Goal: Task Accomplishment & Management: Manage account settings

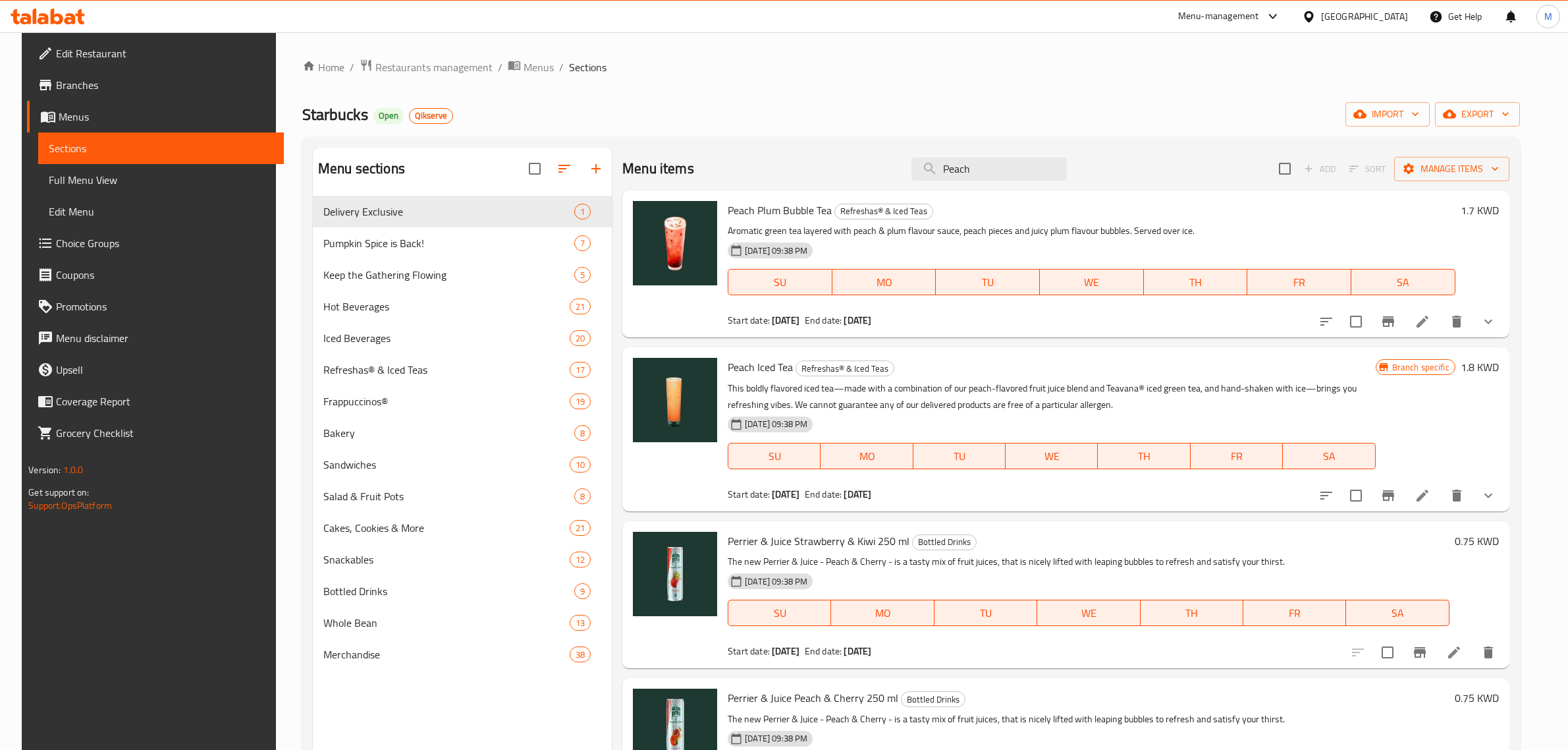
scroll to position [97, 0]
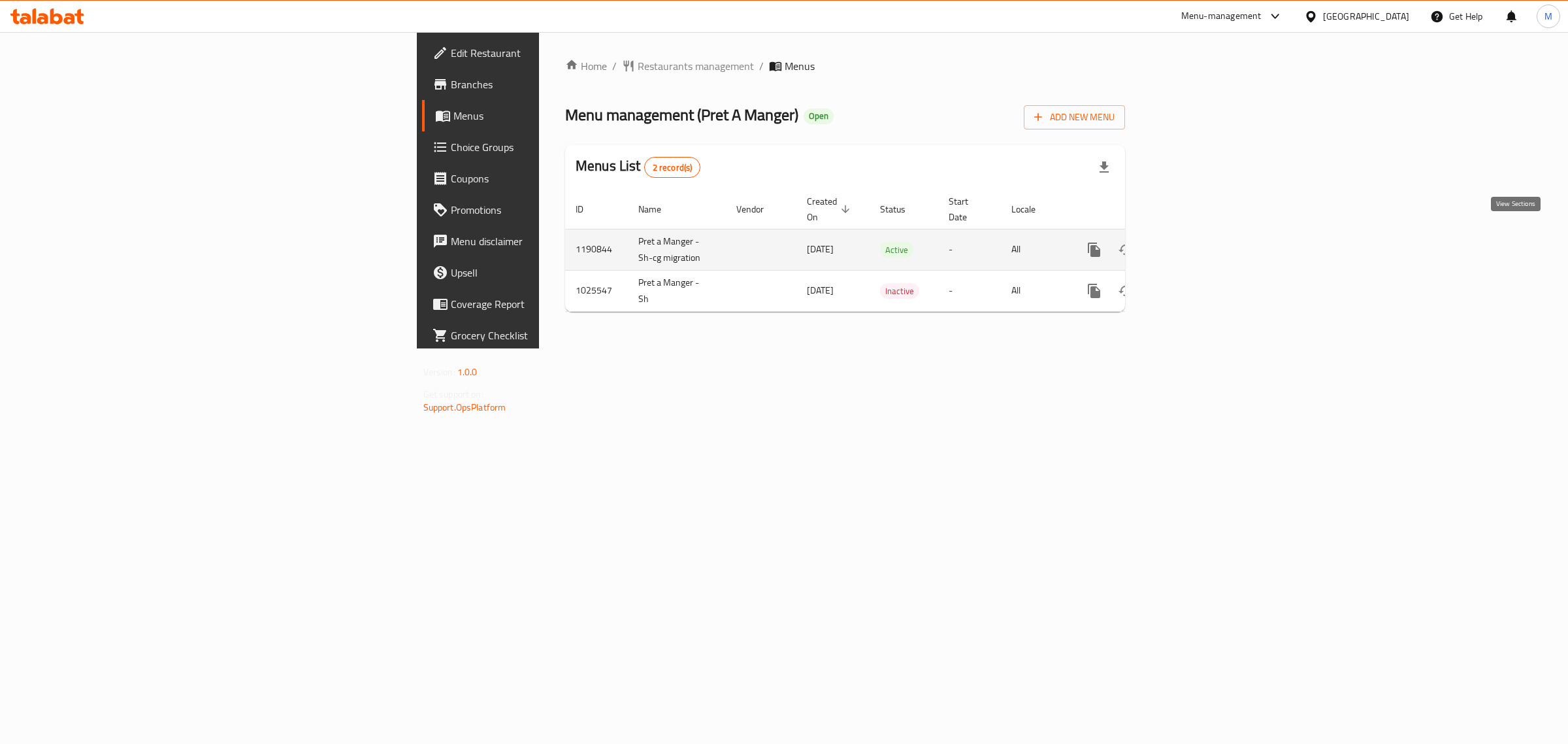
click at [1195, 244] on icon "enhanced table" at bounding box center [1189, 250] width 12 height 12
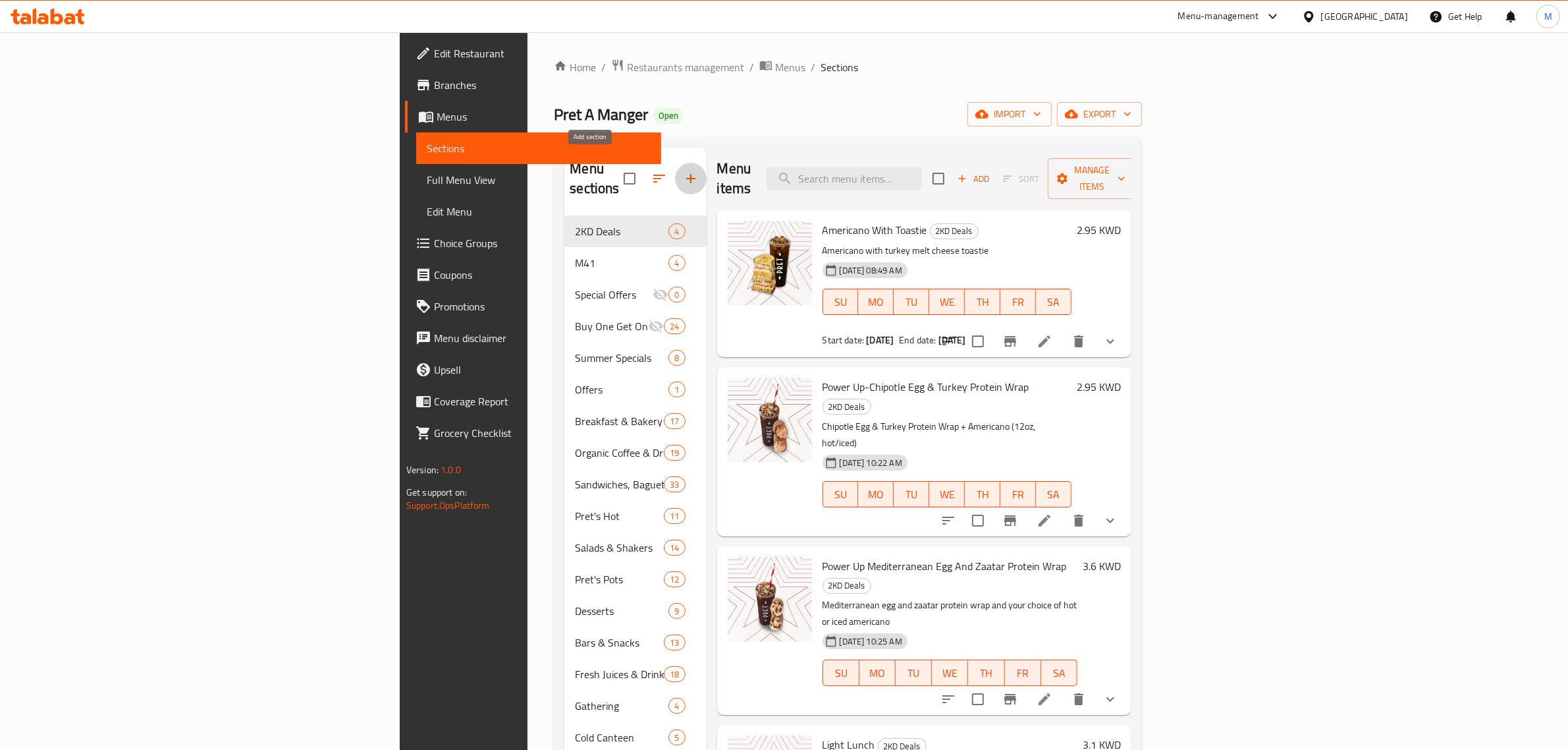
click at [683, 172] on icon "button" at bounding box center [691, 179] width 16 height 16
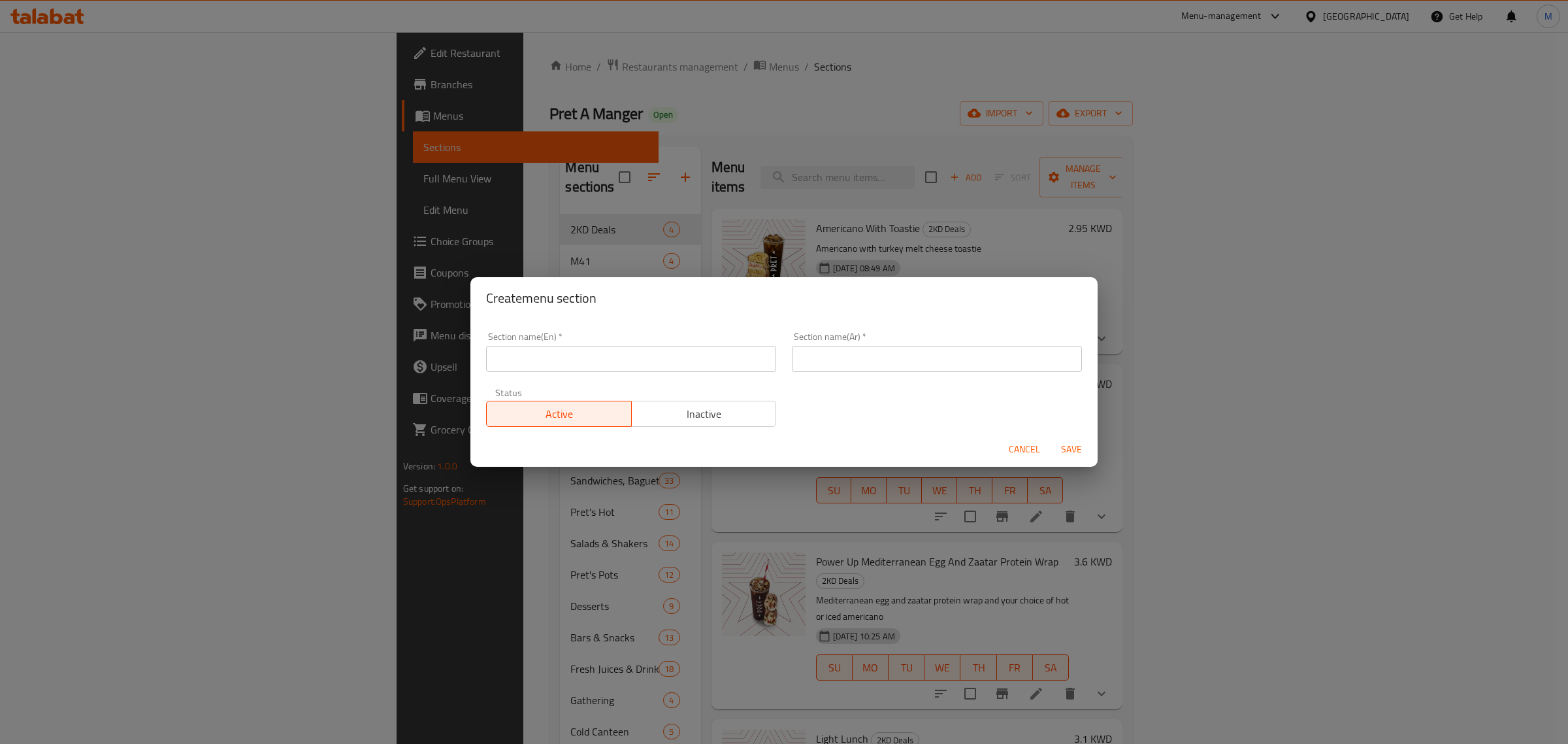
click at [618, 336] on div "Section name(En)   * Section name(En) *" at bounding box center [631, 352] width 290 height 40
click at [614, 346] on input "text" at bounding box center [631, 358] width 290 height 26
click at [608, 354] on input "New" at bounding box center [631, 358] width 290 height 26
type input "New Items"
click at [853, 358] on input "text" at bounding box center [936, 358] width 290 height 26
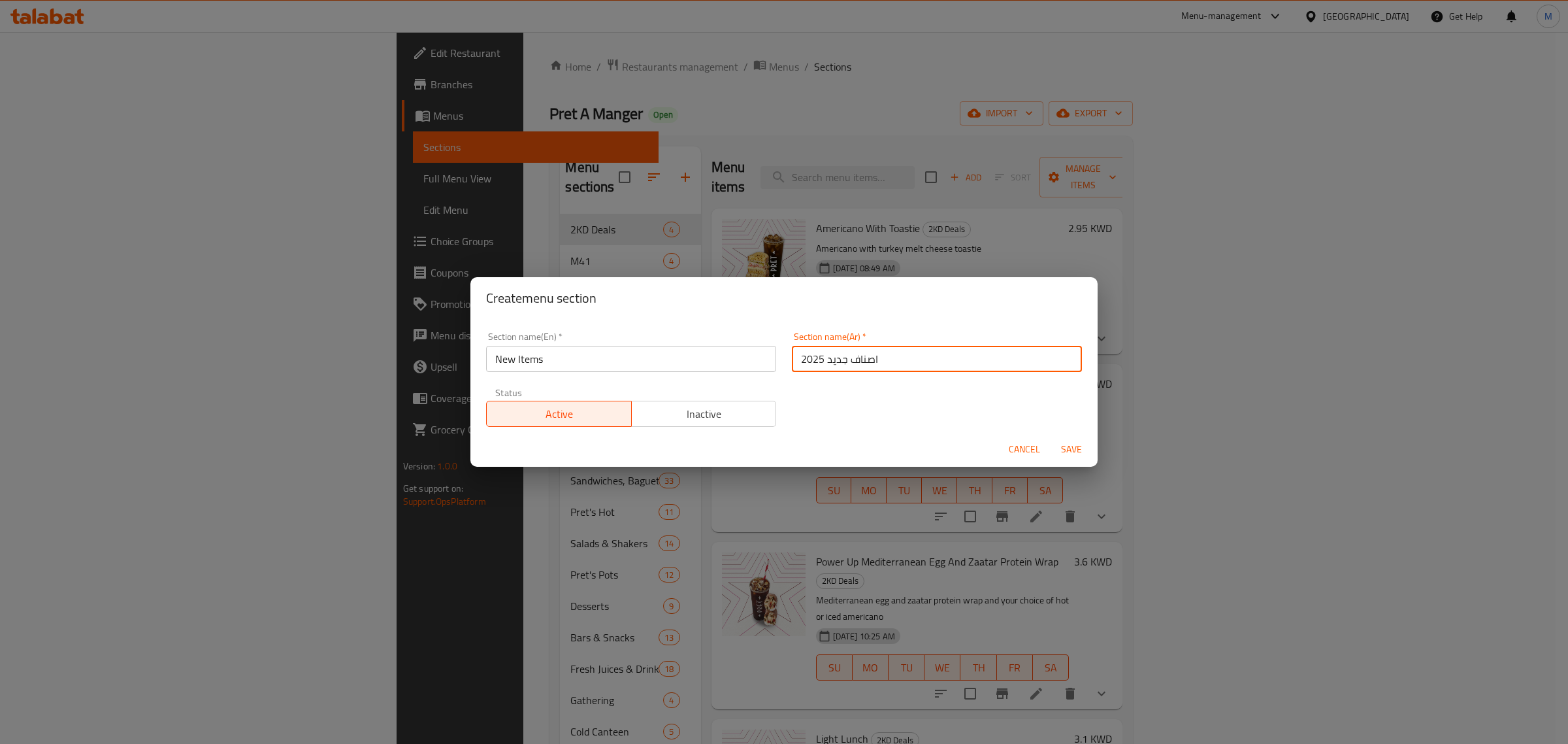
drag, startPoint x: 817, startPoint y: 354, endPoint x: 720, endPoint y: 354, distance: 97.0
click at [720, 354] on div "Section name(En)   * New Items Section name(En) * Section name(Ar)   * اصناف جد…" at bounding box center [784, 380] width 612 height 111
type input "اصناف جديد"
click at [1068, 443] on span "Save" at bounding box center [1071, 449] width 31 height 16
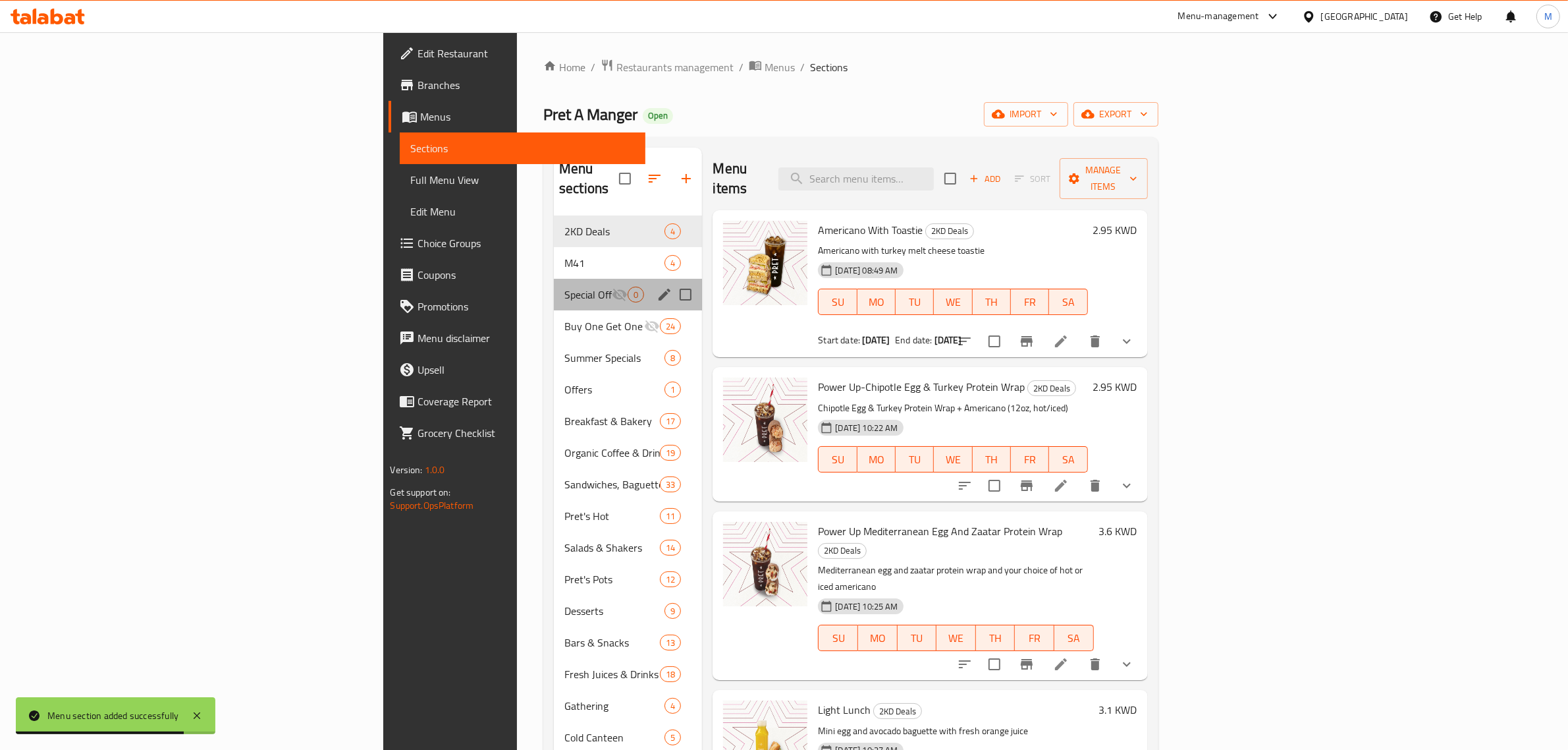
click at [554, 278] on div "Special Offers 0" at bounding box center [628, 294] width 148 height 32
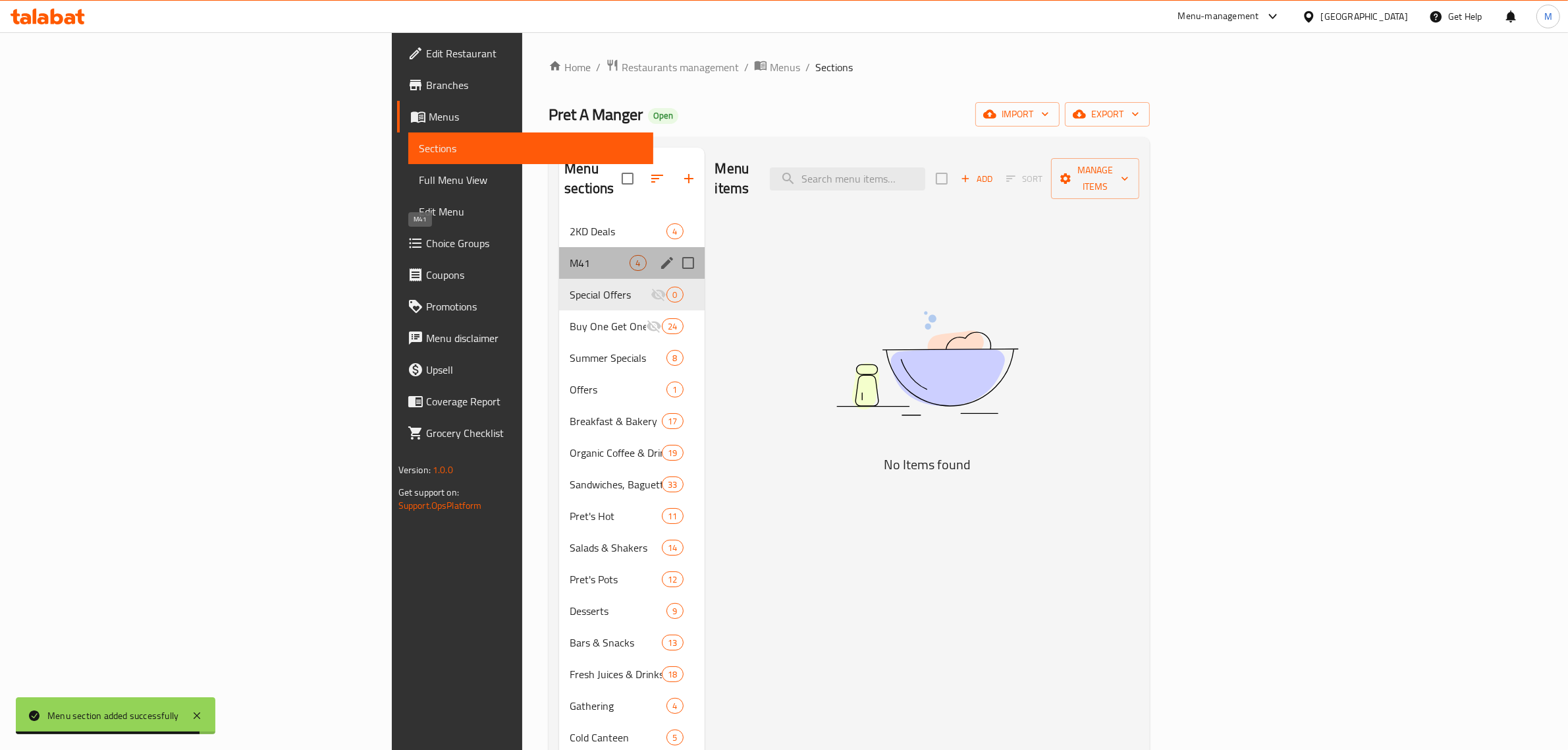
click at [570, 255] on span "M41" at bounding box center [599, 263] width 60 height 16
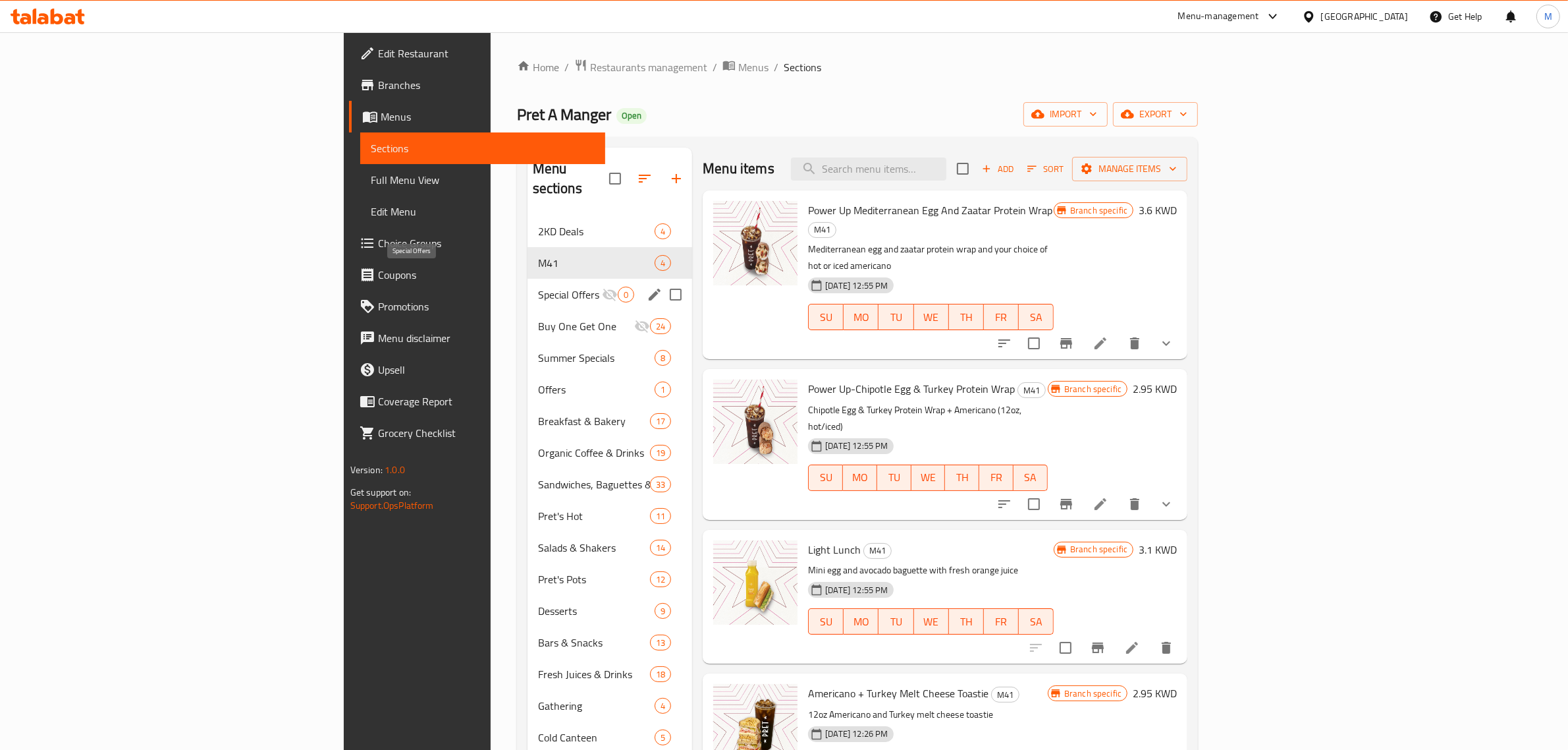
click at [528, 278] on div "Special Offers 0" at bounding box center [611, 294] width 165 height 32
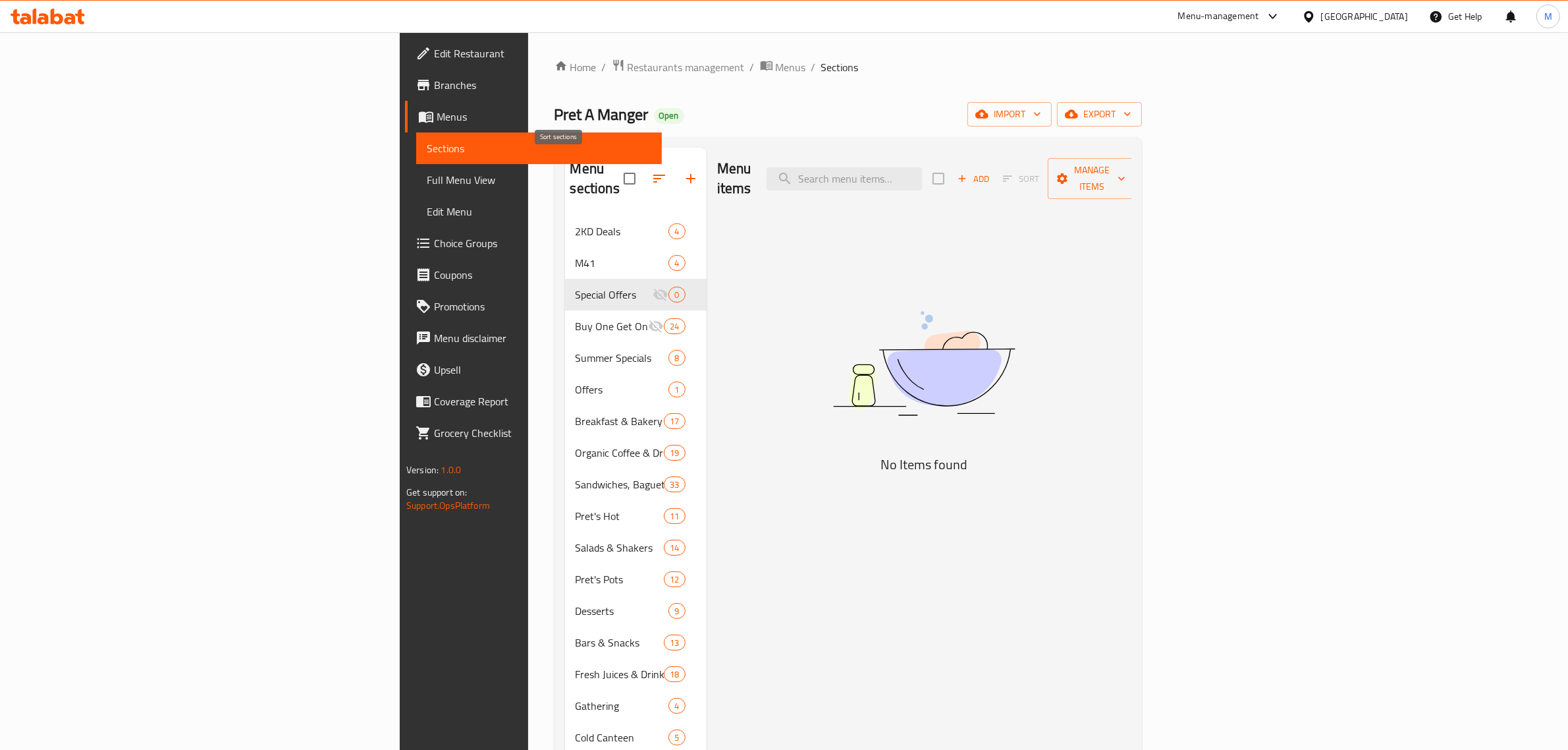
click at [652, 171] on icon "button" at bounding box center [660, 179] width 16 height 16
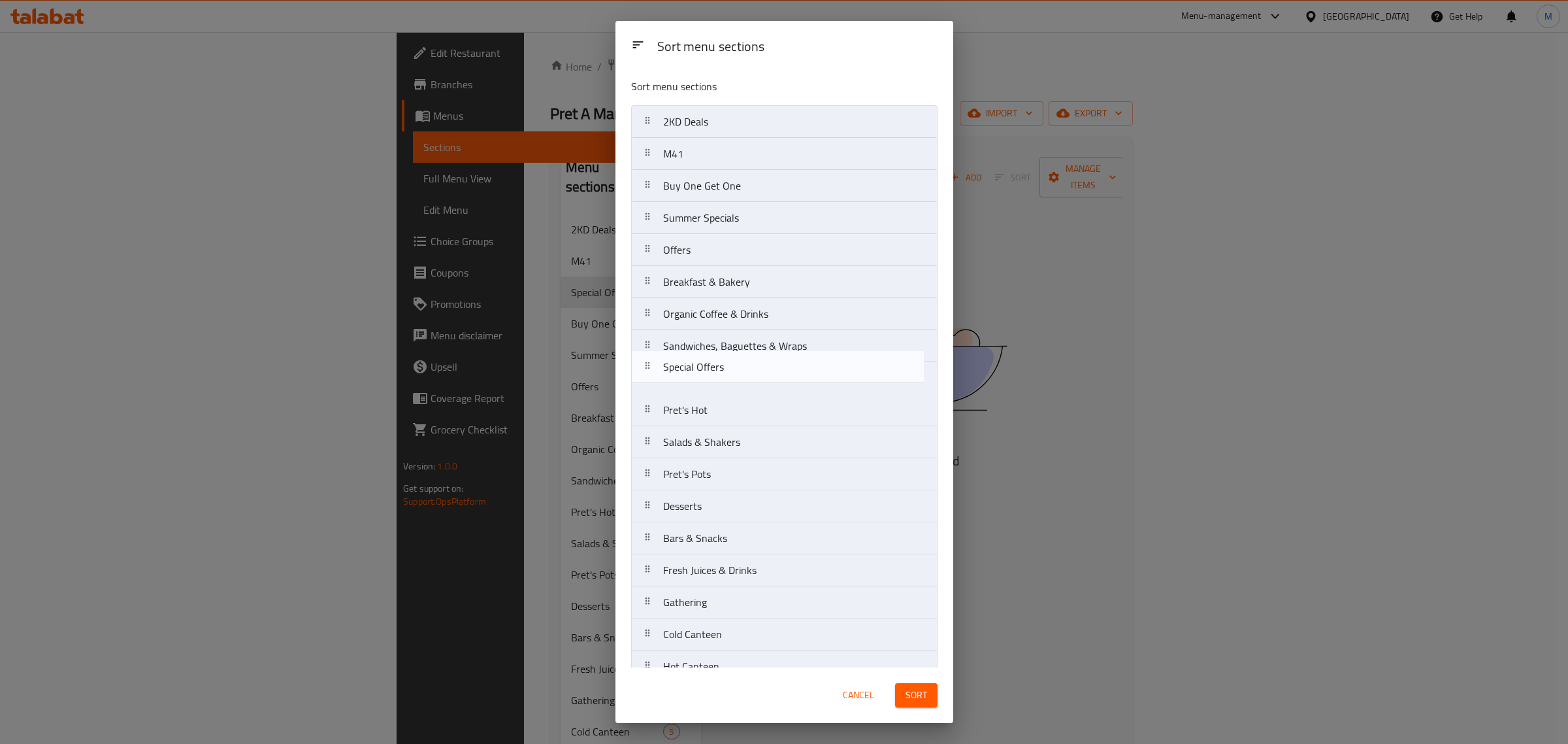
scroll to position [55, 0]
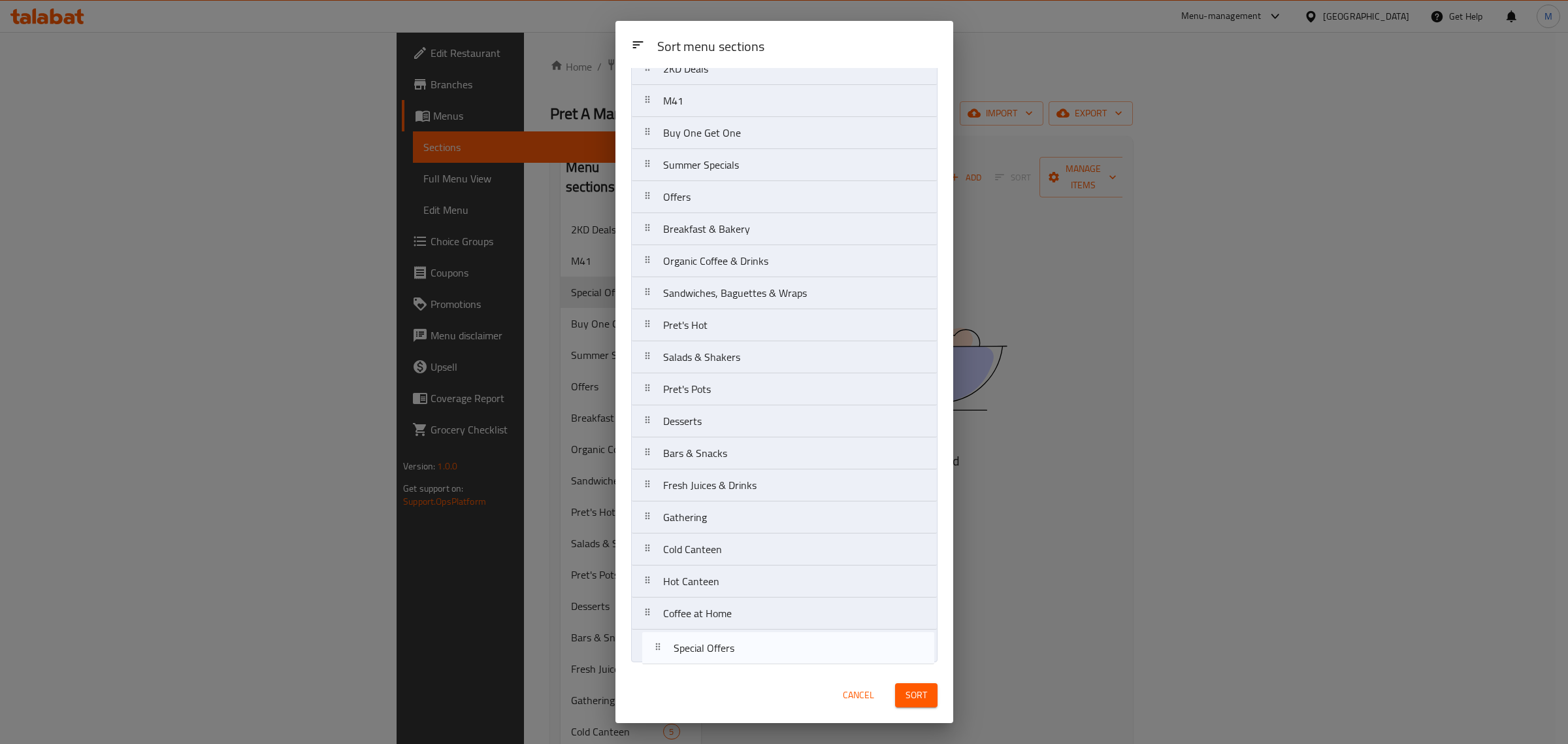
drag, startPoint x: 641, startPoint y: 184, endPoint x: 652, endPoint y: 651, distance: 467.1
click at [652, 651] on nav "2KD Deals M41 Special Offers Buy One Get One Summer Specials Offers Breakfast &…" at bounding box center [784, 357] width 306 height 610
drag, startPoint x: 651, startPoint y: 135, endPoint x: 650, endPoint y: 654, distance: 519.0
click at [650, 654] on nav "2KD Deals M41 Buy One Get One Summer Specials Offers Breakfast & Bakery Organic…" at bounding box center [784, 357] width 306 height 610
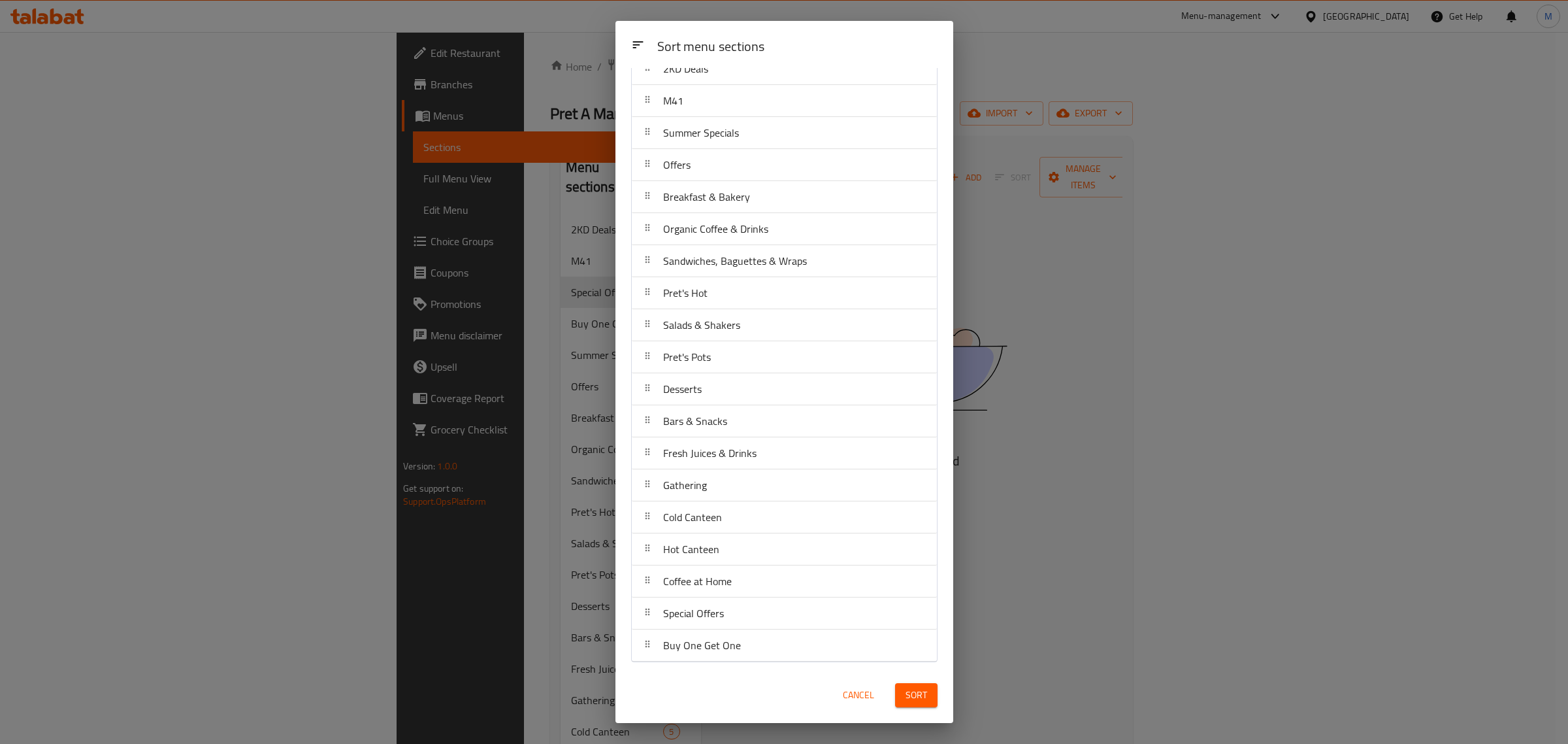
click at [910, 696] on span "Sort" at bounding box center [916, 695] width 21 height 16
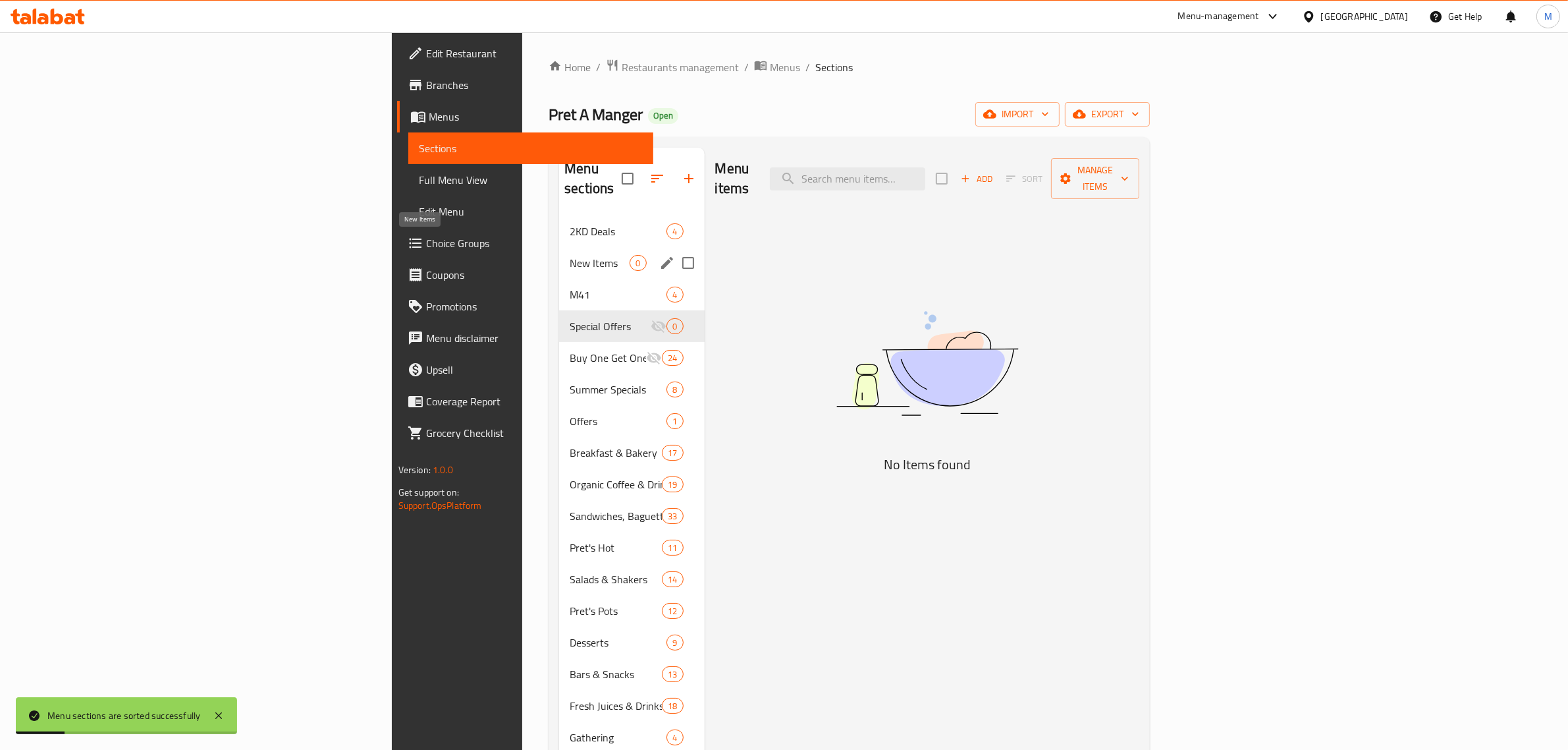
click at [570, 255] on span "New Items" at bounding box center [599, 263] width 60 height 16
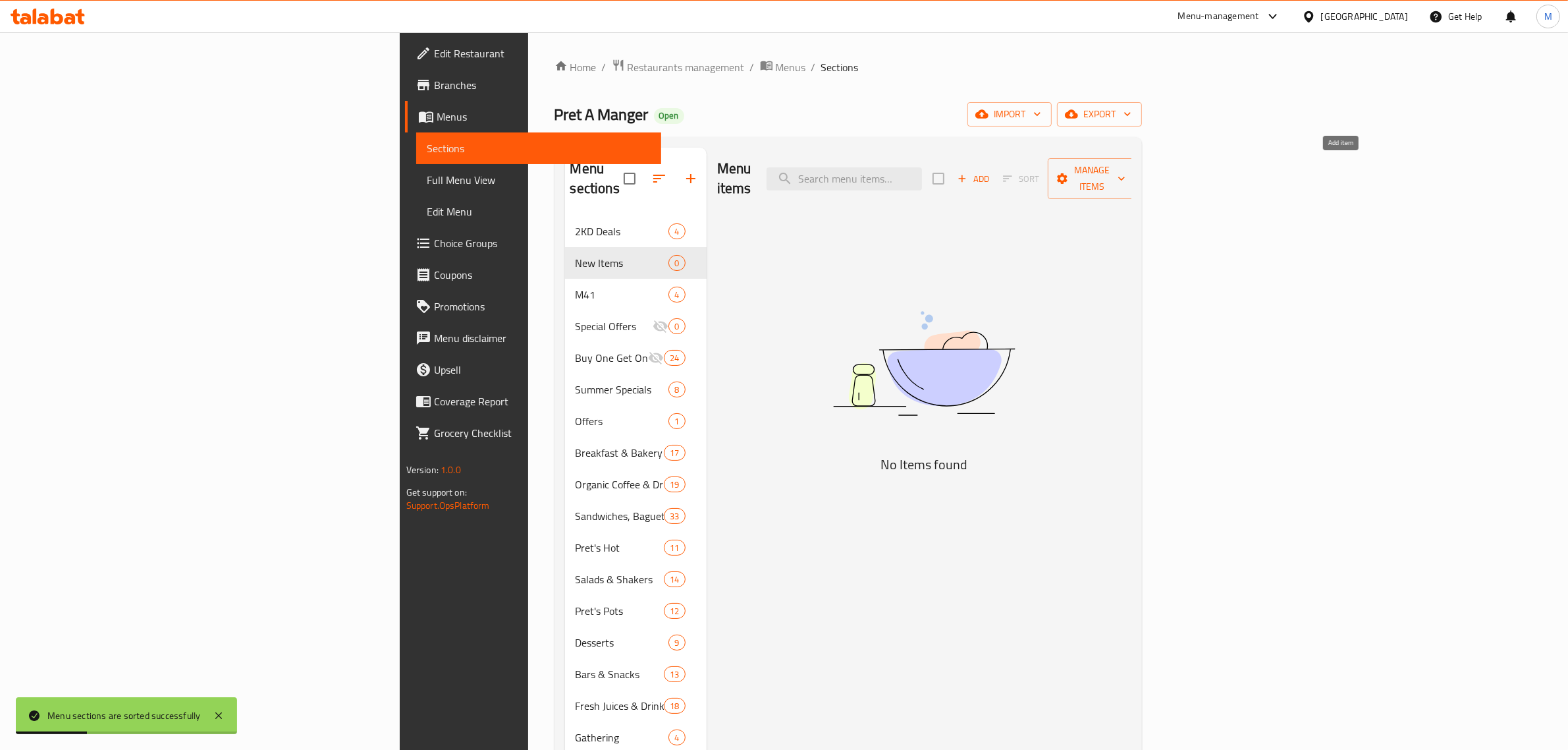
click at [991, 172] on span "Add" at bounding box center [973, 179] width 36 height 15
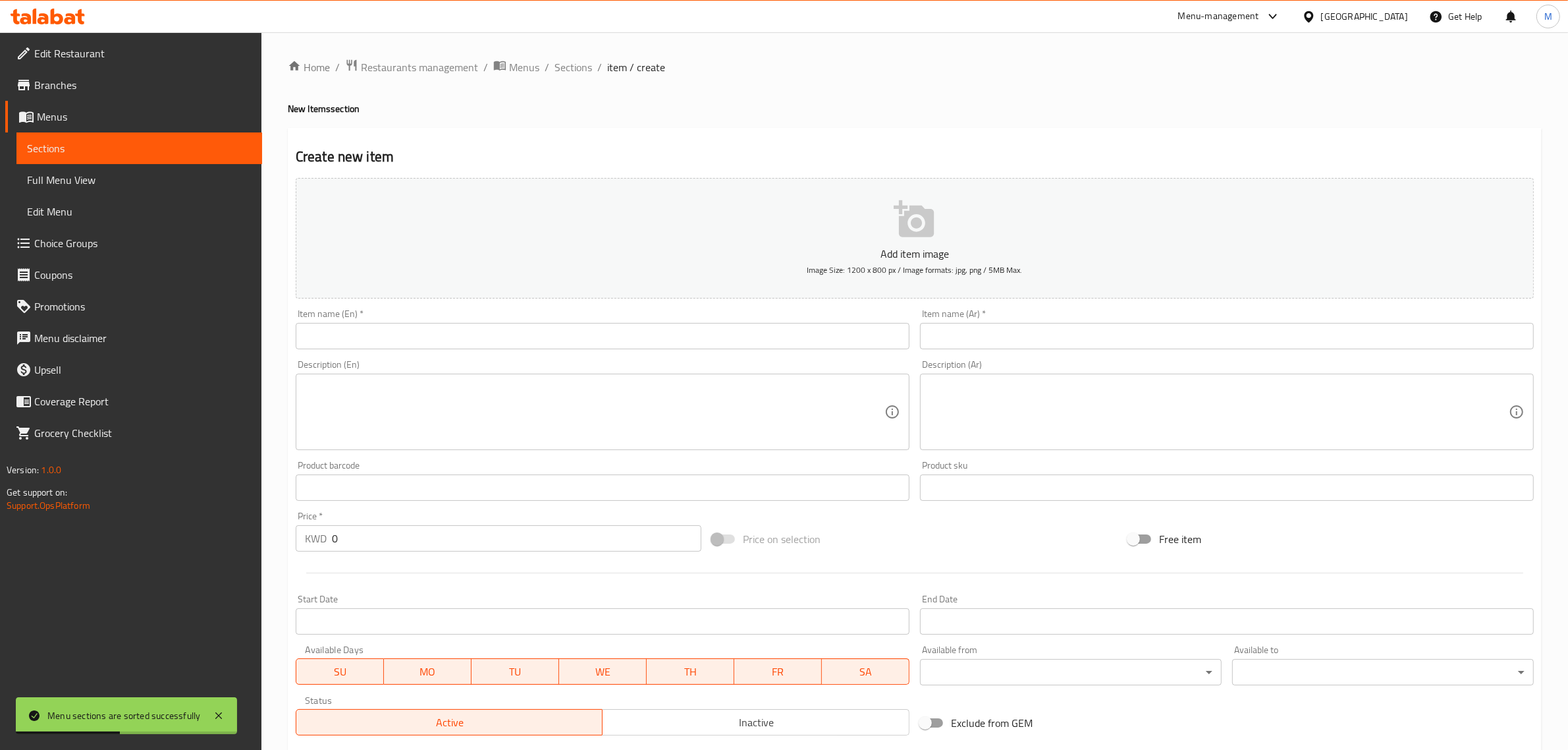
click at [475, 333] on input "text" at bounding box center [602, 336] width 614 height 26
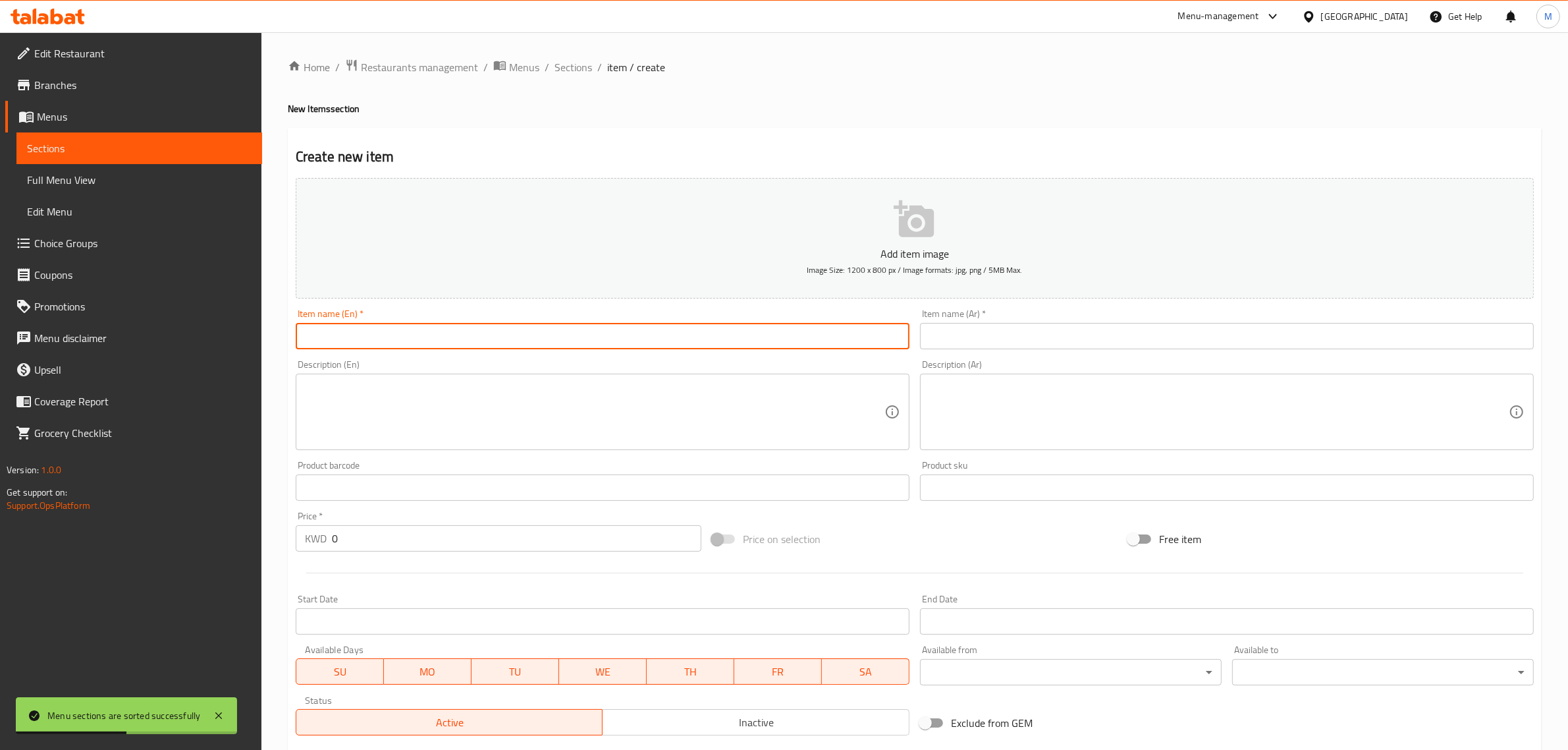
paste input "Mexican Style Chicken & Rice"
type input "Mexican Style Chicken & Rice"
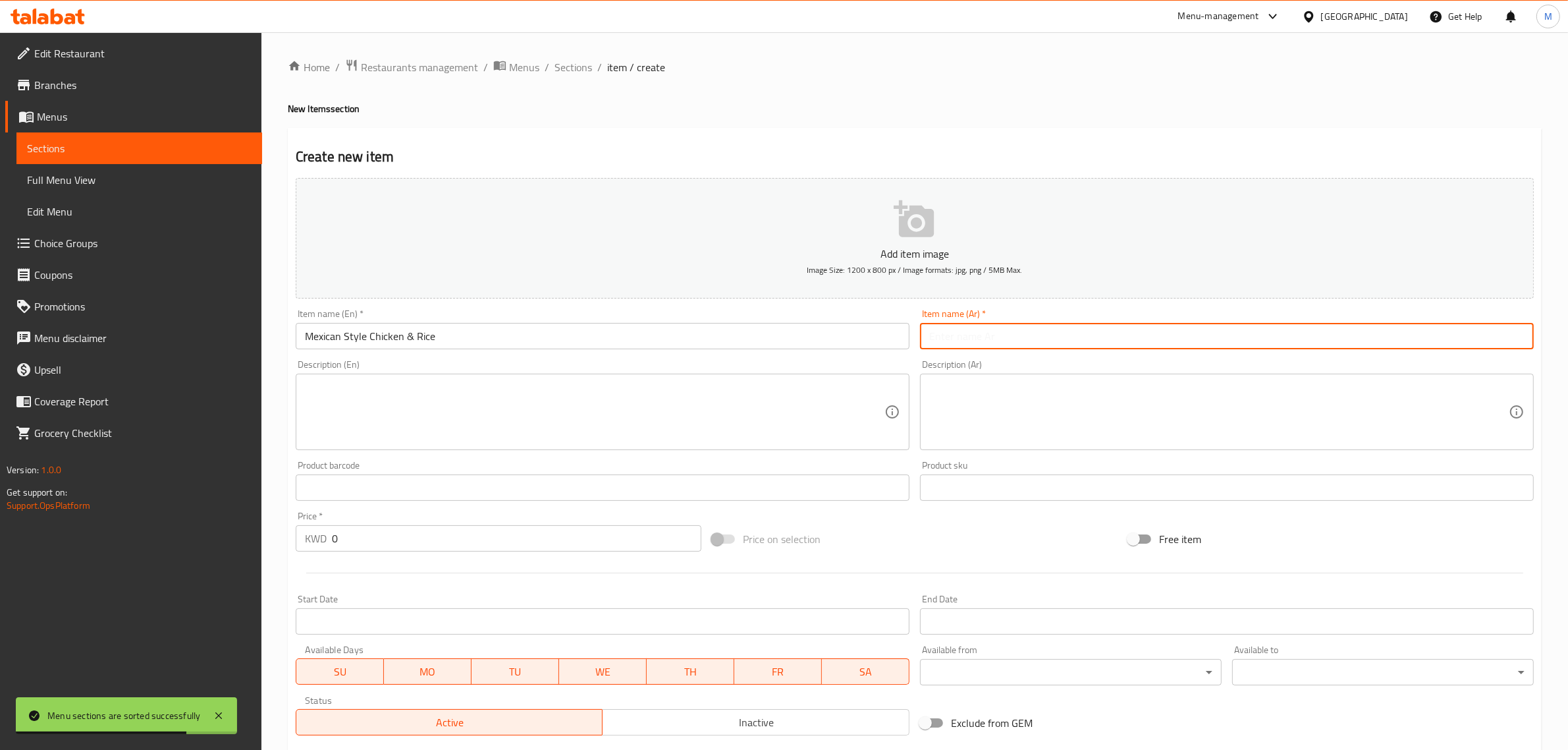
click at [1088, 347] on input "text" at bounding box center [1226, 336] width 614 height 26
paste input "دجاج ورز بالخلطة المكسيكية"
type input "دجاج ورز بالخلطة المكسيكية"
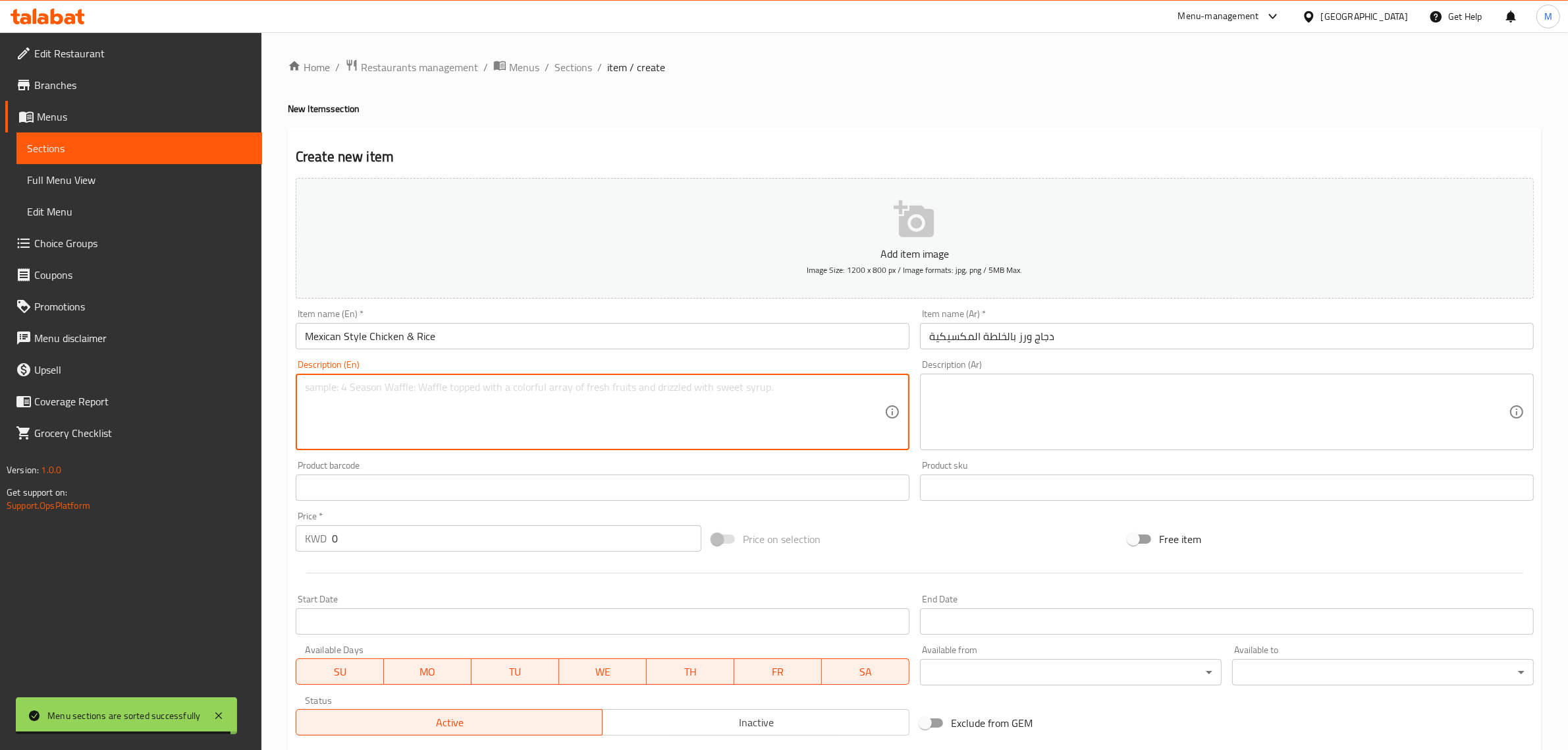
click at [646, 416] on textarea at bounding box center [595, 412] width 580 height 63
paste textarea "Juicy chicken over Mexican-style rice, topped with fresh guacamole, sour cream,…"
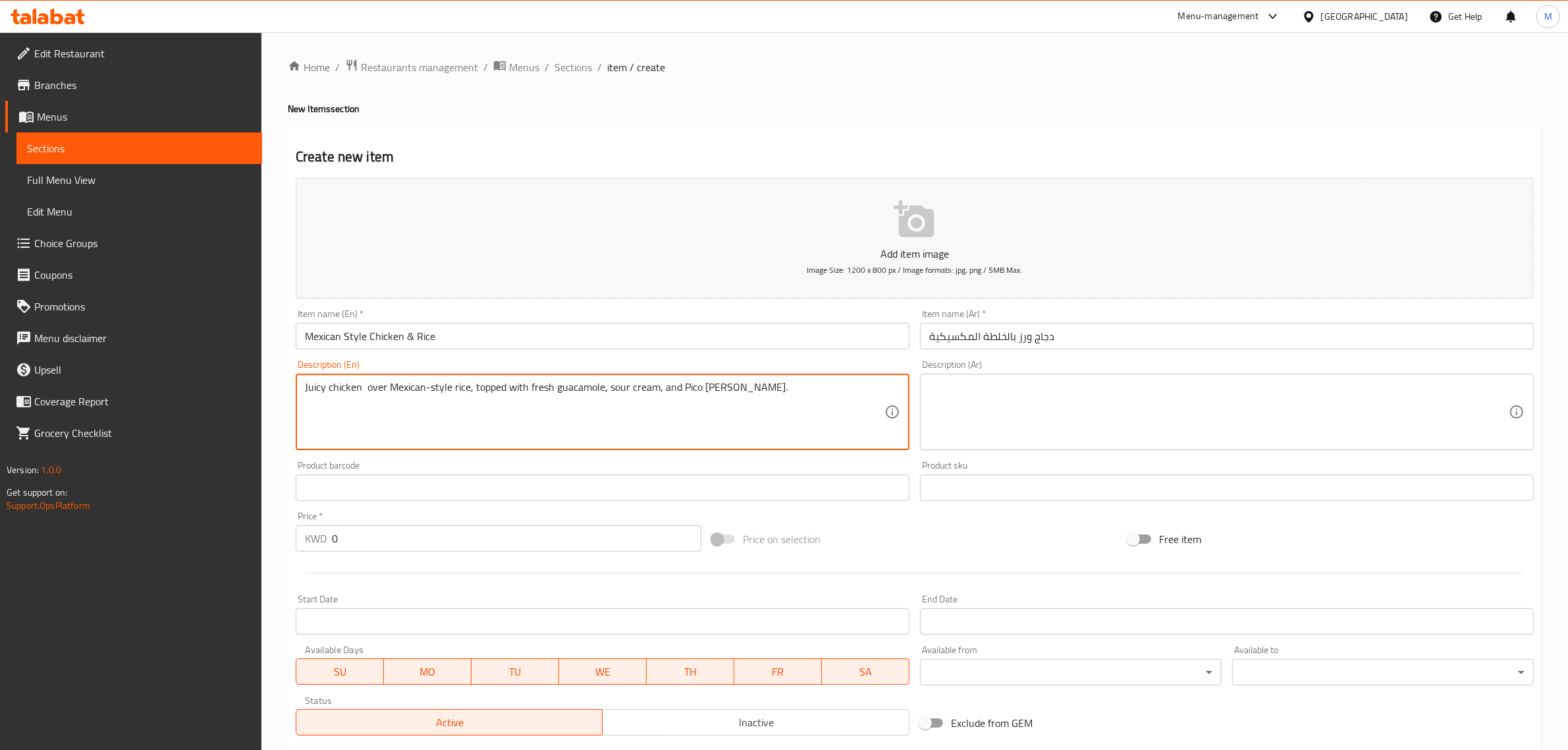
type textarea "Juicy chicken over Mexican-style rice, topped with fresh guacamole, sour cream,…"
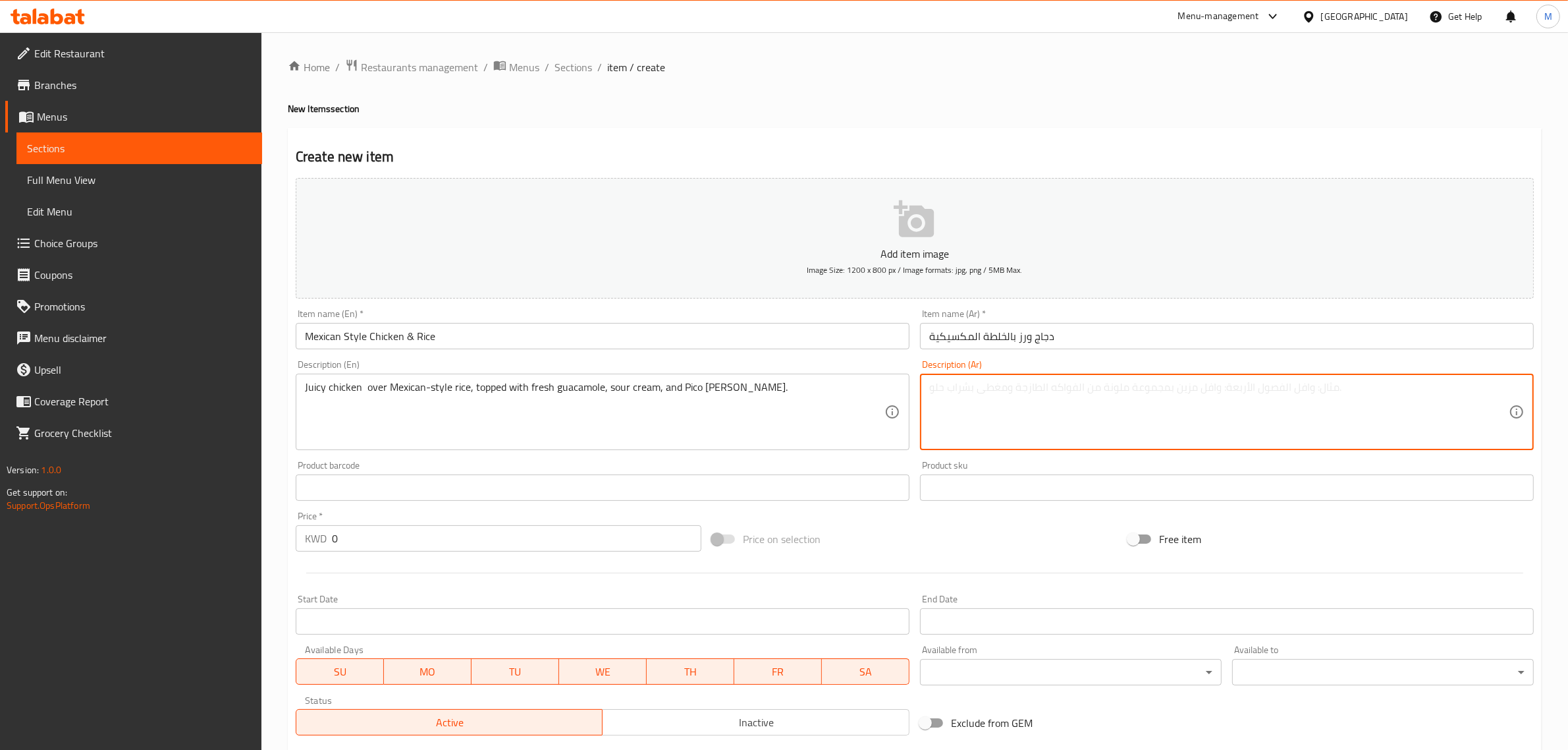
click at [1083, 428] on textarea at bounding box center [1219, 412] width 580 height 63
paste textarea "صدر دجاج شهي يُقدّم فوق أرز مكسيكي، مع صلصة الجواكامولي، الكريمة الحامضة، والبي…"
type textarea "صدر دجاج شهي يُقدّم فوق أرز مكسيكي، مع صلصة الجواكامولي، الكريمة الحامضة، والبي…"
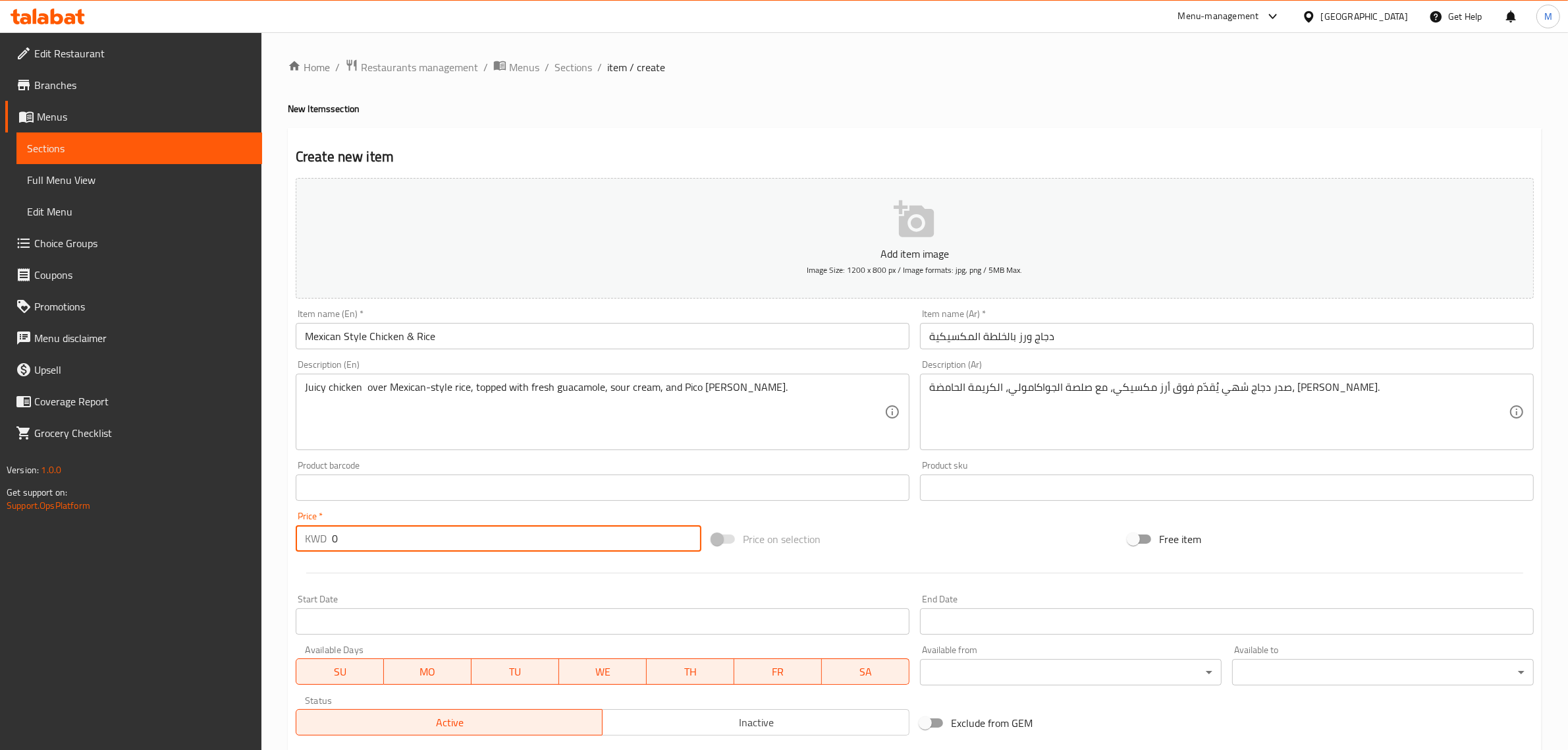
drag, startPoint x: 370, startPoint y: 539, endPoint x: 299, endPoint y: 525, distance: 72.4
click at [299, 525] on div "KWD 0 Price *" at bounding box center [498, 538] width 405 height 26
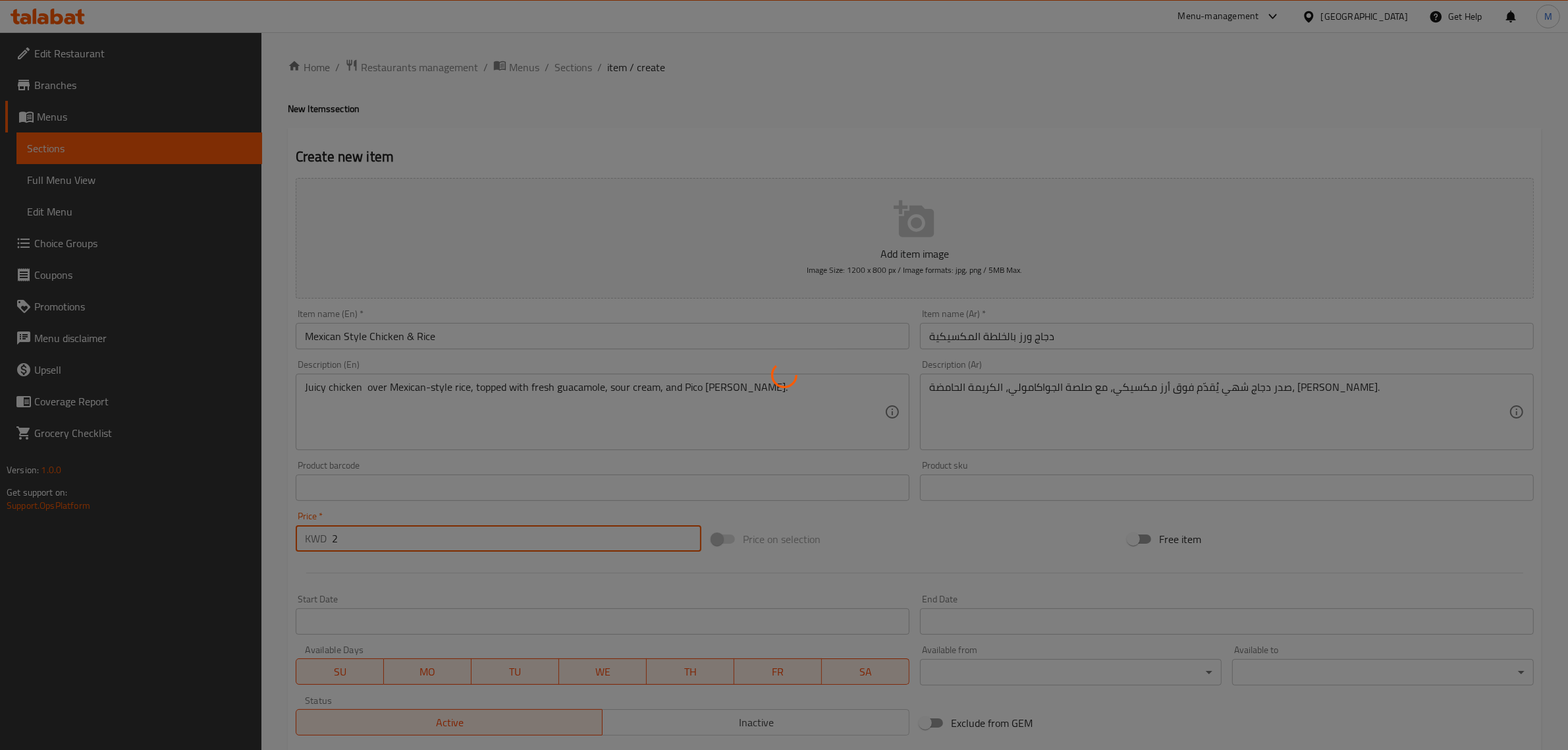
type input "29"
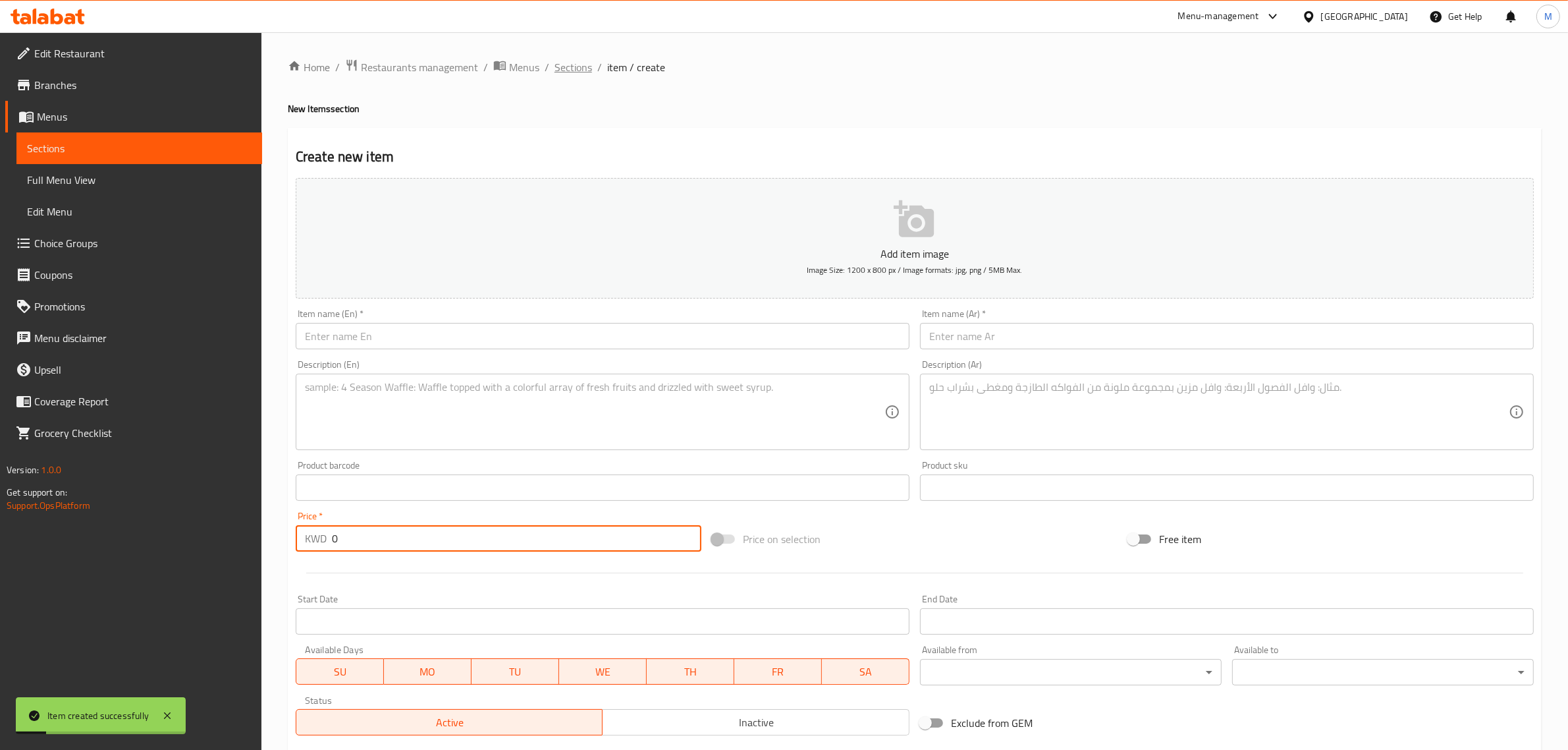
type input "0"
click at [577, 63] on span "Sections" at bounding box center [574, 67] width 38 height 16
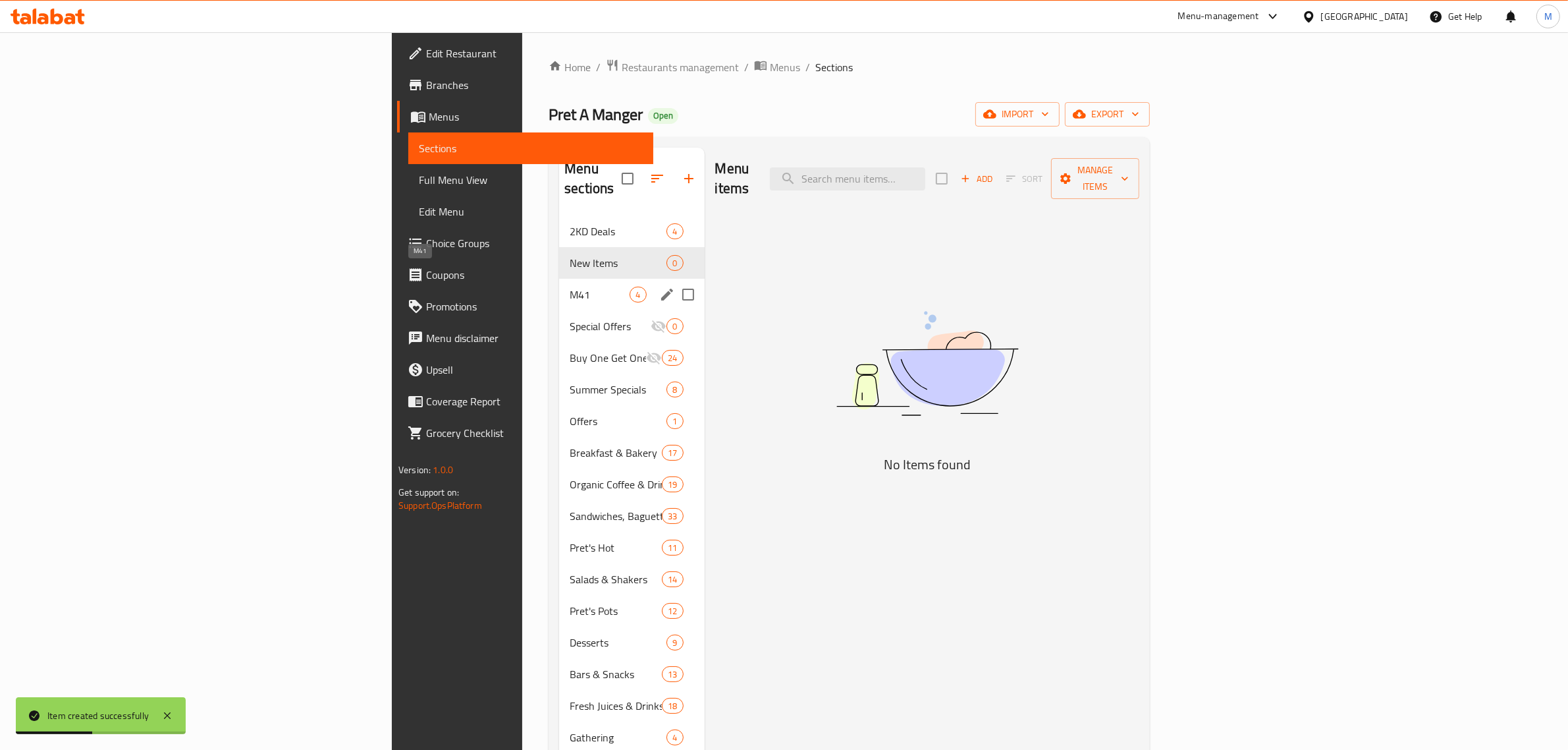
click at [570, 287] on span "M41" at bounding box center [599, 295] width 60 height 16
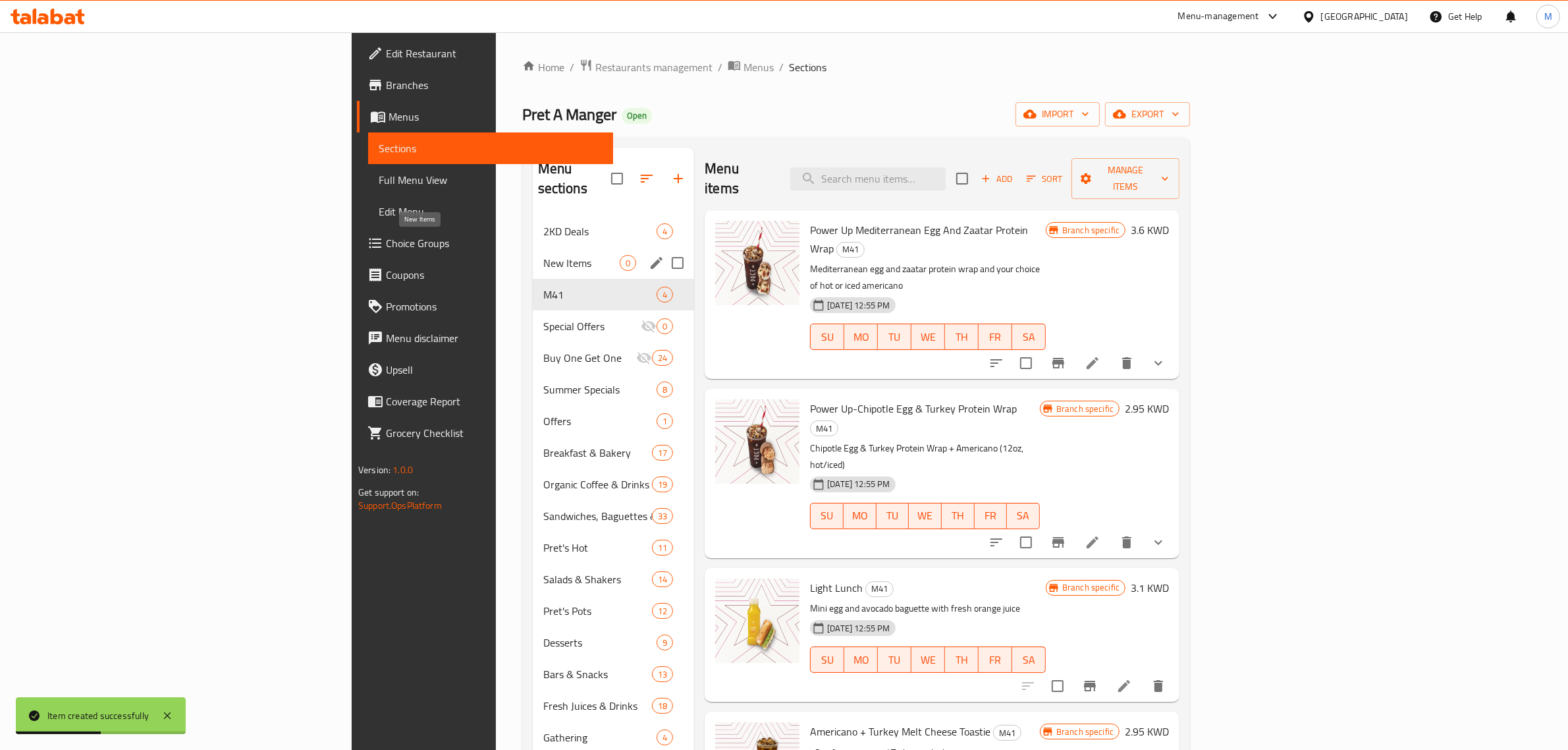
click at [543, 255] on span "New Items" at bounding box center [582, 263] width 77 height 16
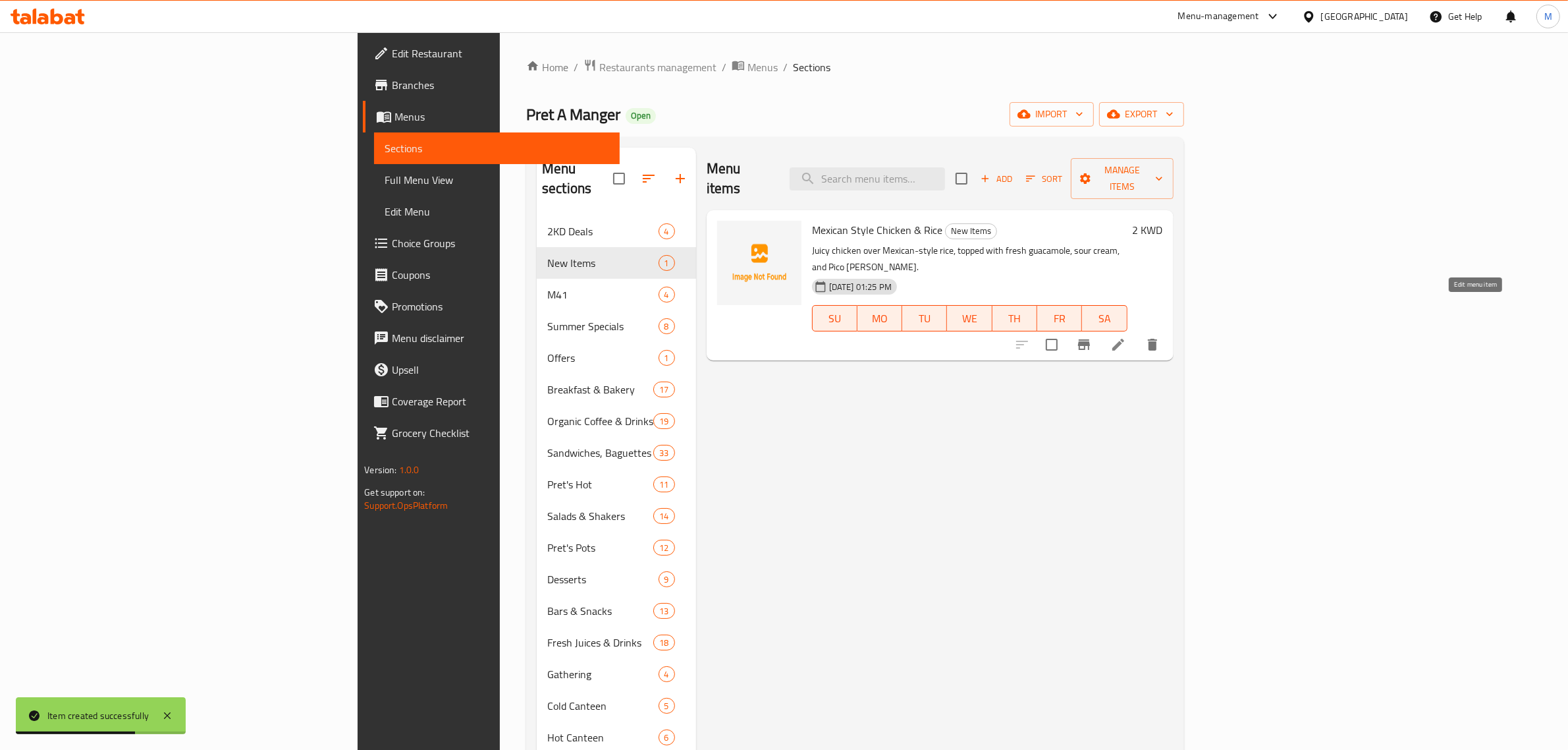
click at [1126, 337] on icon at bounding box center [1119, 345] width 16 height 16
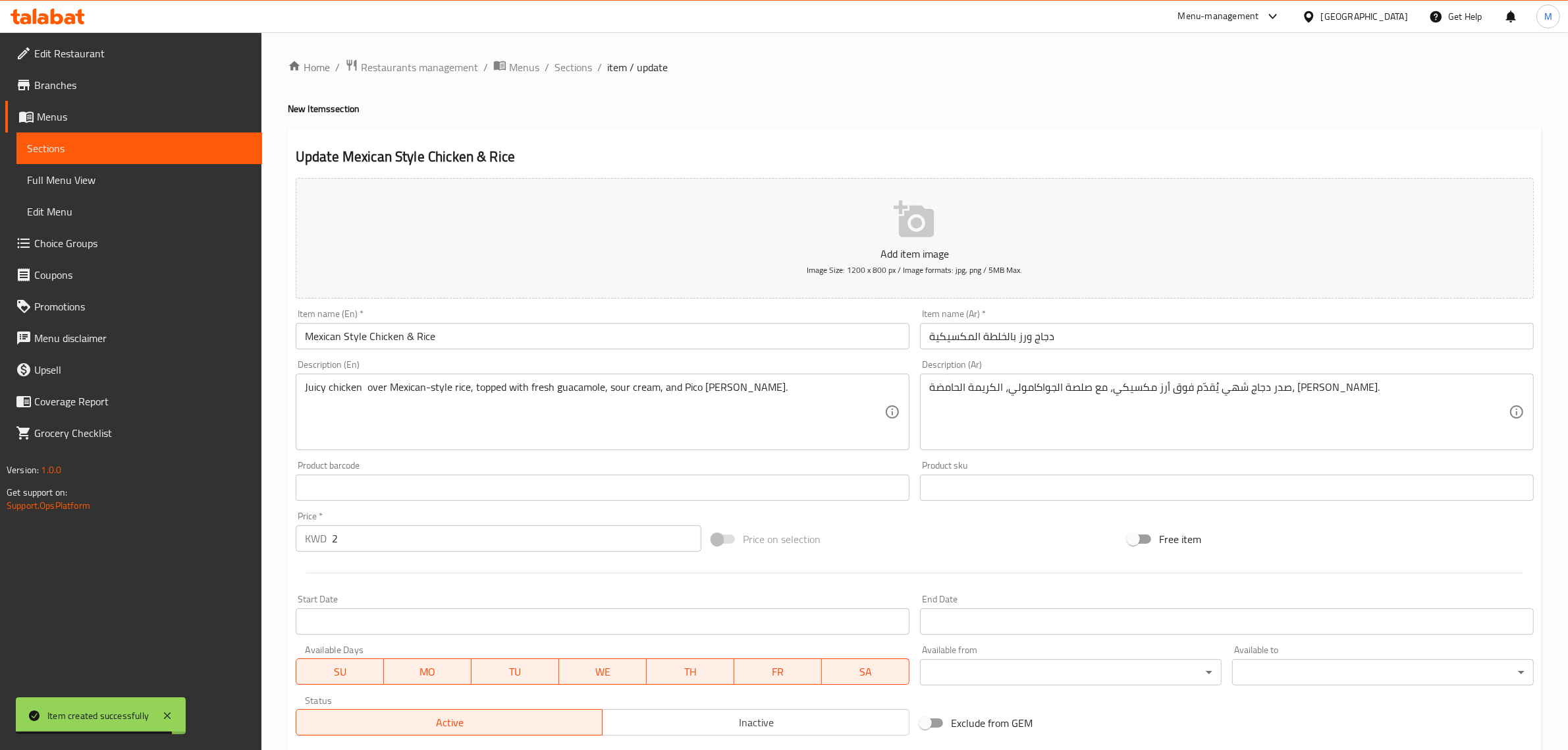
click at [425, 532] on input "2" at bounding box center [517, 538] width 370 height 26
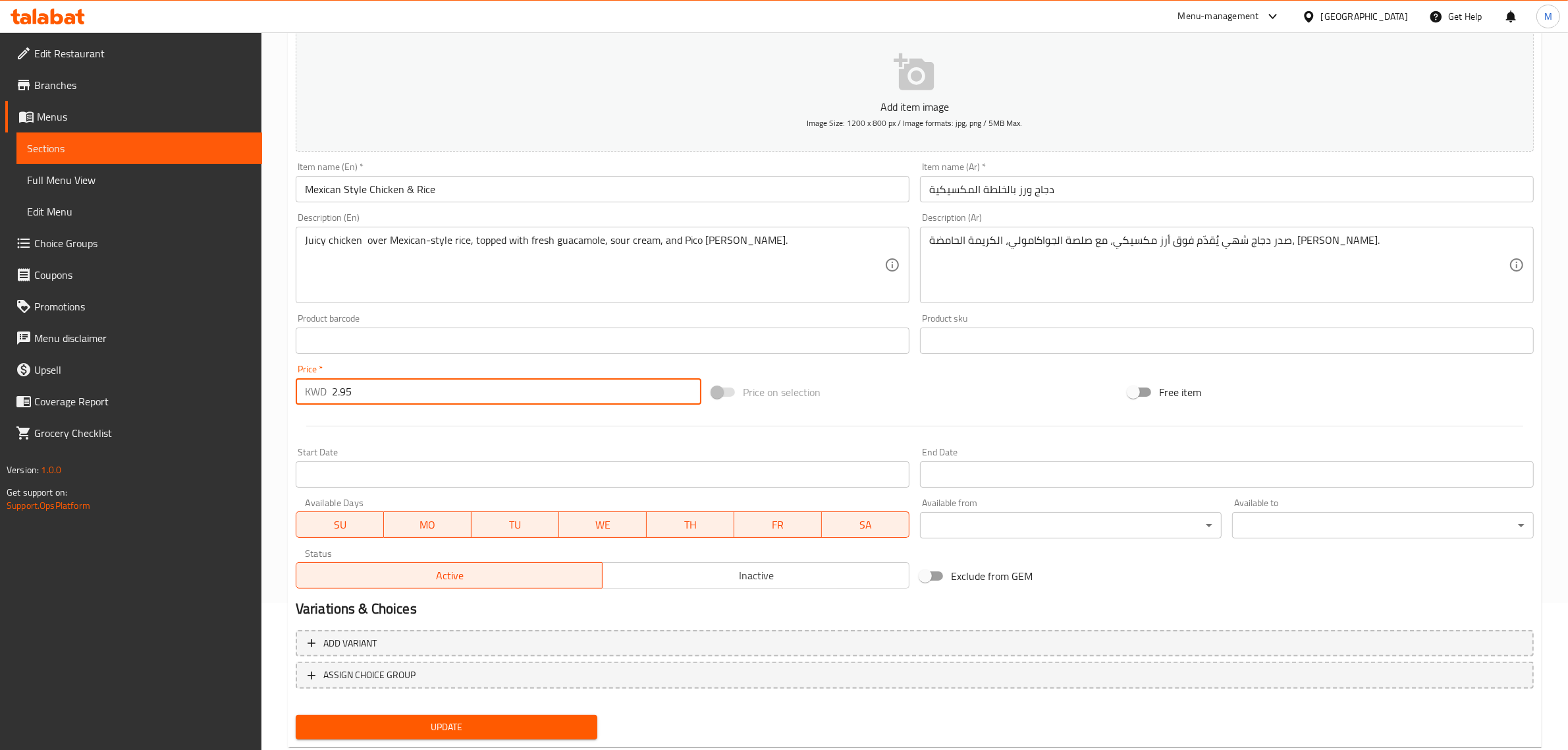
scroll to position [165, 0]
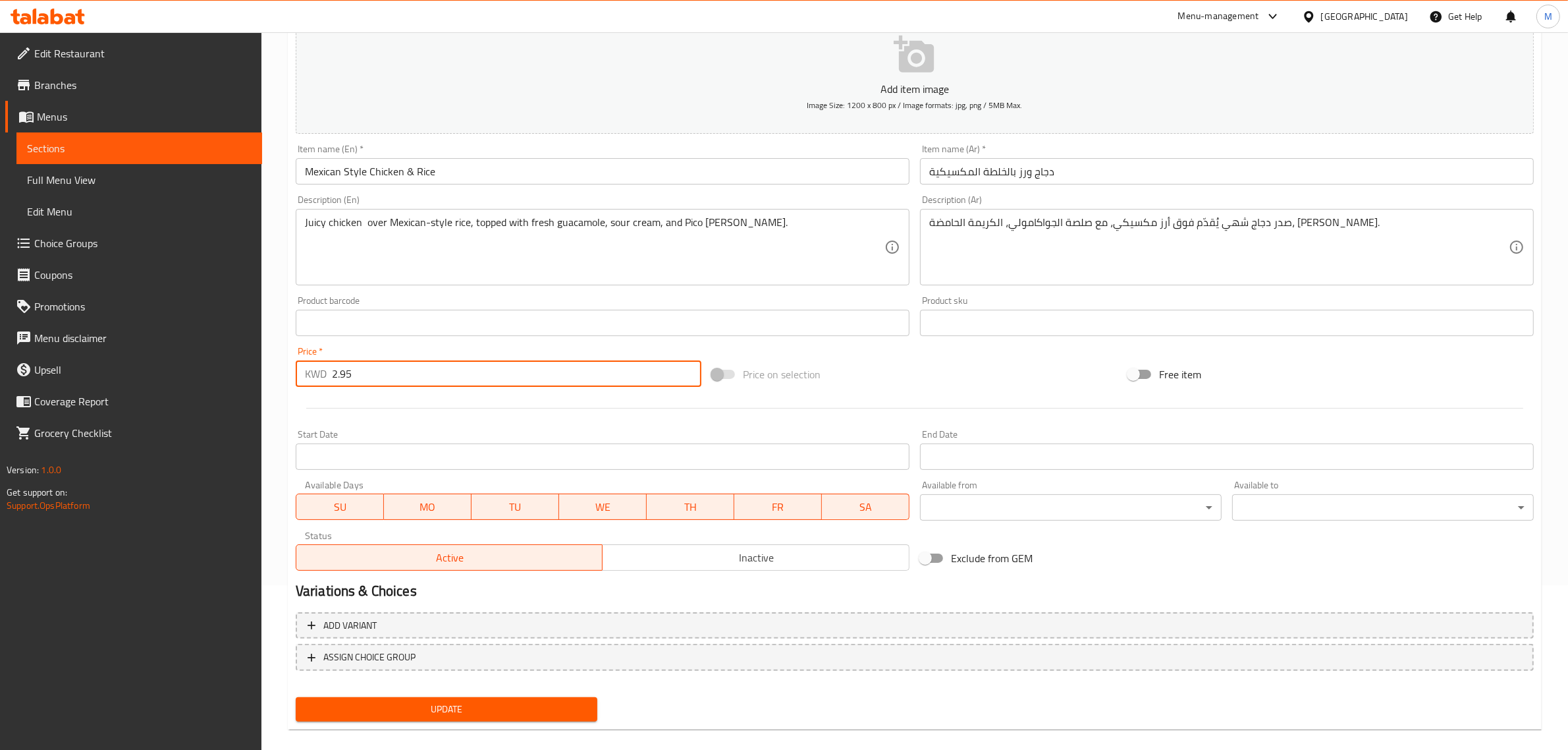
type input "2.95"
click at [967, 501] on body "​ Menu-management Kuwait Get Help M Edit Restaurant Branches Menus Sections Ful…" at bounding box center [784, 226] width 1568 height 718
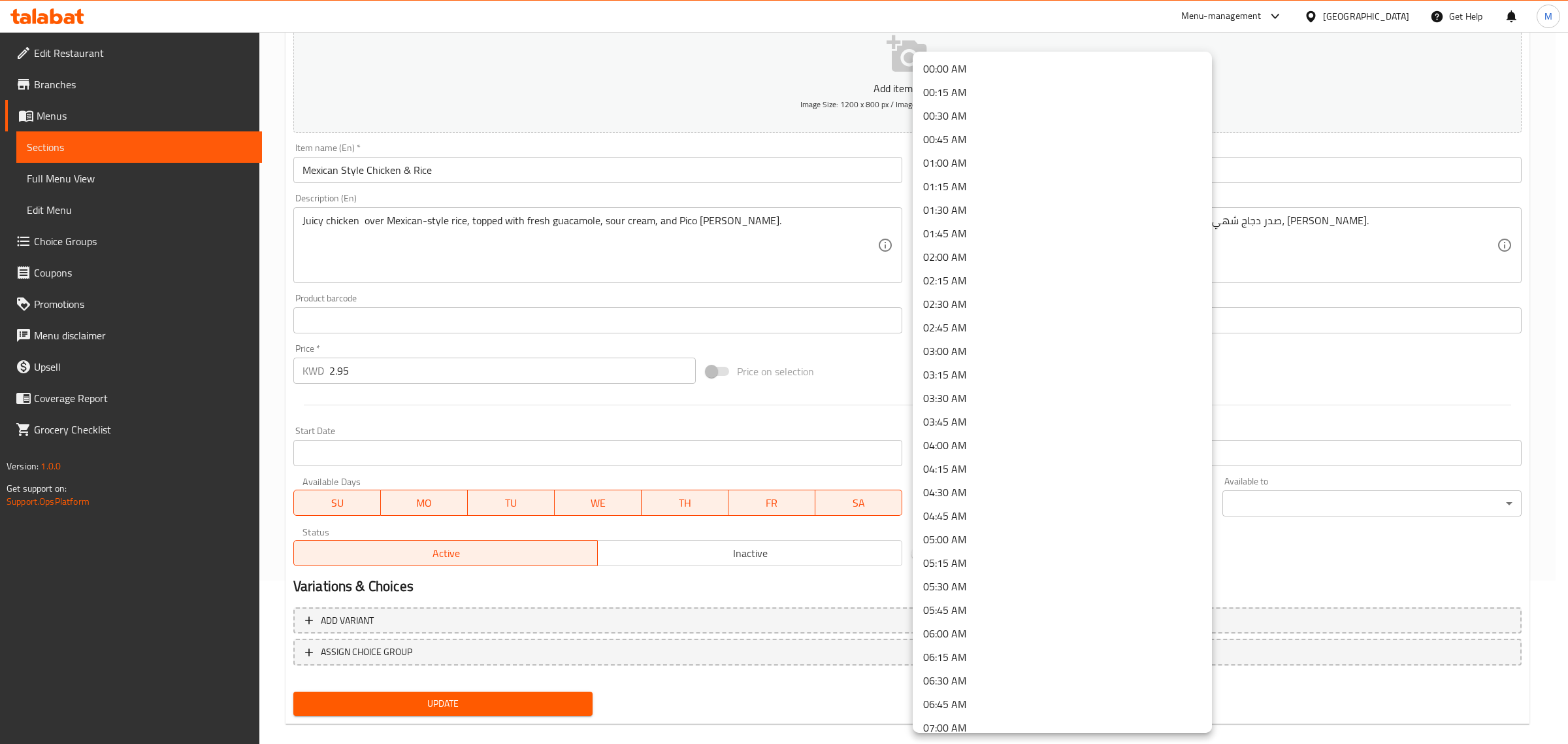
click at [1405, 527] on div at bounding box center [784, 372] width 1568 height 744
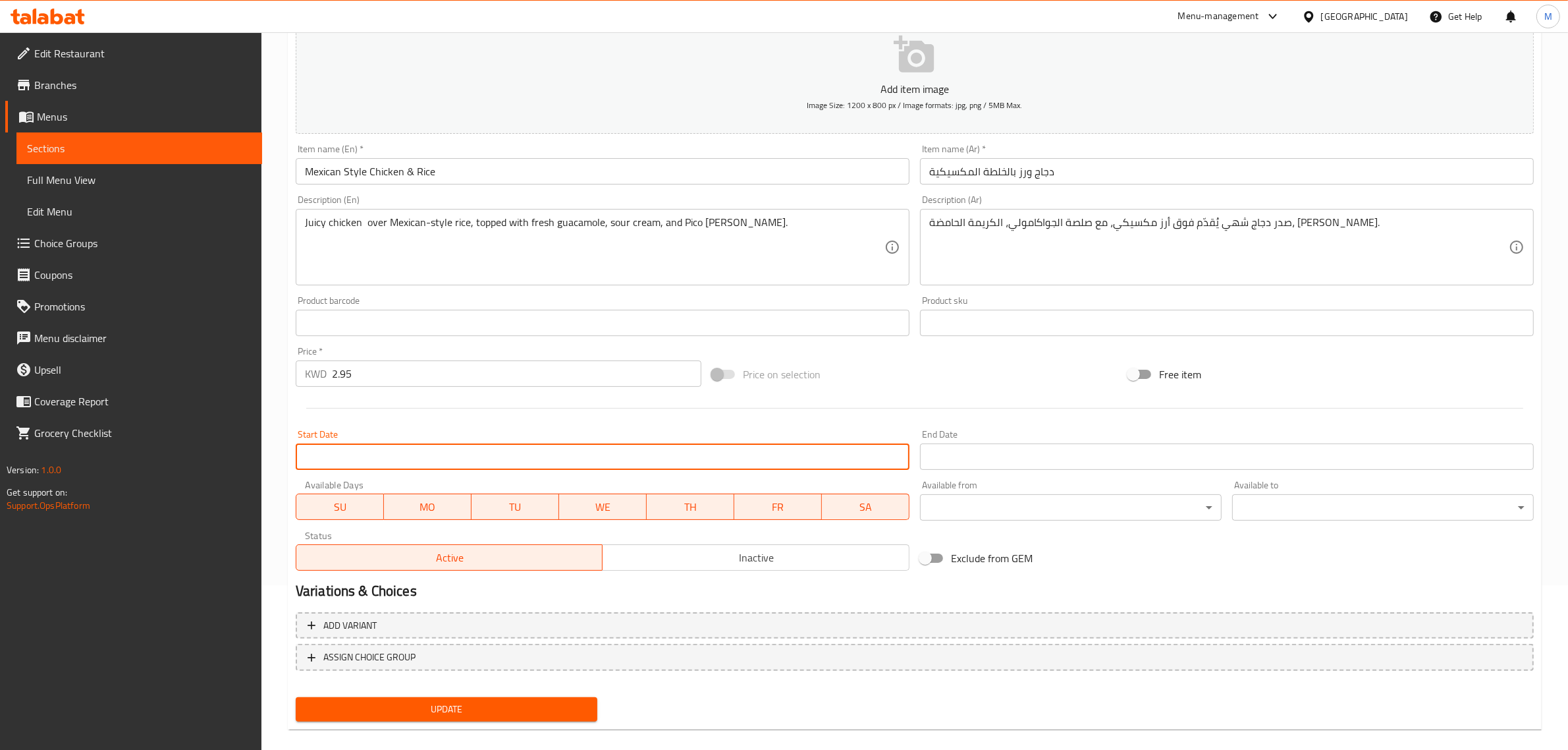
click at [732, 468] on input "Start Date" at bounding box center [602, 456] width 614 height 26
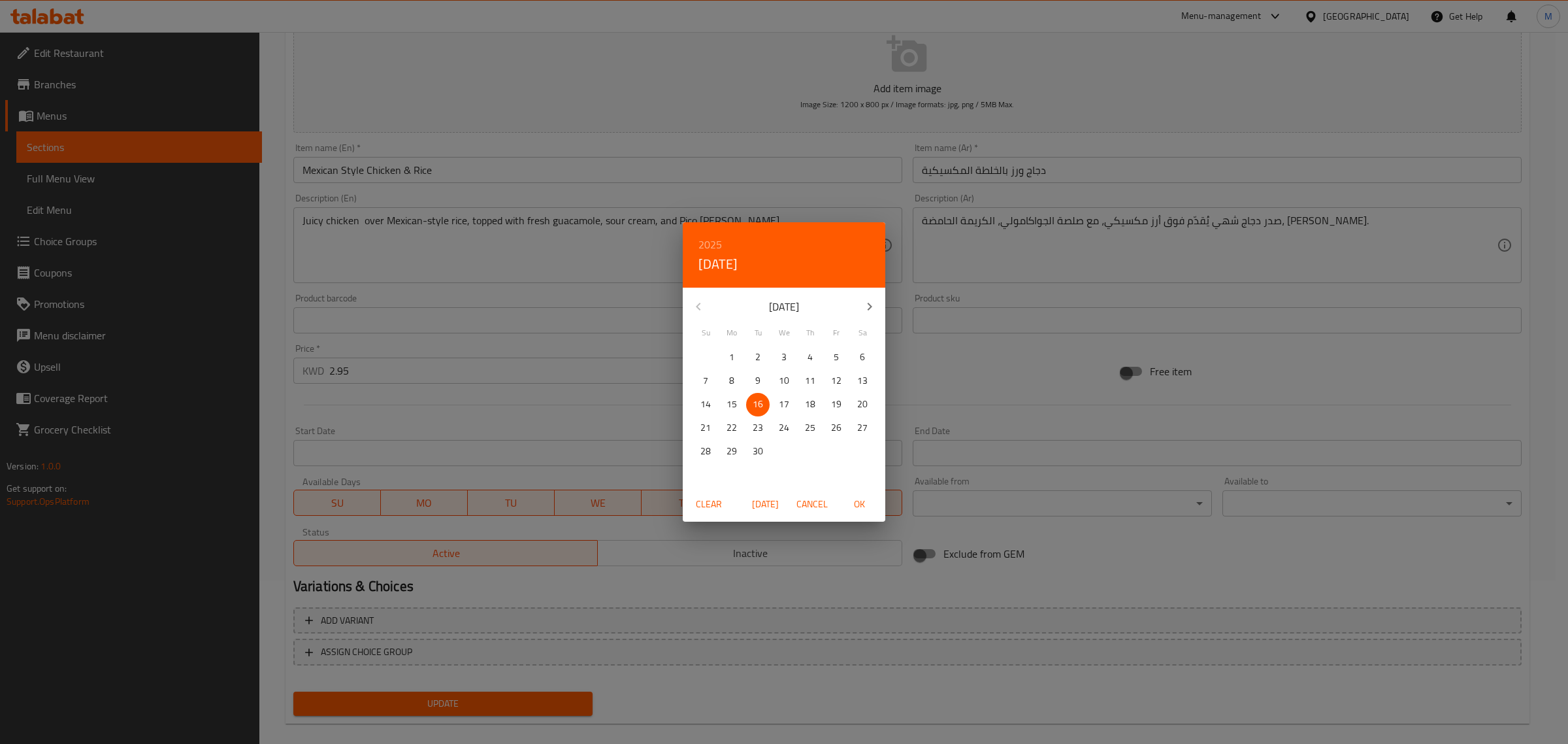
click at [851, 498] on span "OK" at bounding box center [859, 504] width 31 height 16
type input "16-09-2025"
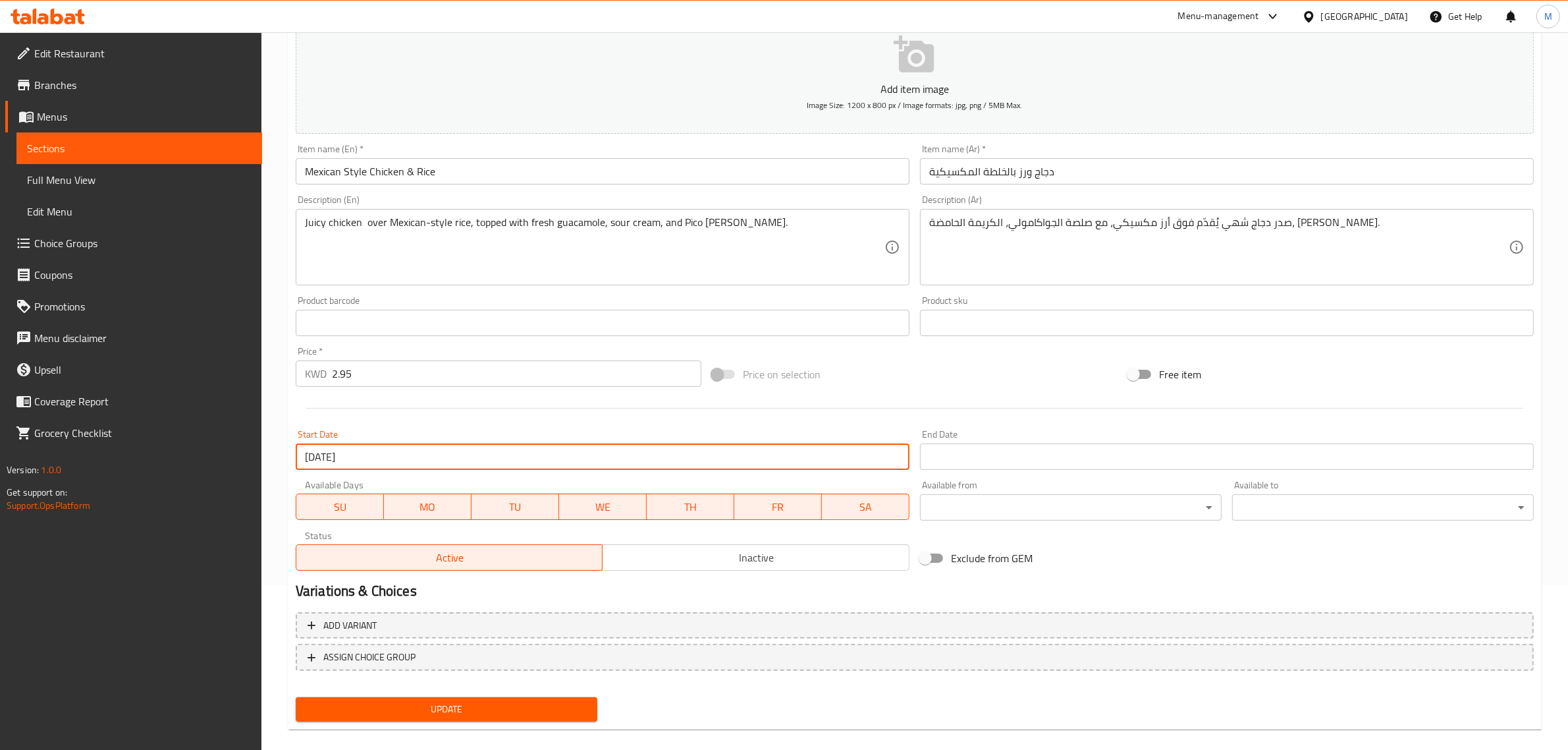
click at [1012, 447] on input "Start Date" at bounding box center [1226, 456] width 614 height 26
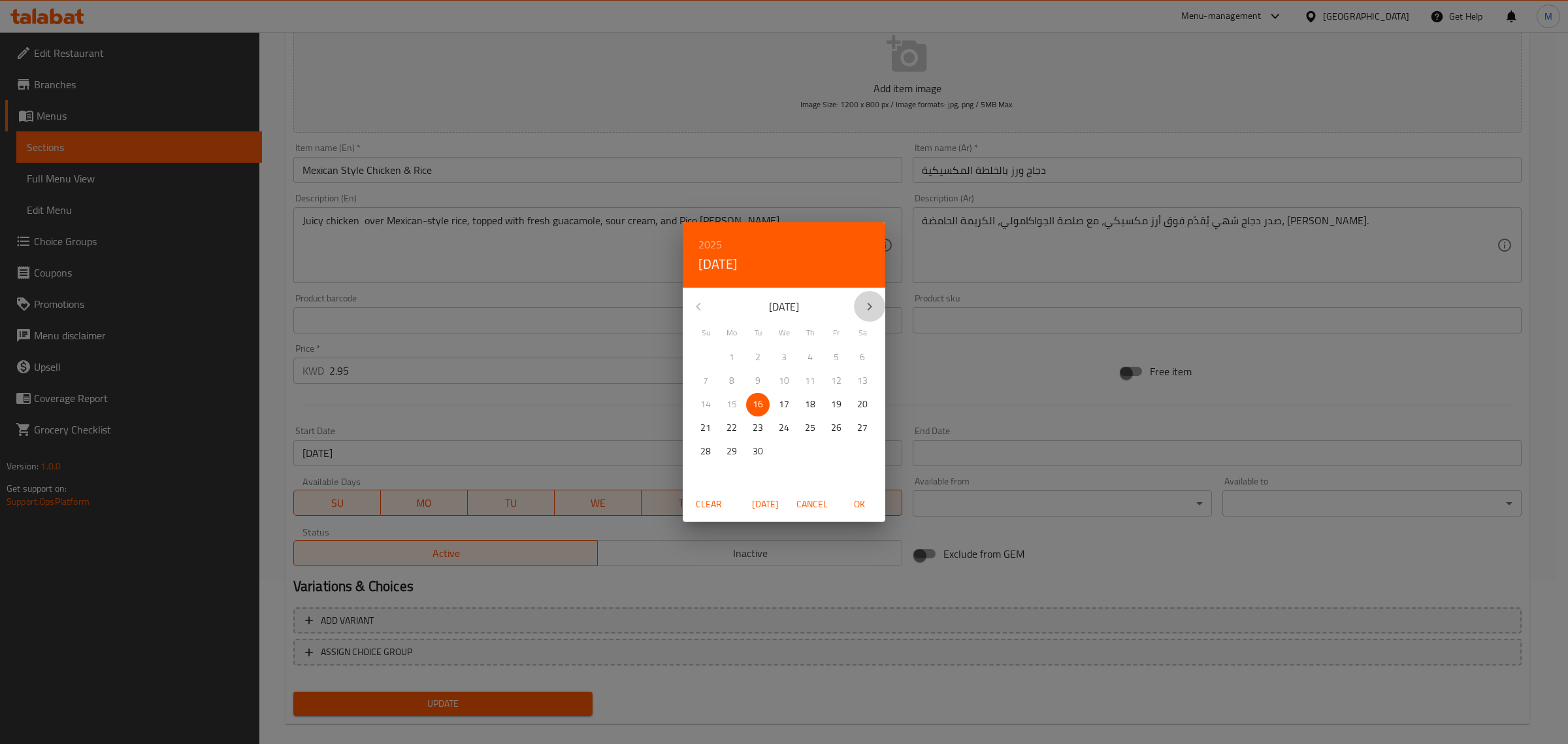
click at [882, 302] on button "button" at bounding box center [869, 306] width 31 height 31
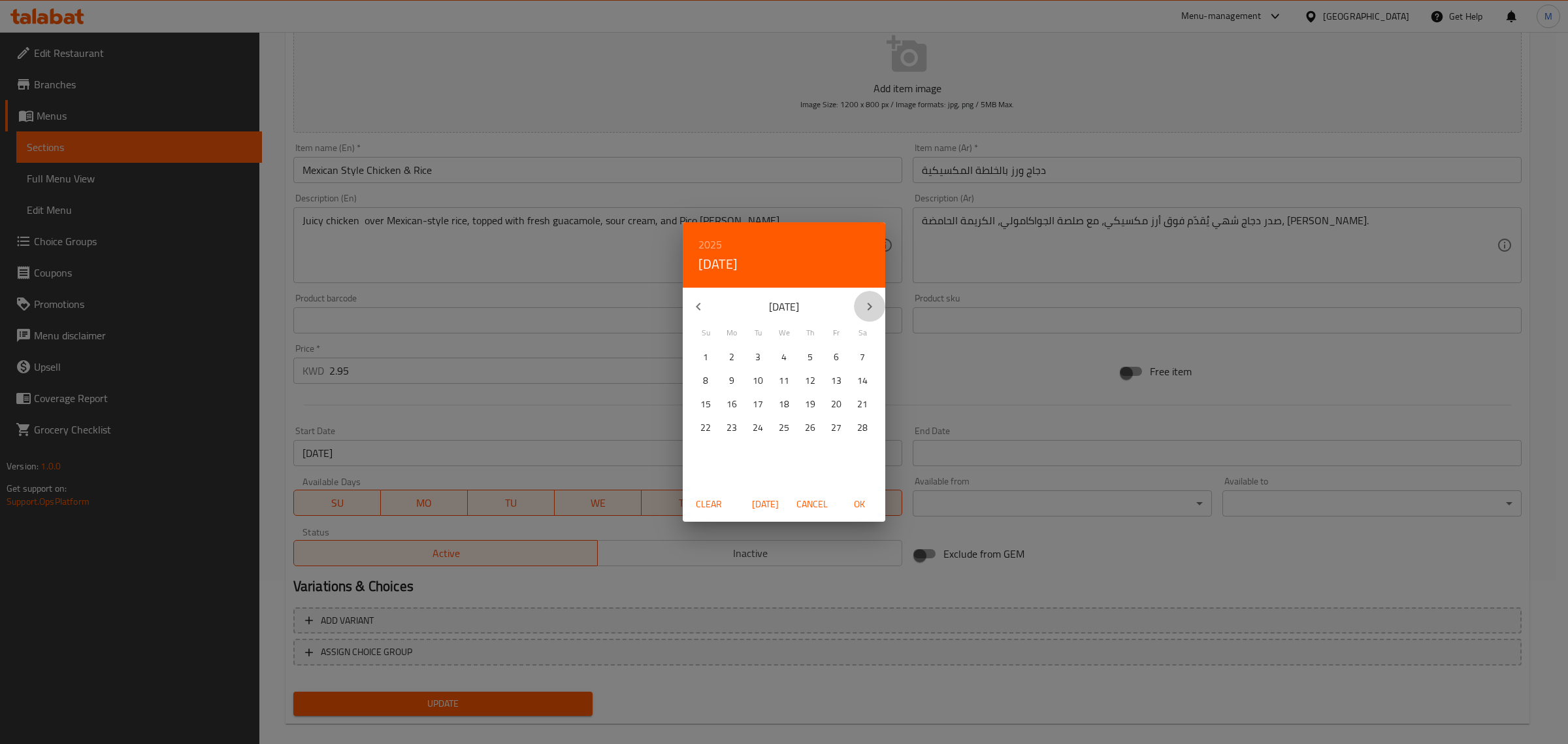
click at [882, 302] on button "button" at bounding box center [869, 306] width 31 height 31
click at [873, 309] on icon "button" at bounding box center [870, 307] width 16 height 16
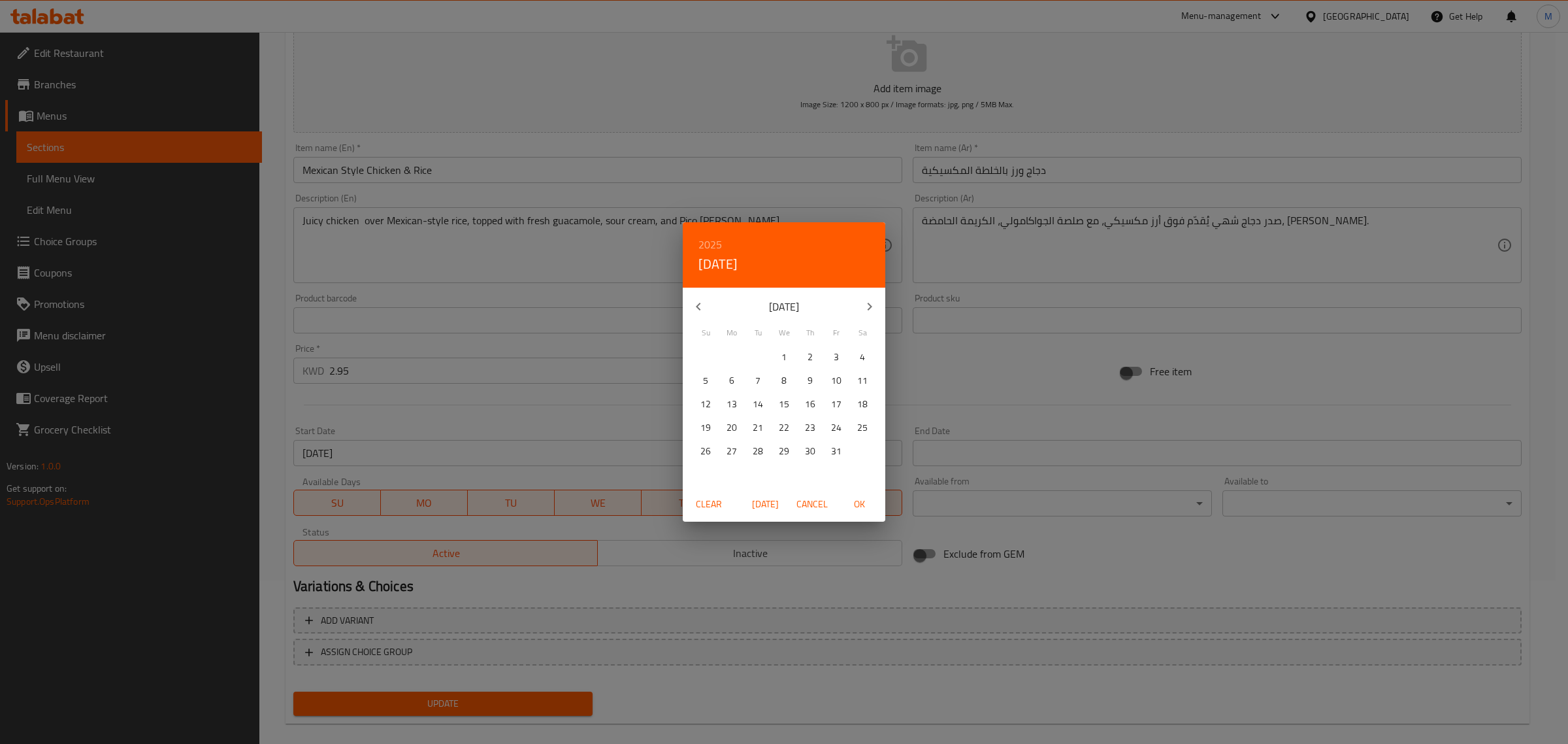
click at [828, 448] on span "31" at bounding box center [836, 451] width 23 height 16
click at [850, 502] on span "OK" at bounding box center [859, 504] width 31 height 16
type input "31-07-2026"
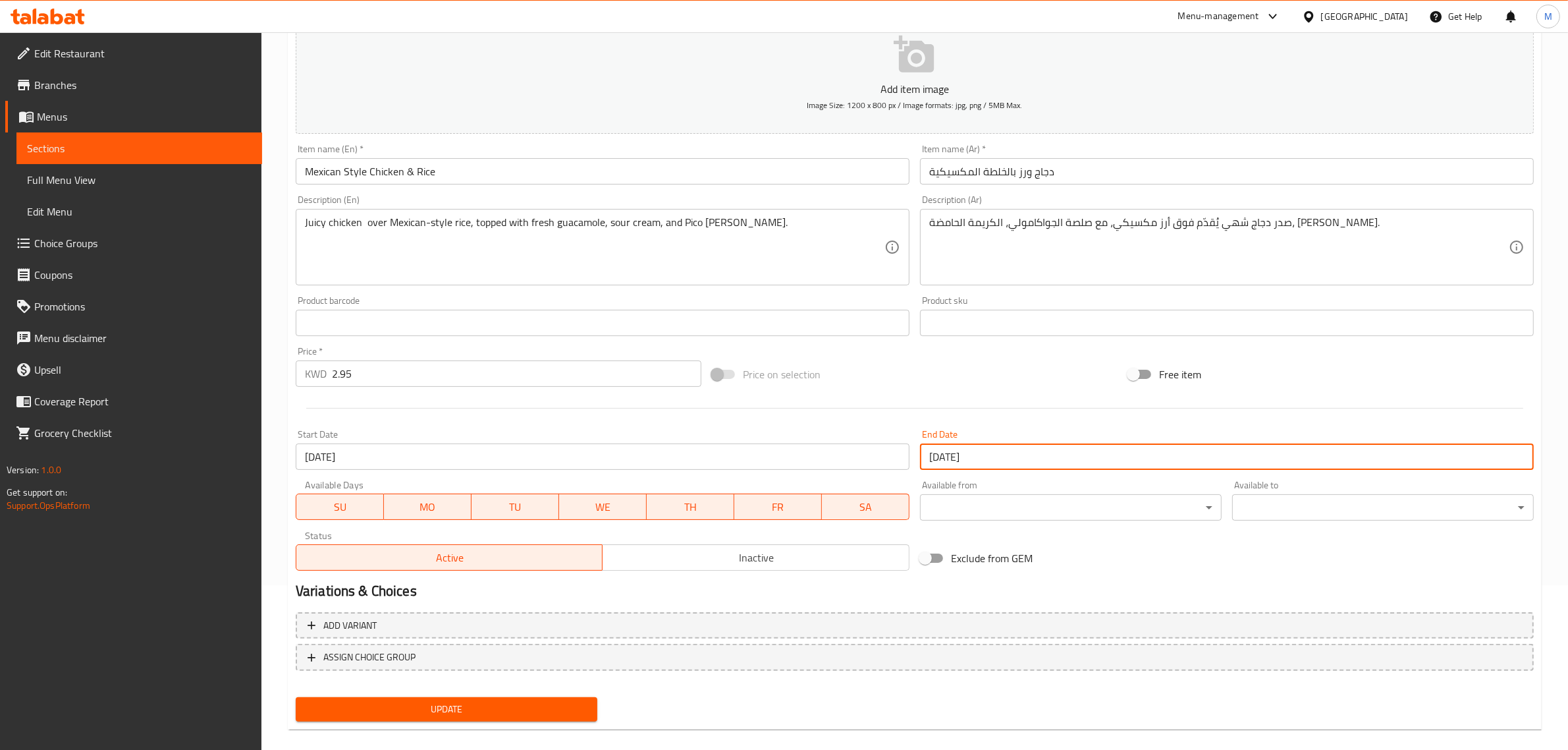
click at [459, 467] on input "16-09-2025" at bounding box center [602, 456] width 614 height 26
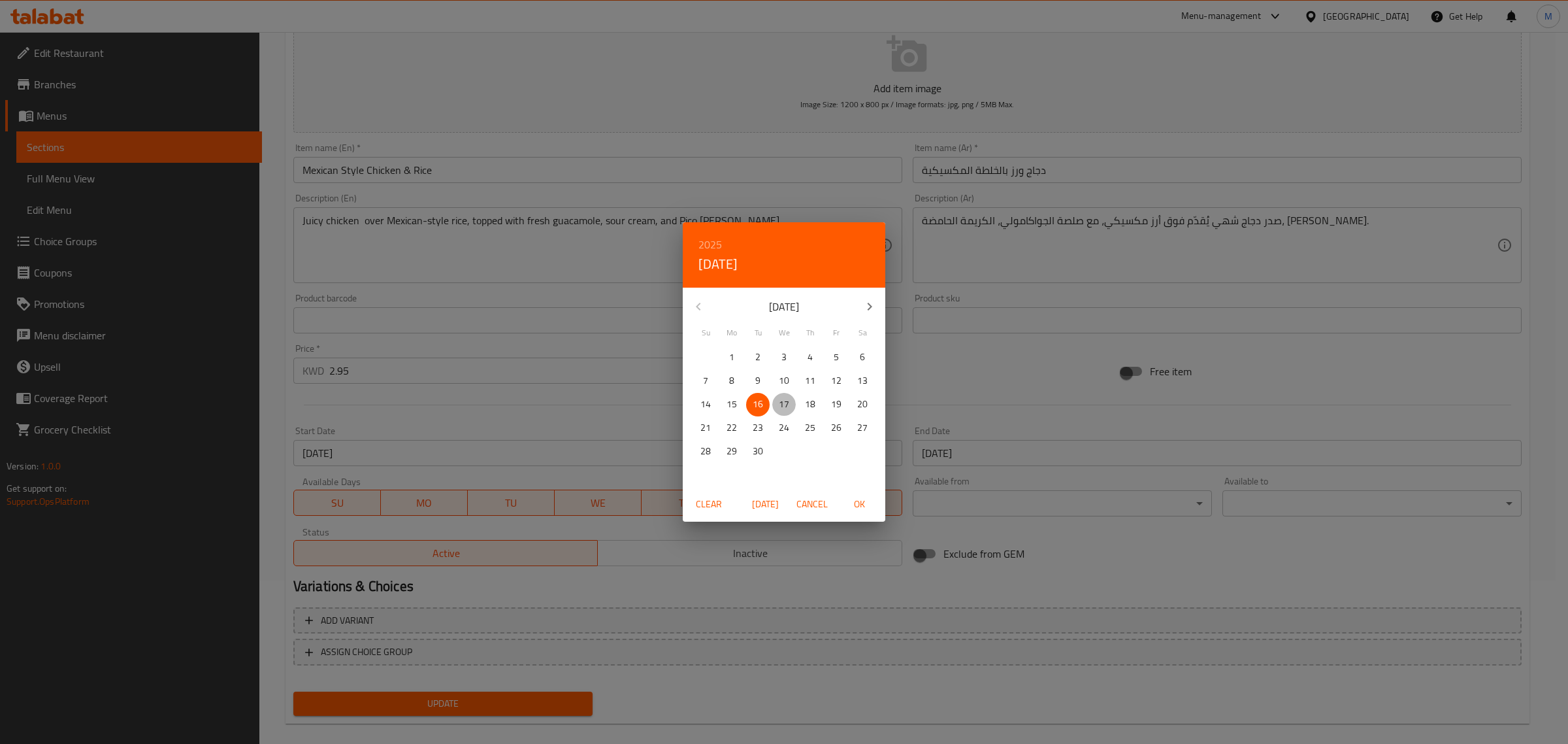
click at [791, 398] on span "17" at bounding box center [784, 404] width 23 height 16
click at [851, 504] on span "OK" at bounding box center [859, 504] width 31 height 16
type input "17-09-2025"
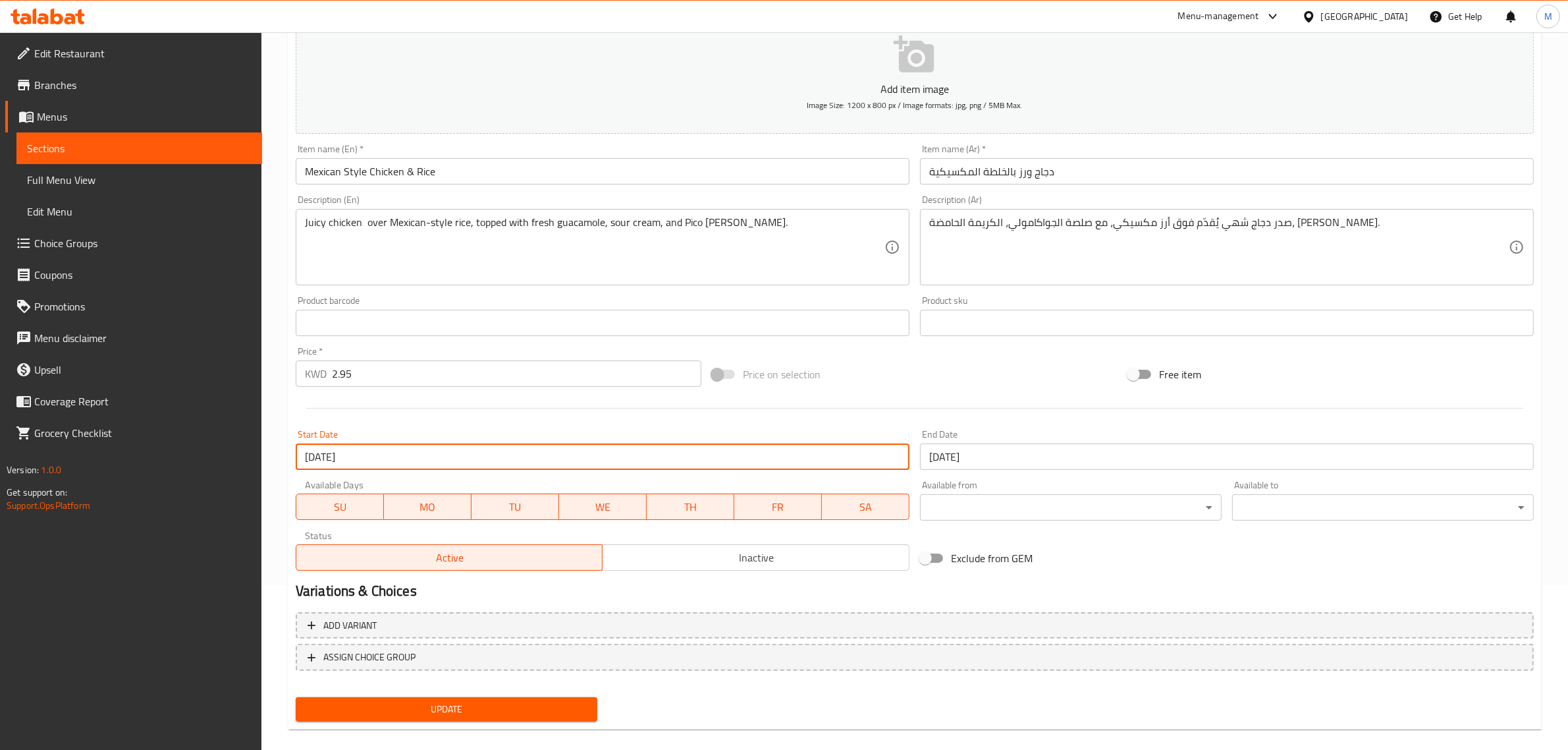
scroll to position [178, 0]
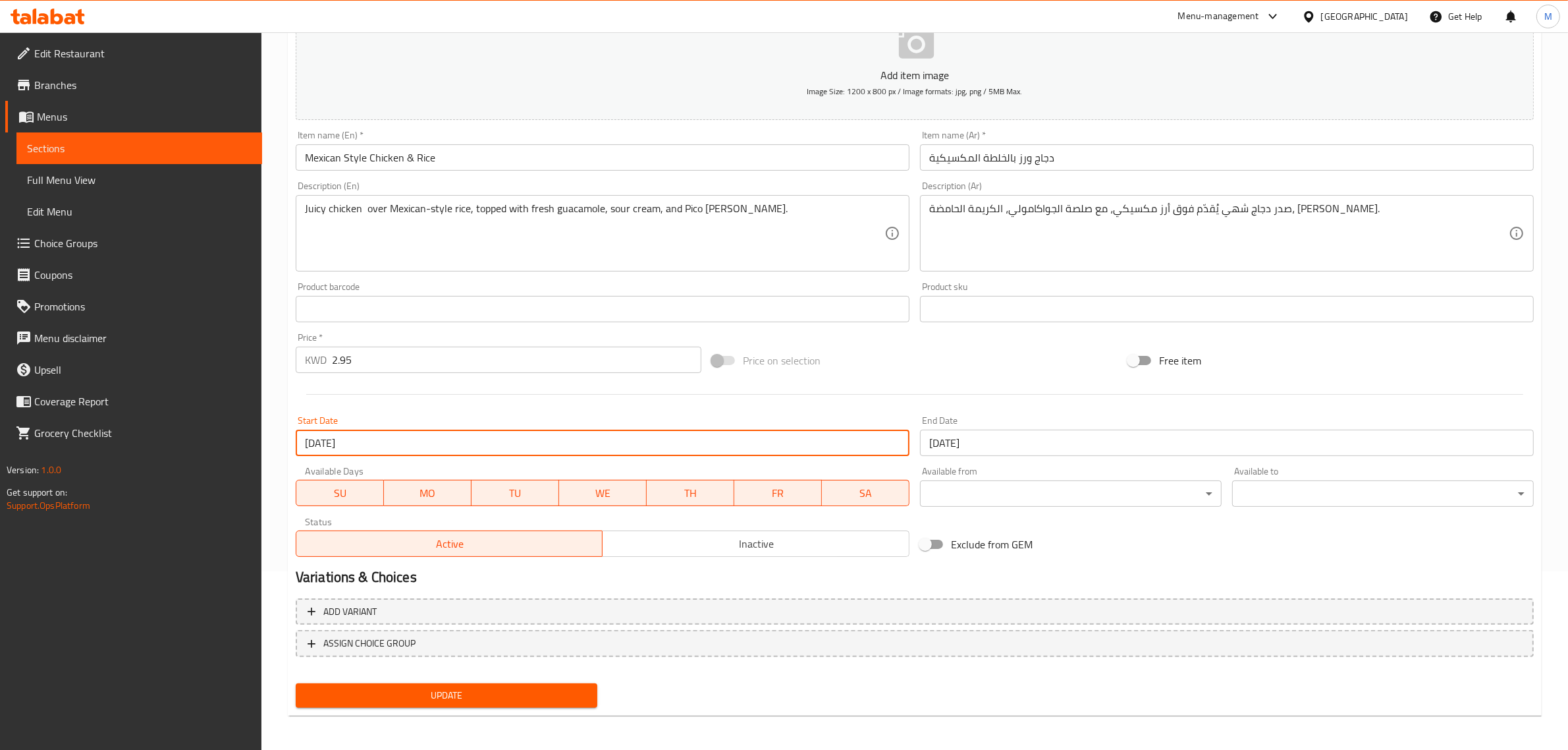
click at [448, 695] on span "Update" at bounding box center [446, 696] width 280 height 16
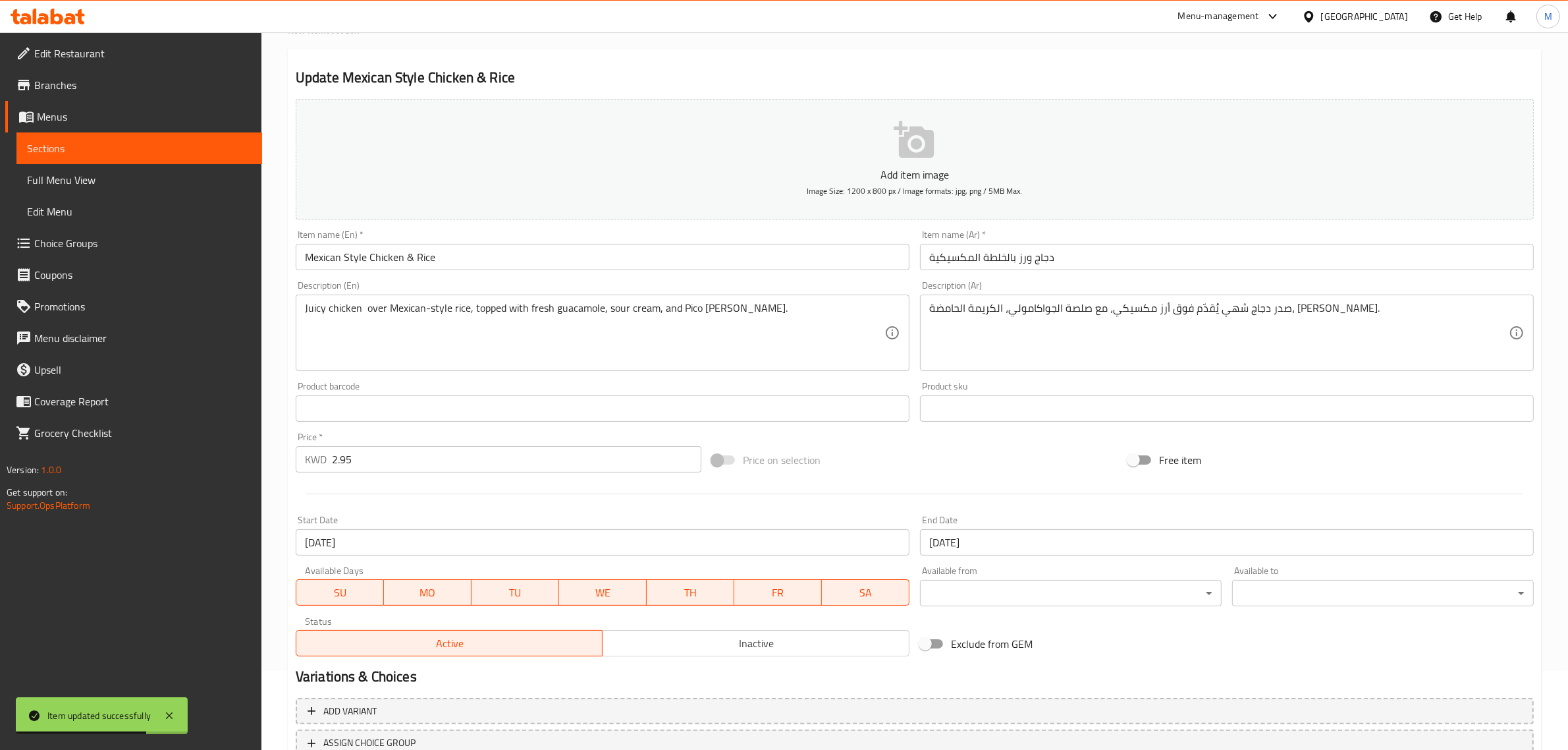
scroll to position [0, 0]
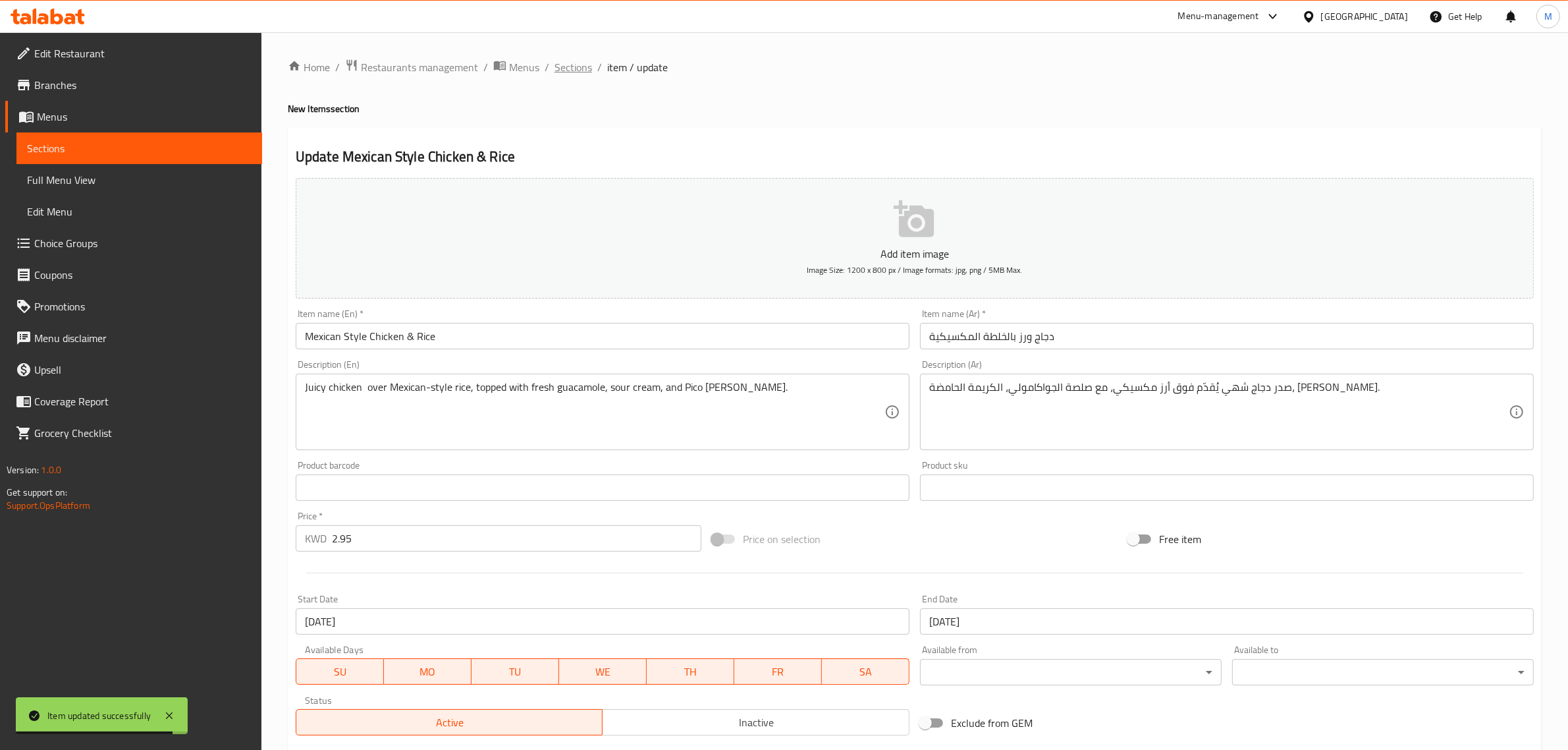
click at [564, 66] on span "Sections" at bounding box center [574, 67] width 38 height 16
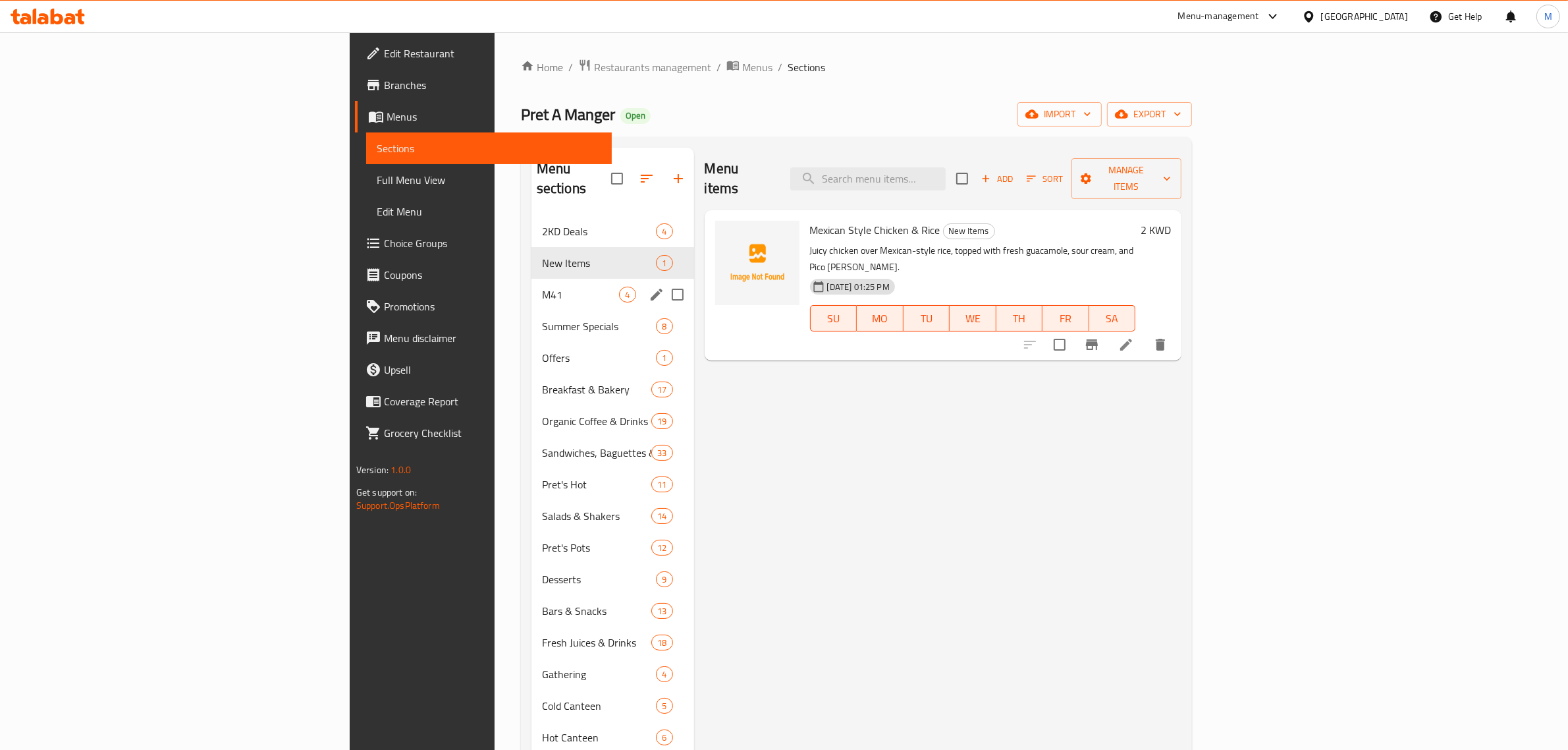
click at [532, 278] on div "M41 4" at bounding box center [613, 294] width 163 height 32
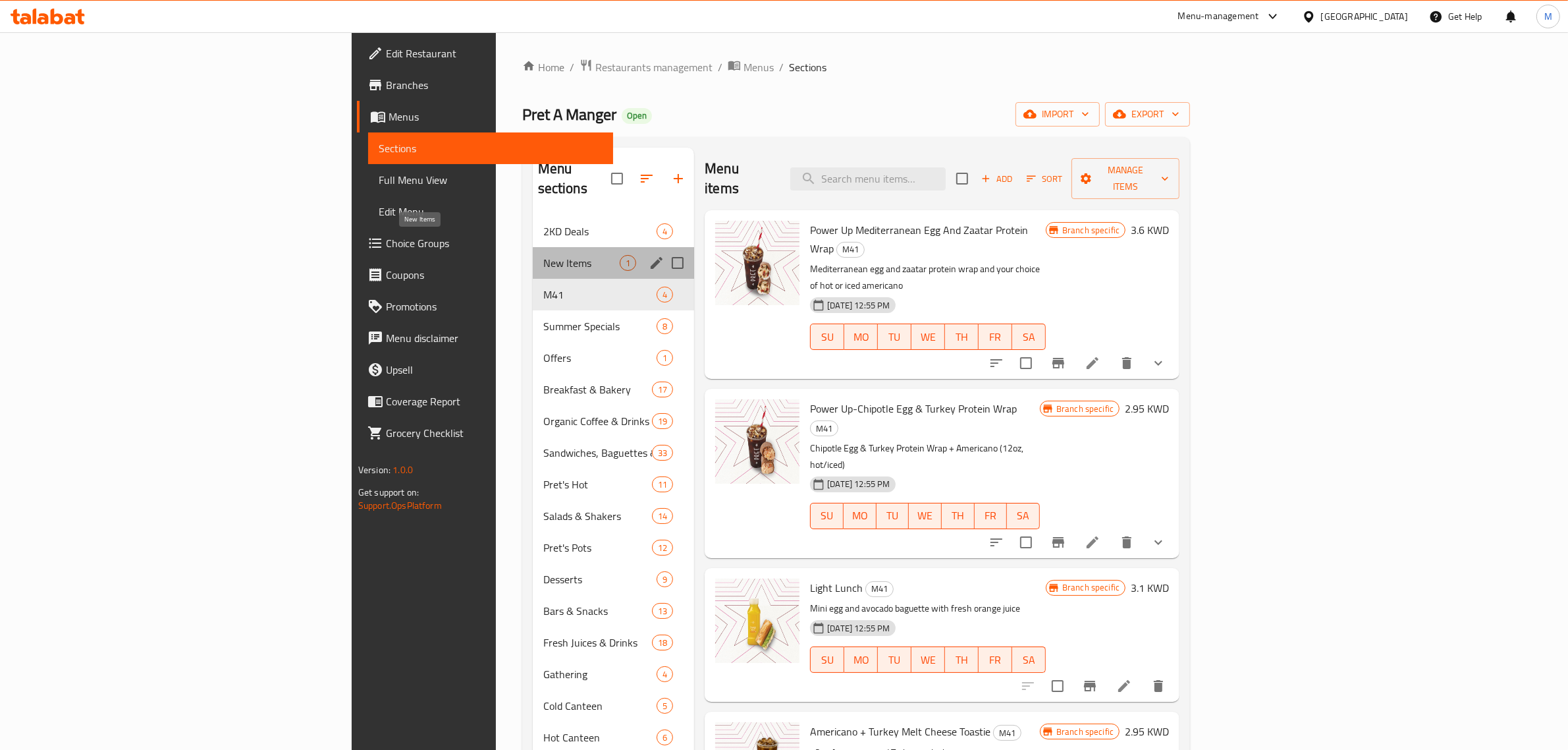
click at [543, 255] on span "New Items" at bounding box center [582, 263] width 77 height 16
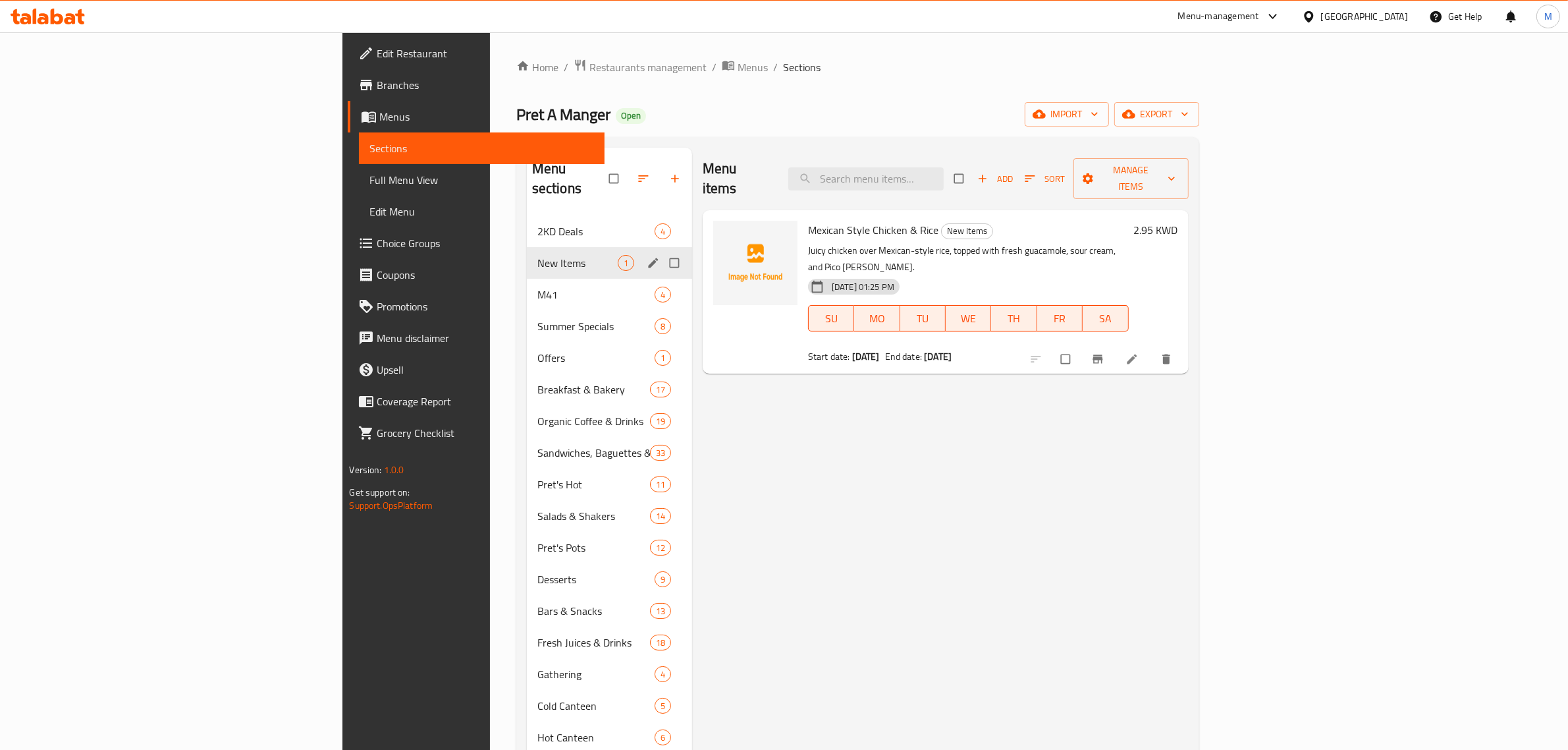
click at [662, 250] on input "Menu sections" at bounding box center [675, 262] width 28 height 25
checkbox input "true"
click at [609, 172] on span "button" at bounding box center [617, 179] width 16 height 13
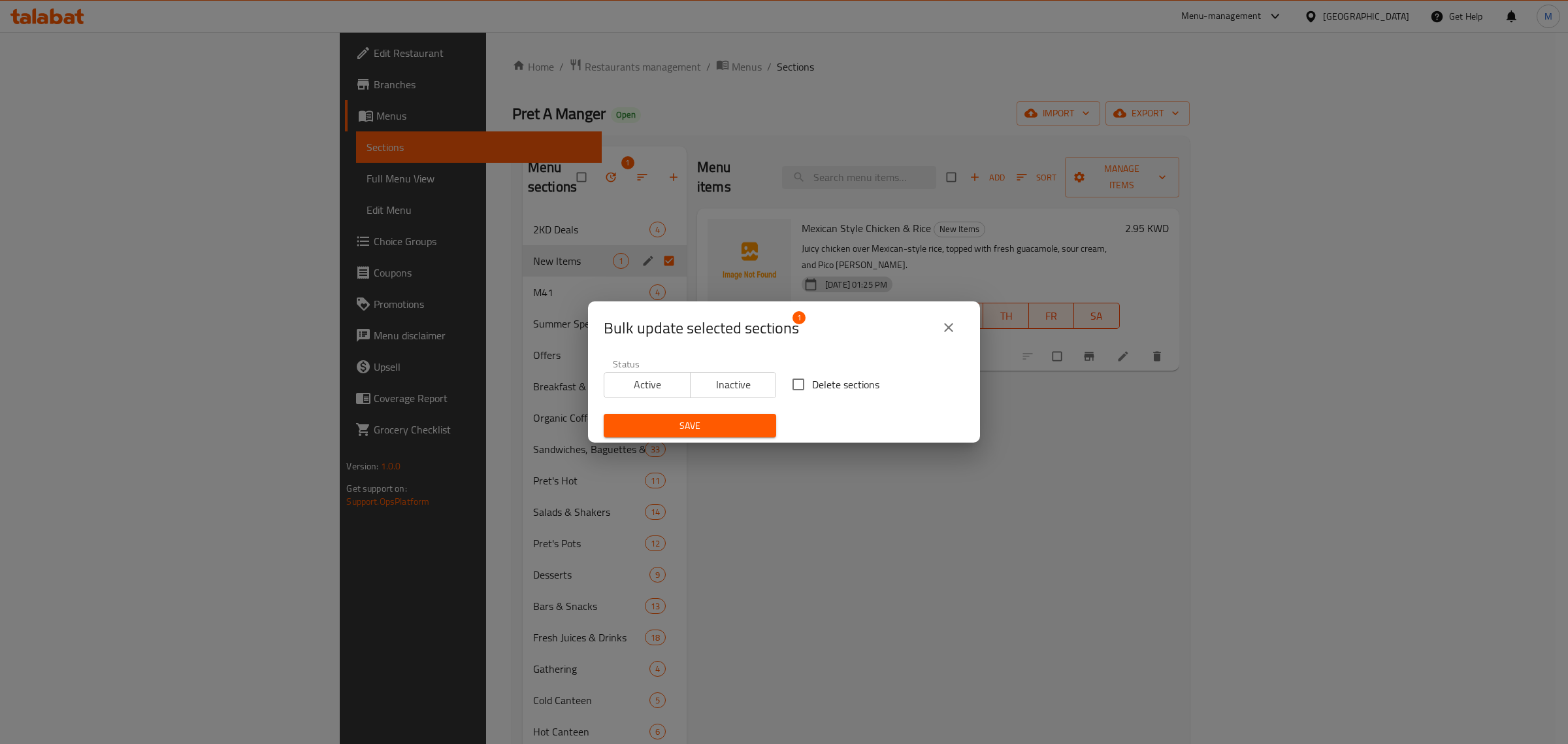
click at [838, 383] on span "Delete sections" at bounding box center [846, 384] width 67 height 16
click at [812, 383] on input "Delete sections" at bounding box center [798, 384] width 27 height 27
checkbox input "true"
click at [698, 426] on span "Save" at bounding box center [690, 426] width 151 height 16
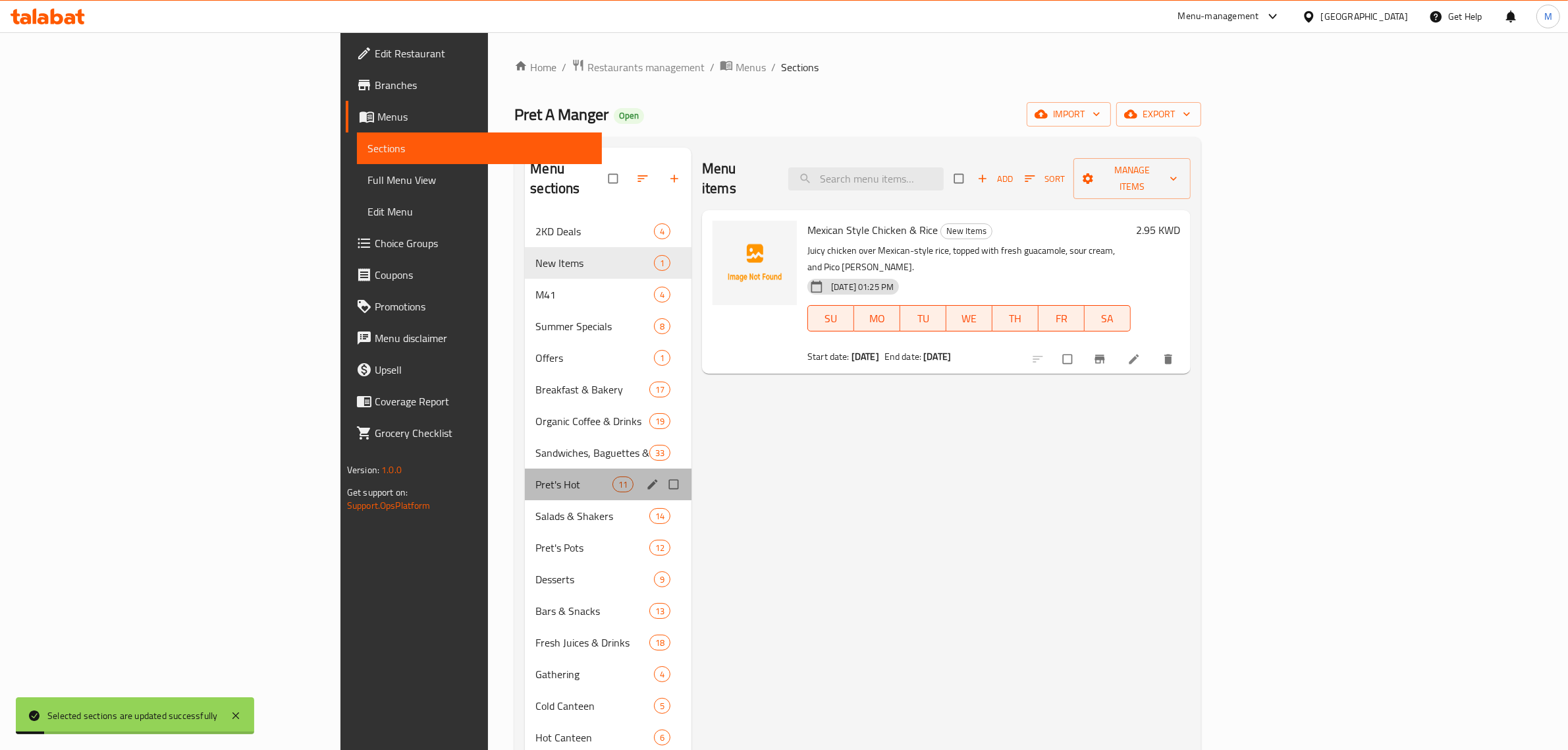
click at [525, 468] on div "Pret's Hot 11" at bounding box center [609, 484] width 167 height 32
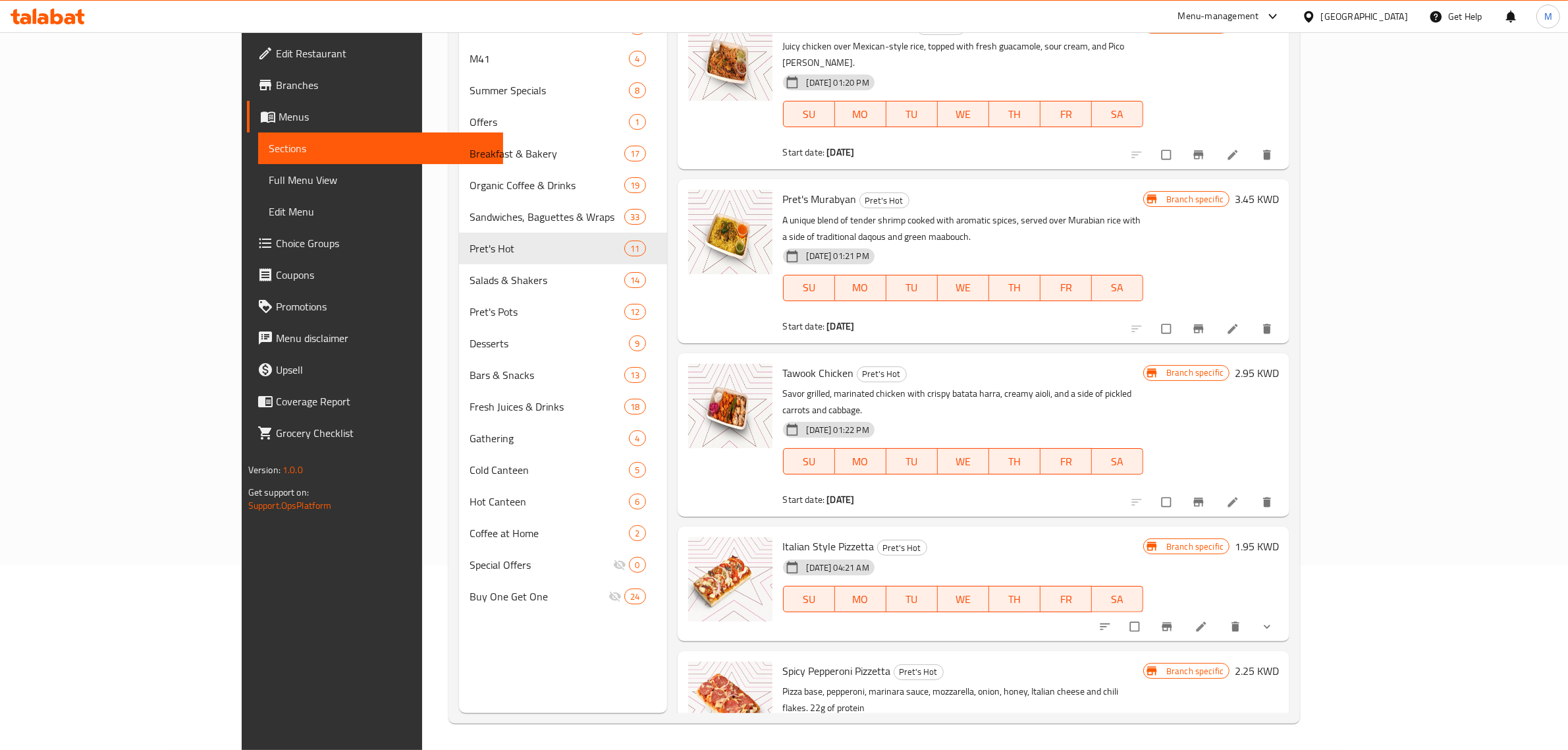
scroll to position [20, 0]
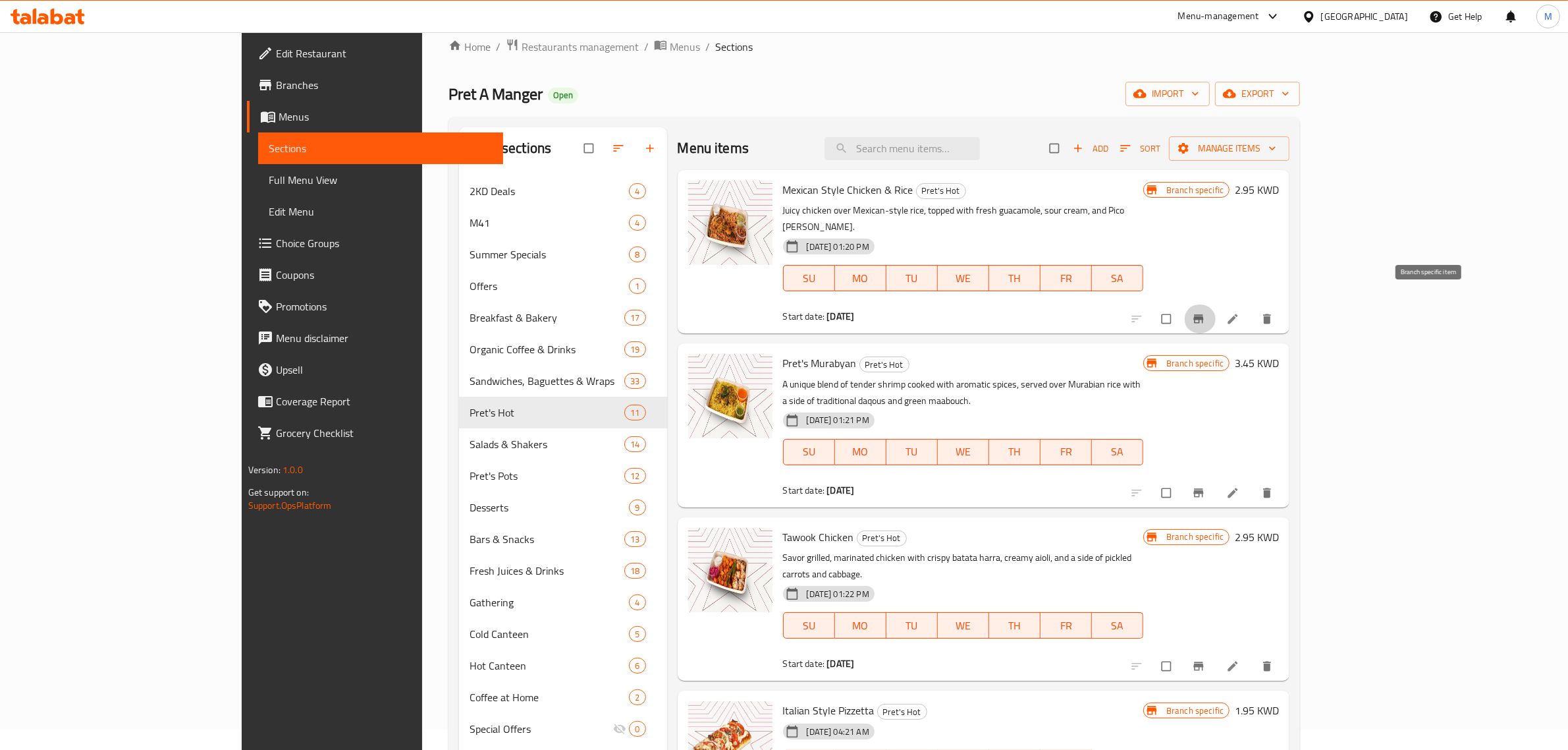
click at [1206, 312] on icon "Branch-specific-item" at bounding box center [1199, 319] width 13 height 13
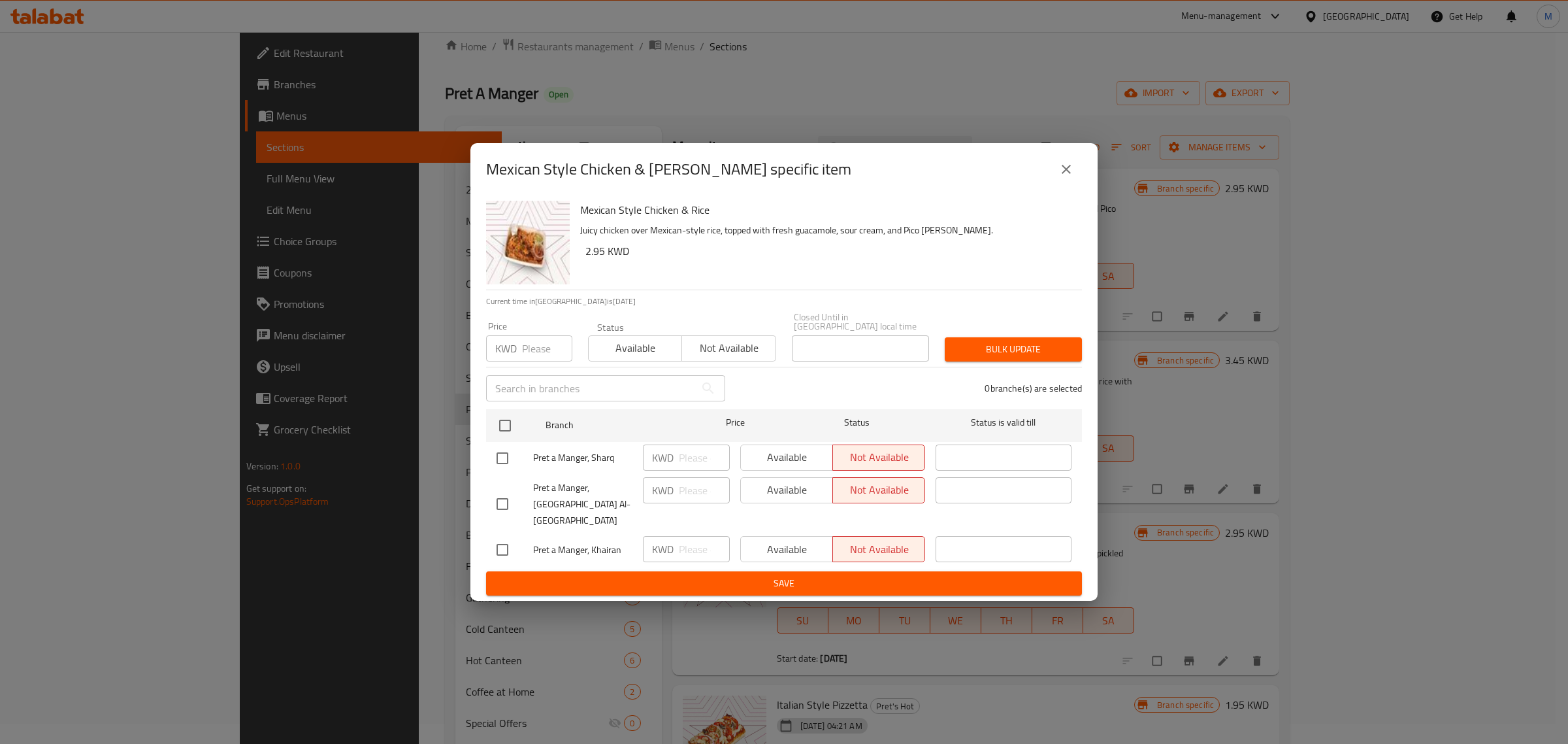
click at [1062, 174] on icon "close" at bounding box center [1066, 169] width 16 height 16
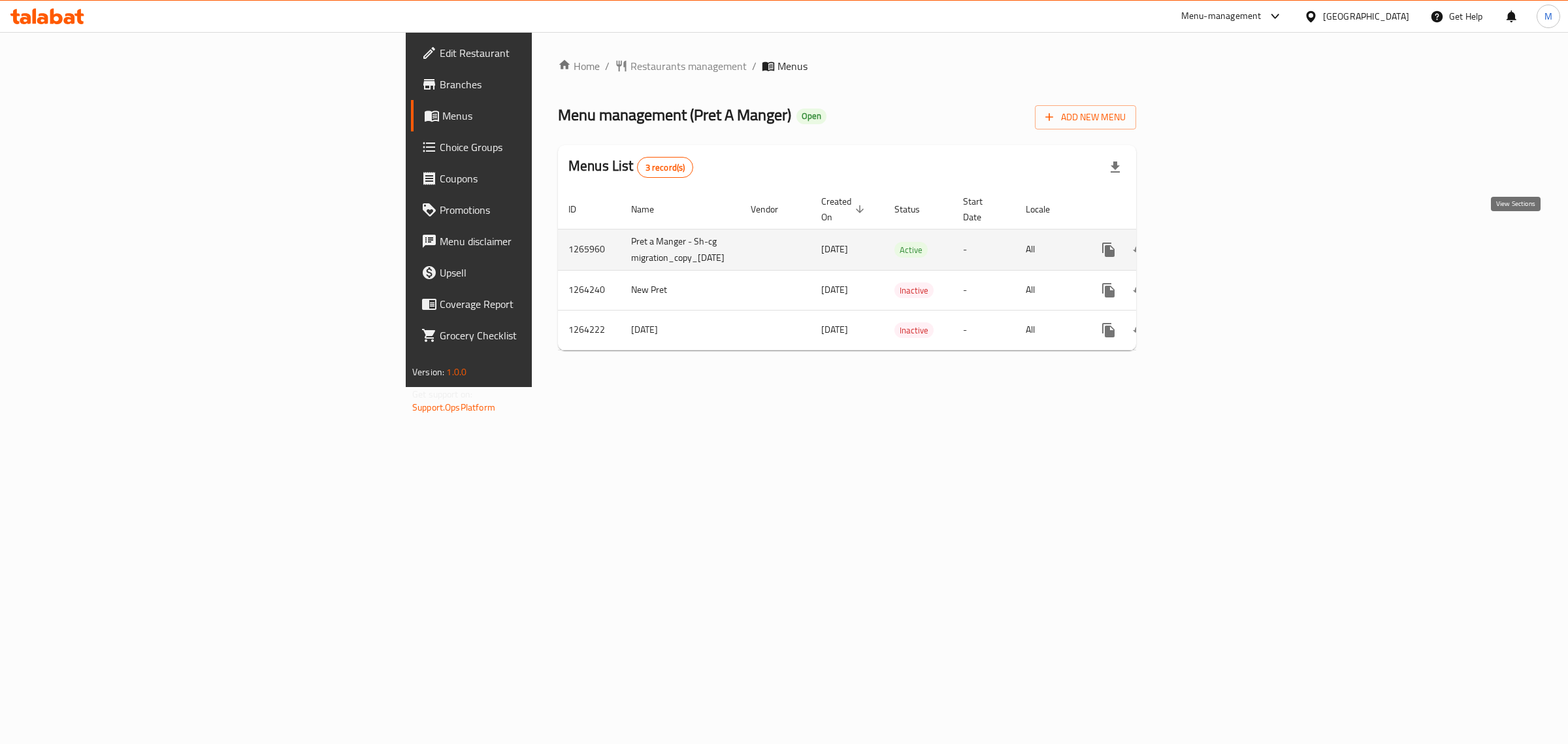
click at [1211, 242] on icon "enhanced table" at bounding box center [1203, 250] width 16 height 16
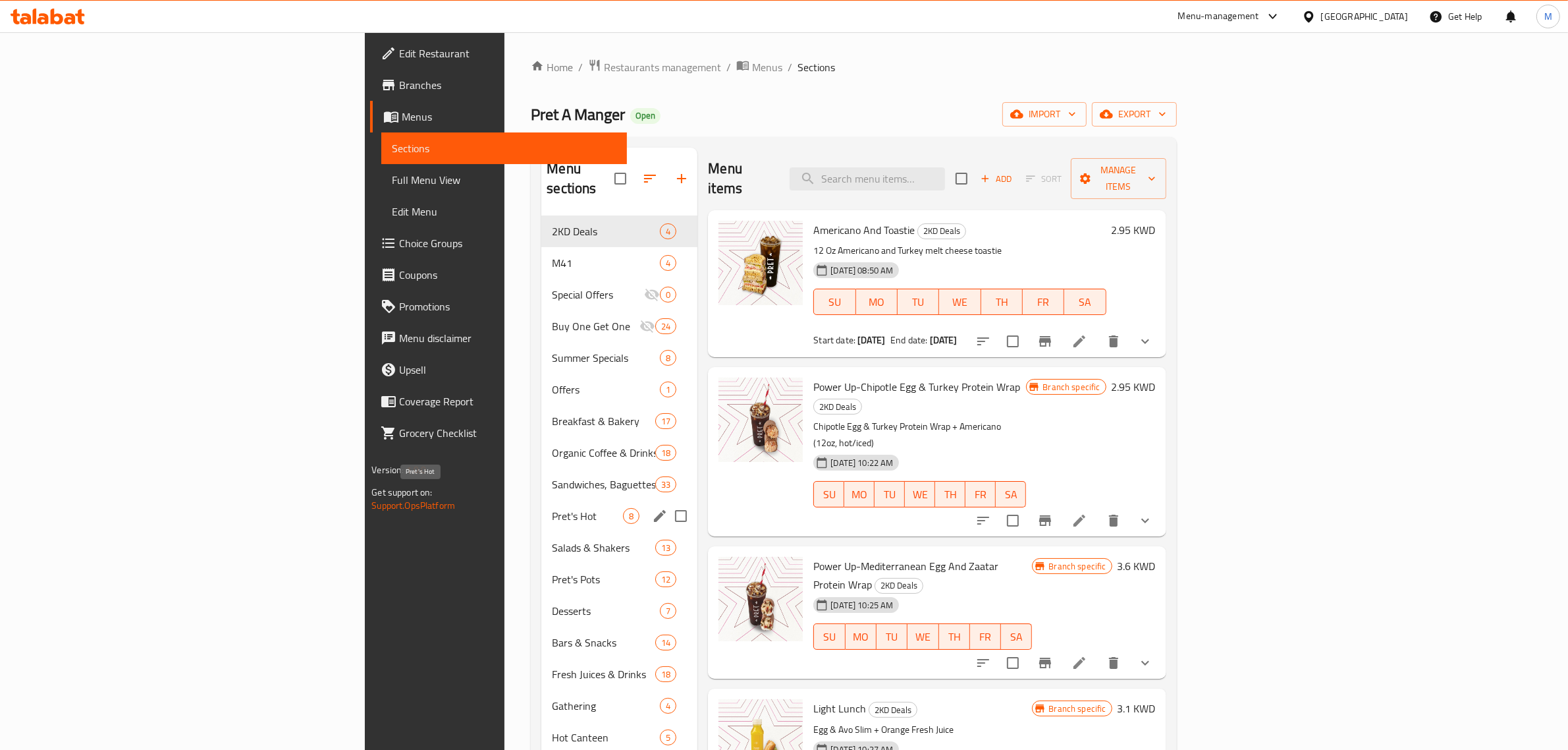
click at [552, 508] on span "Pret's Hot" at bounding box center [588, 516] width 71 height 16
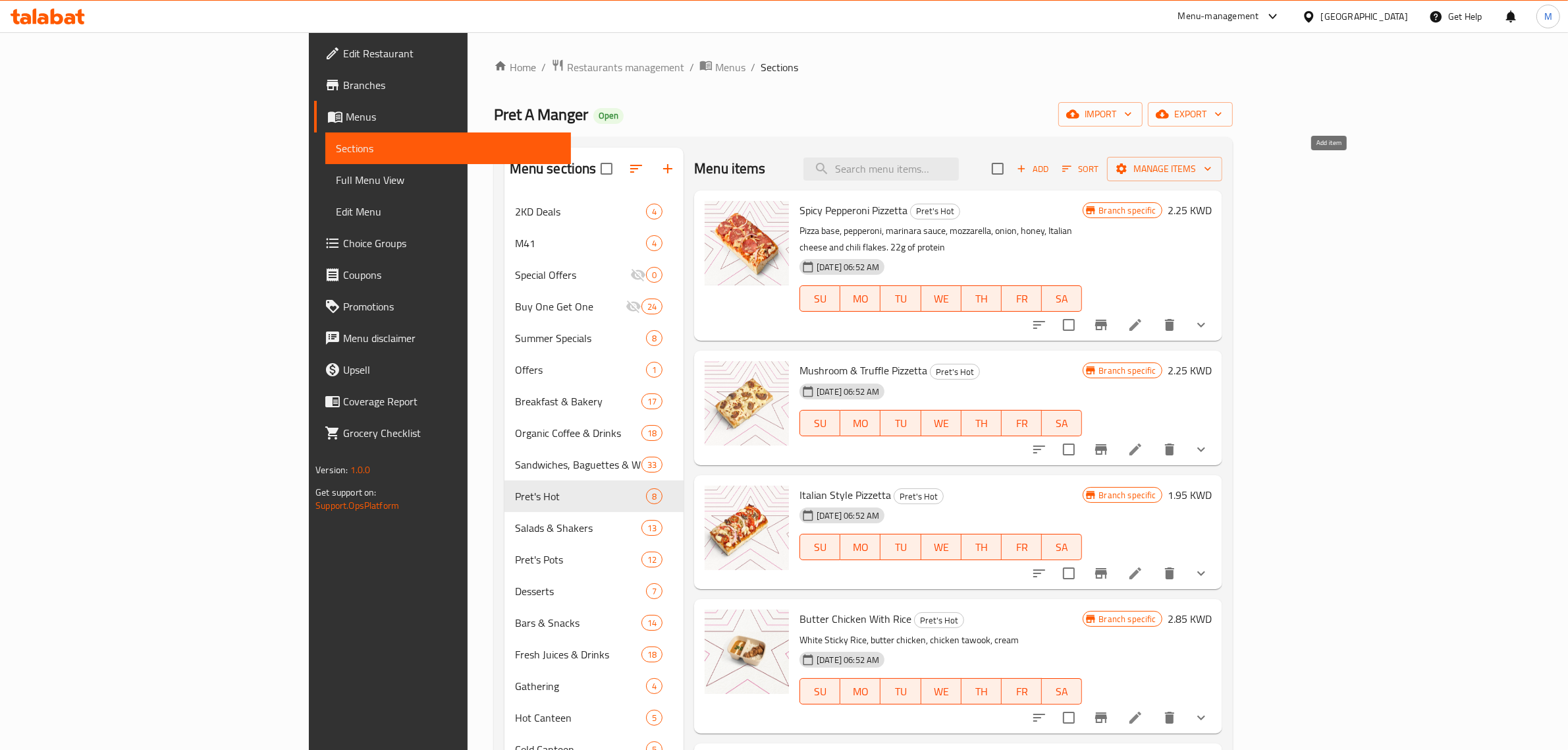
click at [1050, 174] on span "Add" at bounding box center [1033, 169] width 36 height 15
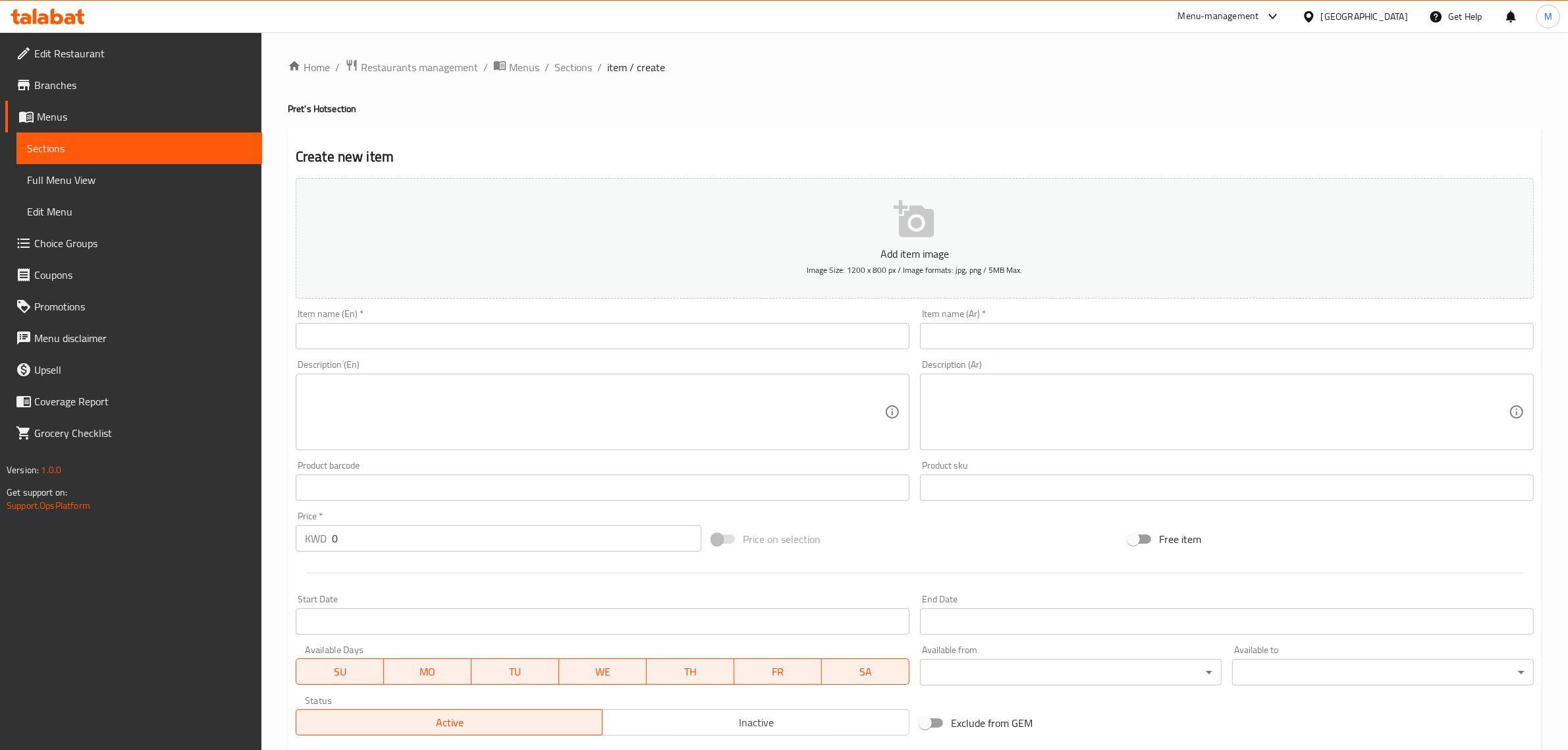
click at [389, 328] on input "text" at bounding box center [602, 336] width 614 height 26
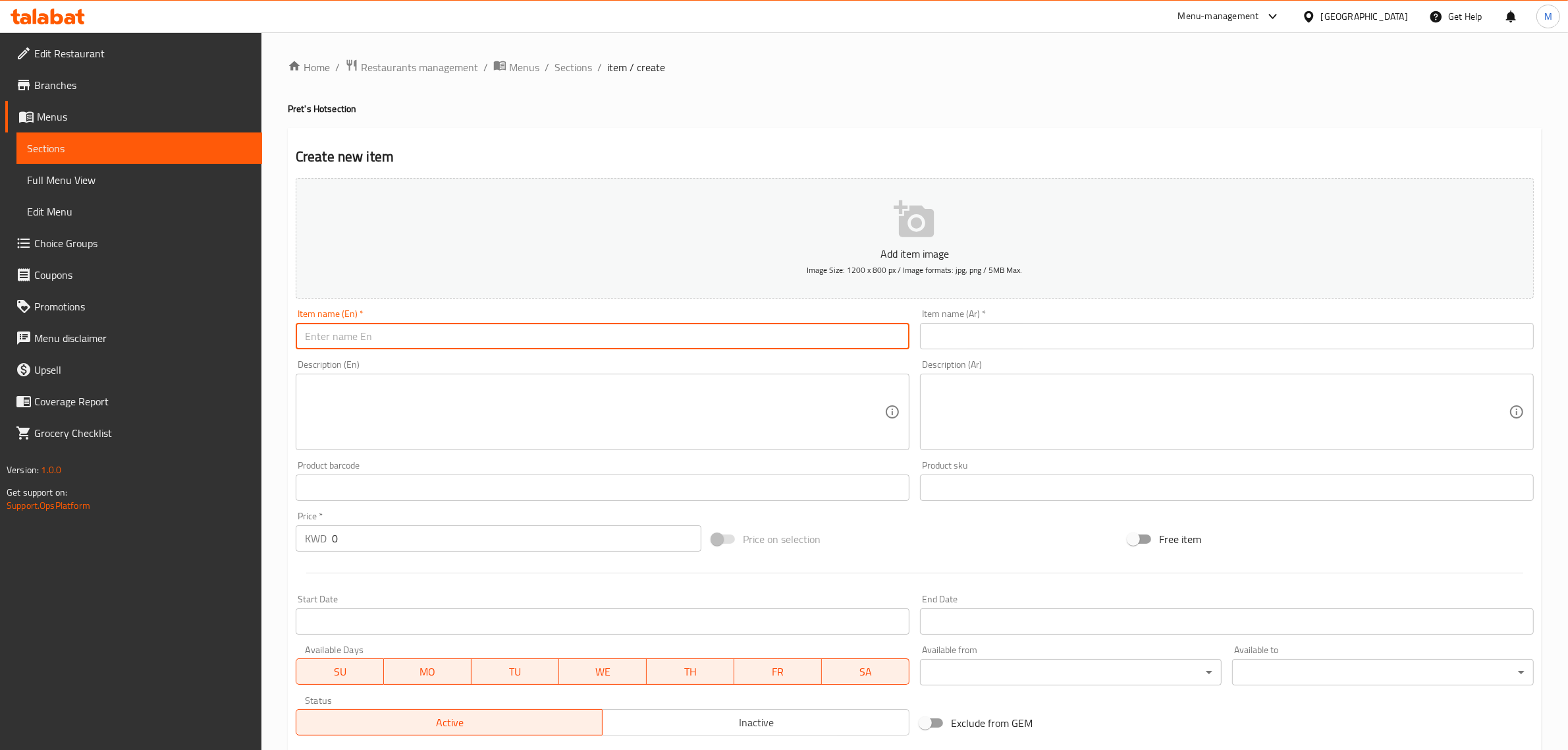
paste input "Mexican Style Chicken & Rice"
type input "Mexican Style Chicken & Rice"
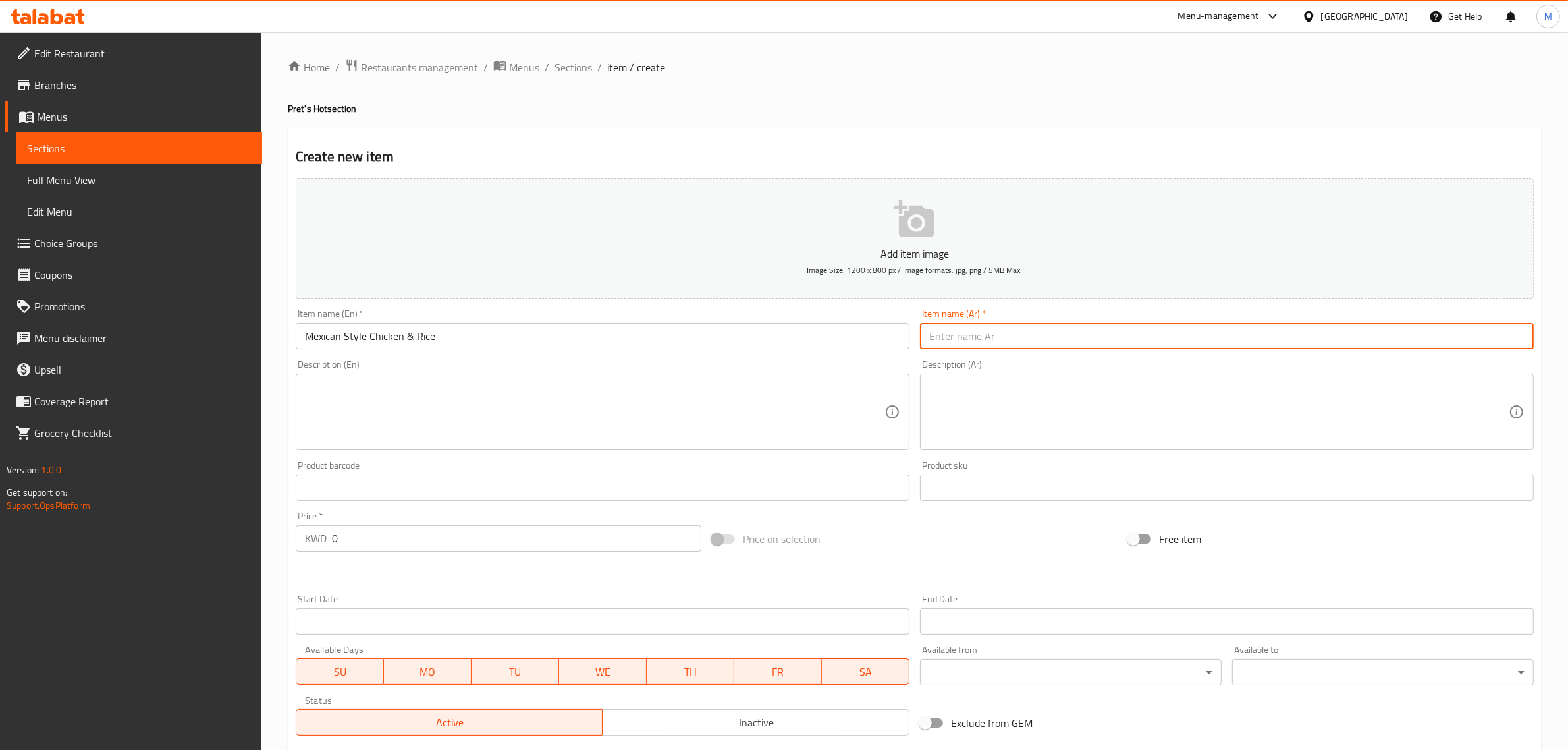
click at [1071, 330] on input "text" at bounding box center [1226, 336] width 614 height 26
paste input "دجاج ورز بالخلطة المكسيكية"
type input "دجاج ورز بالخلطة المكسيكية"
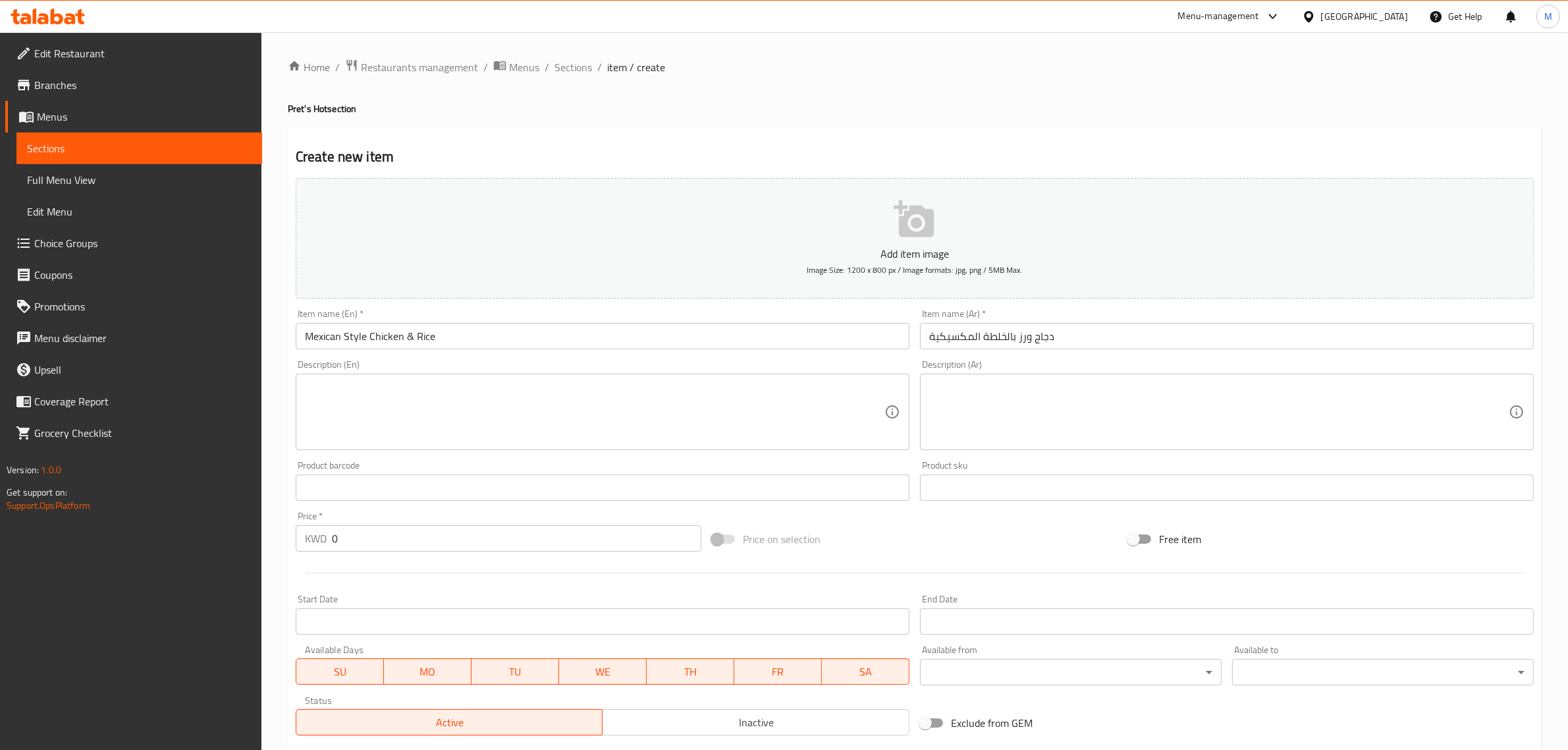
click at [596, 404] on textarea at bounding box center [595, 412] width 580 height 63
paste textarea "Juicy chicken over Mexican-style rice, topped with fresh guacamole, sour cream,…"
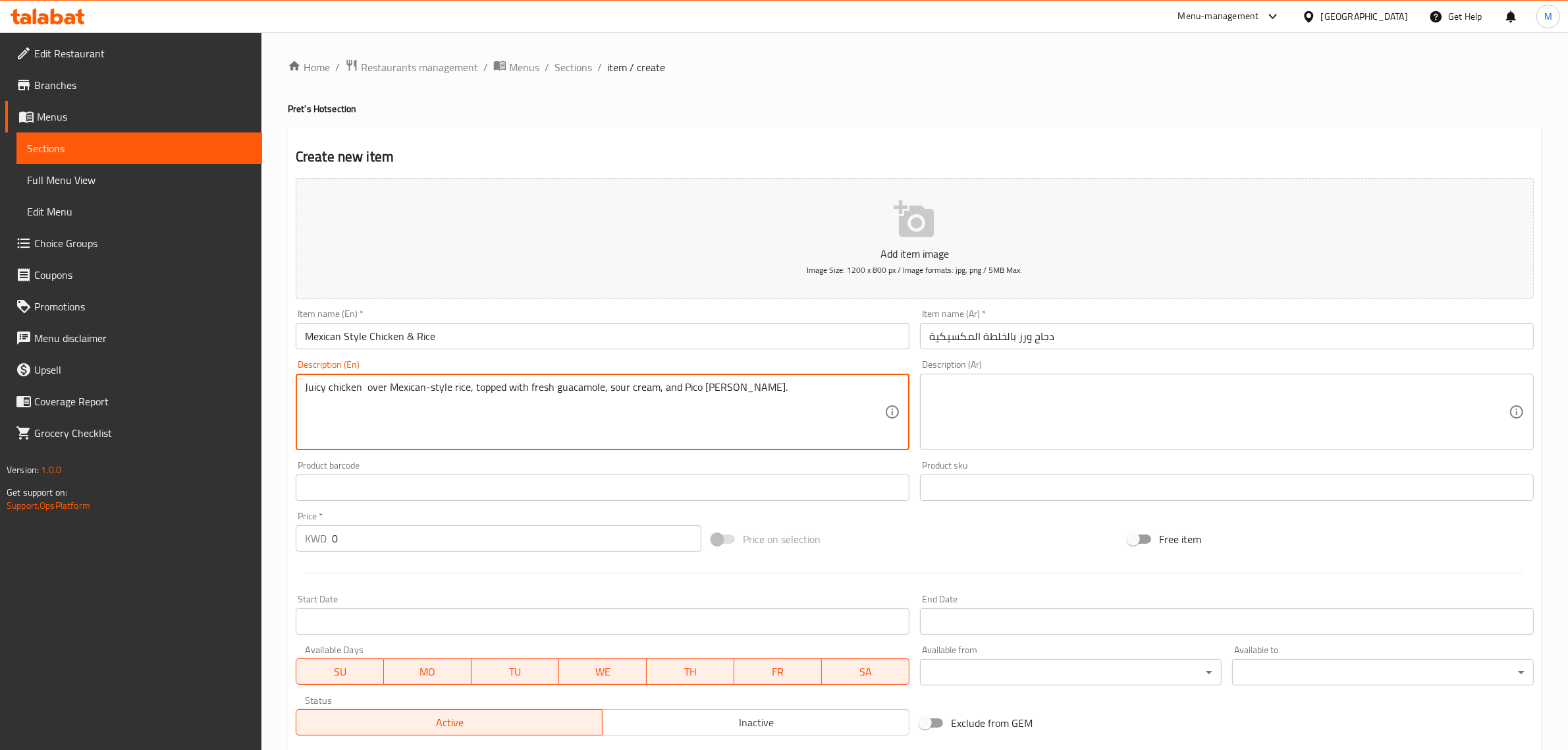
type textarea "Juicy chicken over Mexican-style rice, topped with fresh guacamole, sour cream,…"
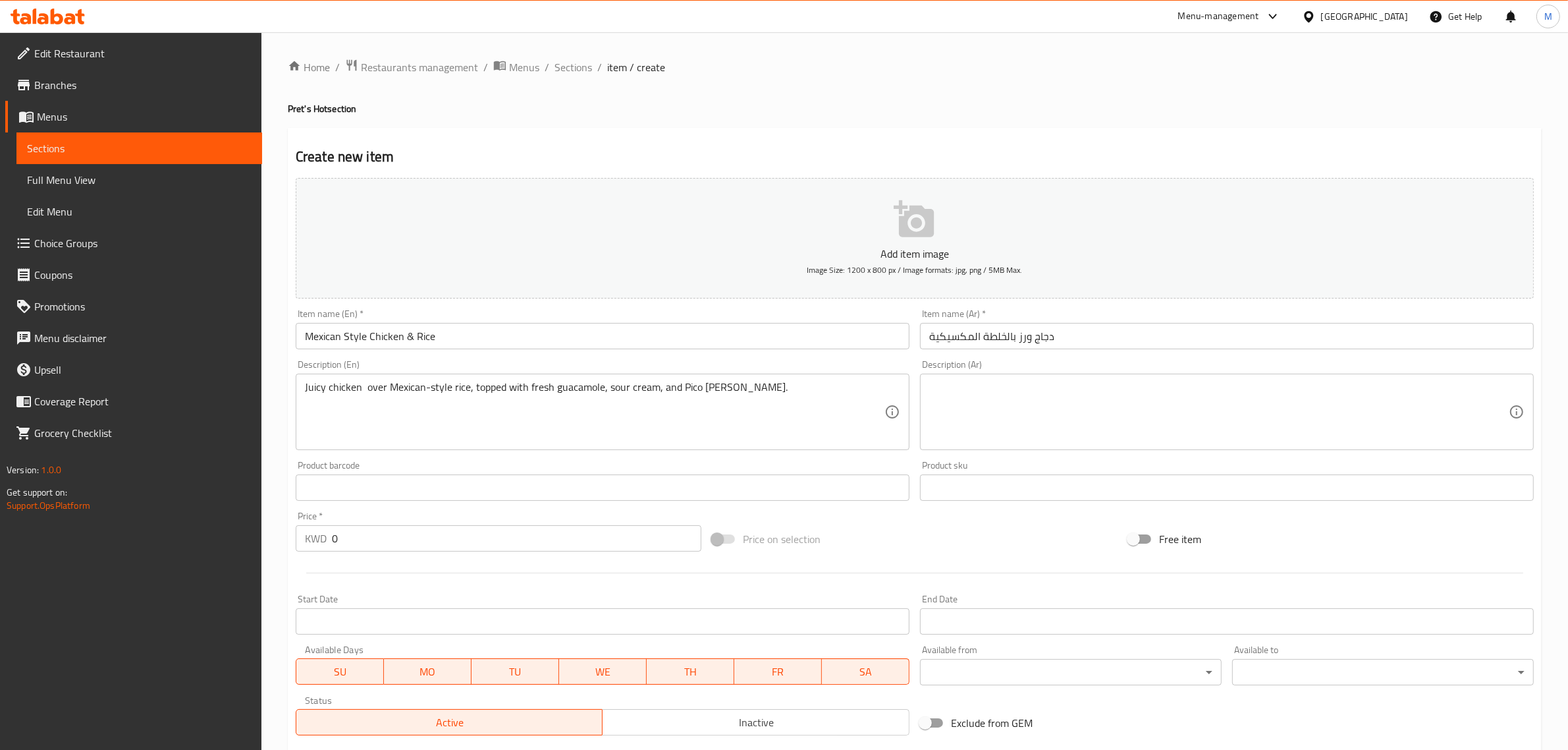
click at [1130, 412] on textarea at bounding box center [1219, 412] width 580 height 63
paste textarea "صدر دجاج شهي يُقدّم فوق أرز مكسيكي، مع صلصة الجواكامولي، الكريمة الحامضة، والبي…"
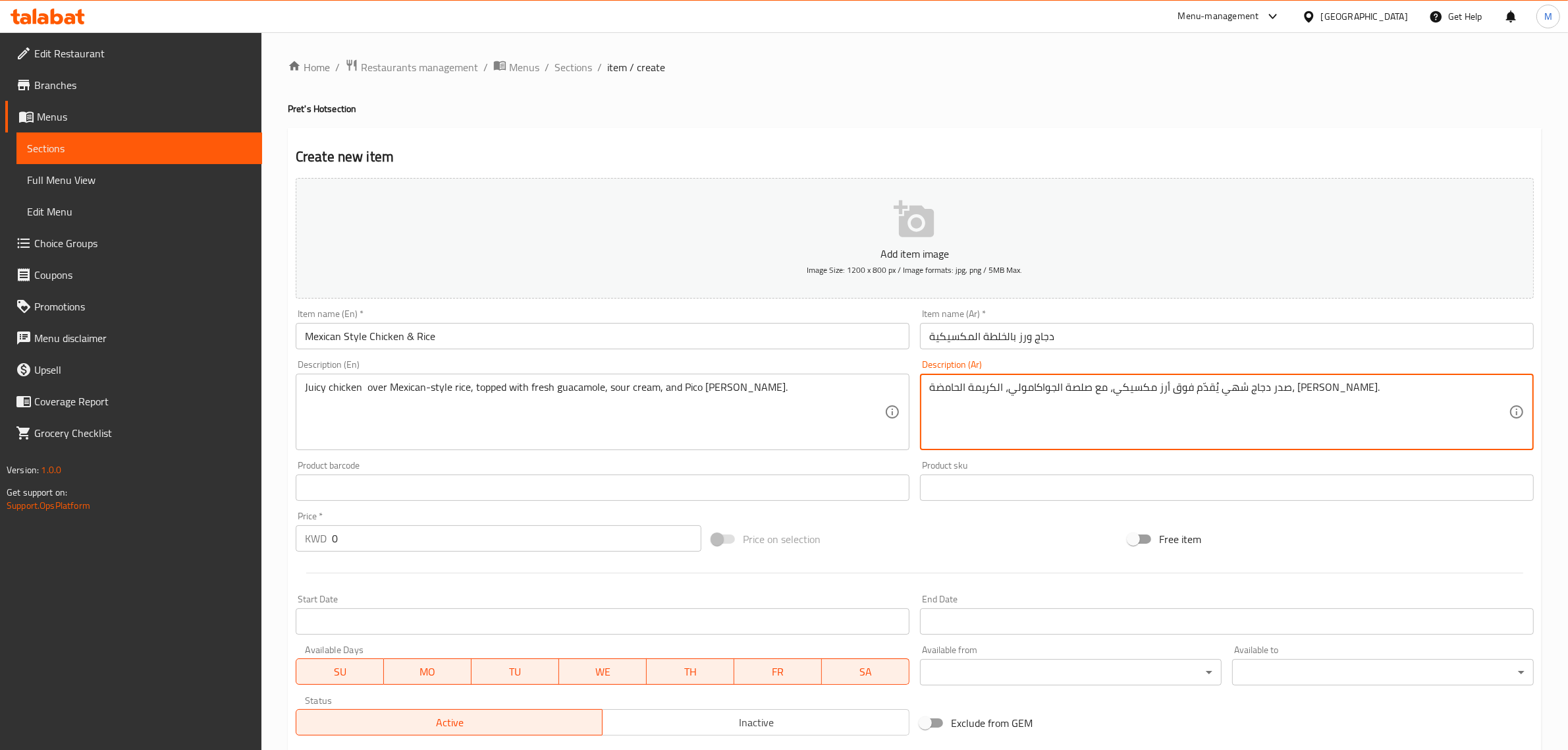
type textarea "صدر دجاج شهي يُقدّم فوق أرز مكسيكي، مع صلصة الجواكامولي، الكريمة الحامضة، والبي…"
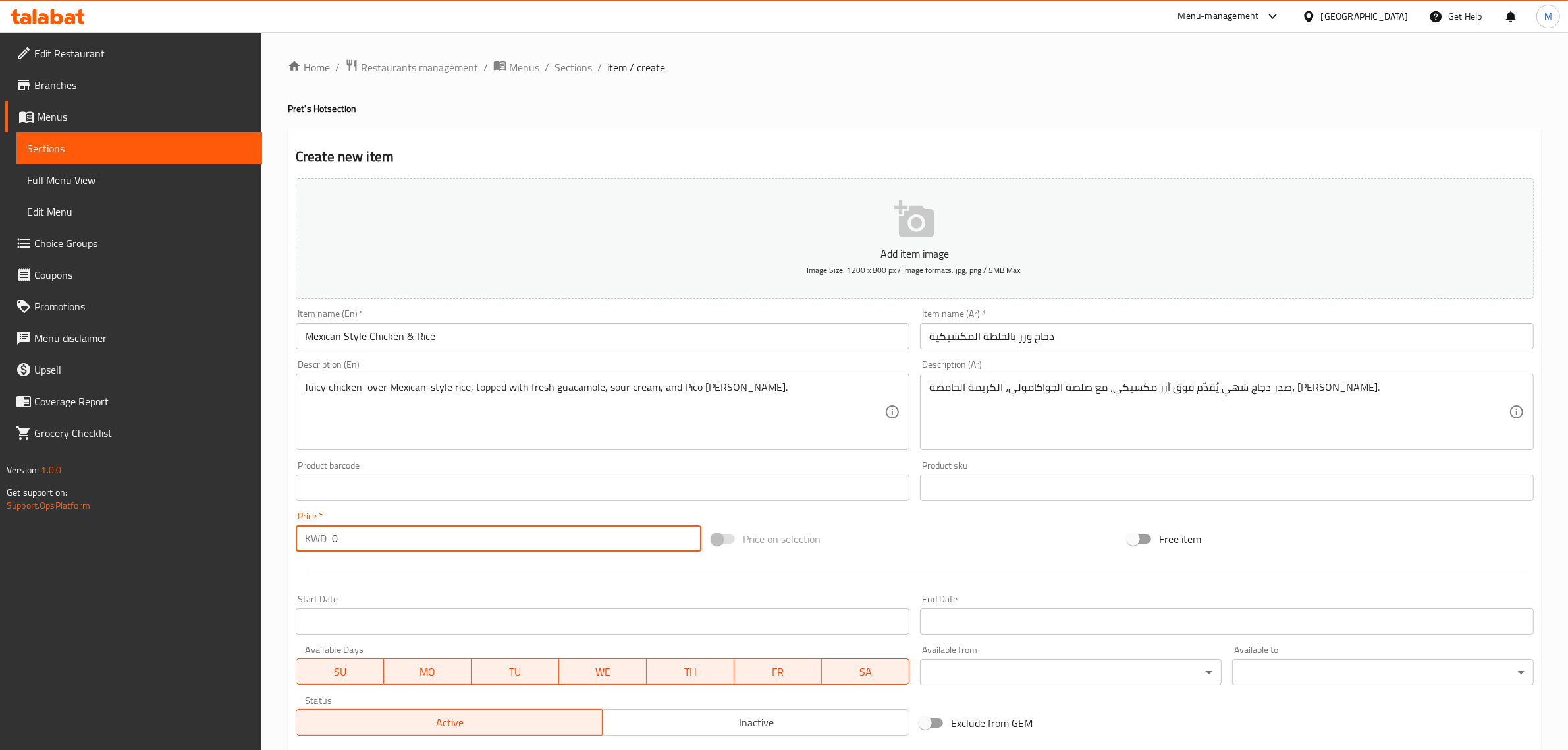
drag, startPoint x: 377, startPoint y: 541, endPoint x: 290, endPoint y: 524, distance: 88.6
click at [290, 524] on div "Price   * KWD 0 Price *" at bounding box center [498, 531] width 416 height 50
type input "2.95"
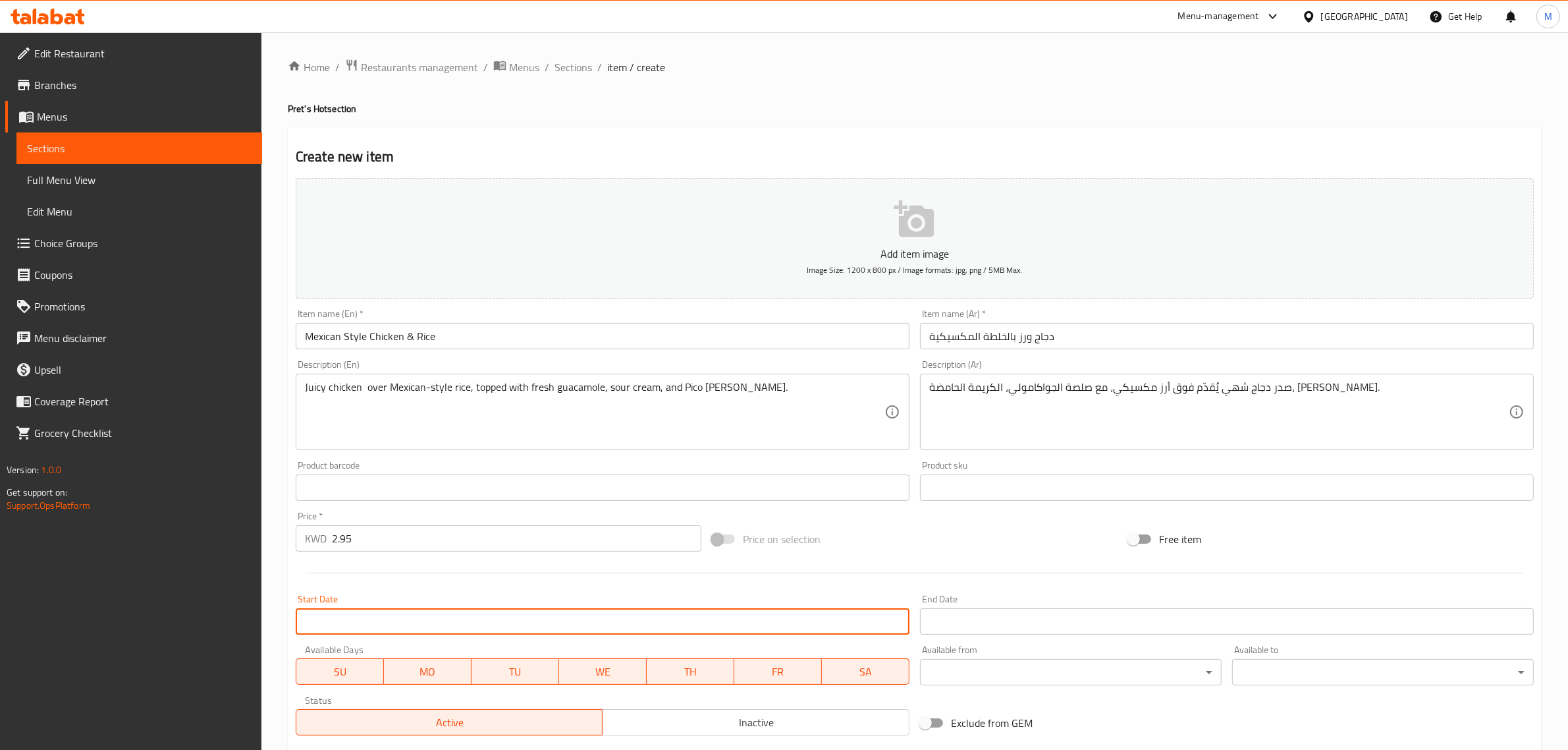
click at [809, 628] on input "Start Date" at bounding box center [602, 621] width 614 height 26
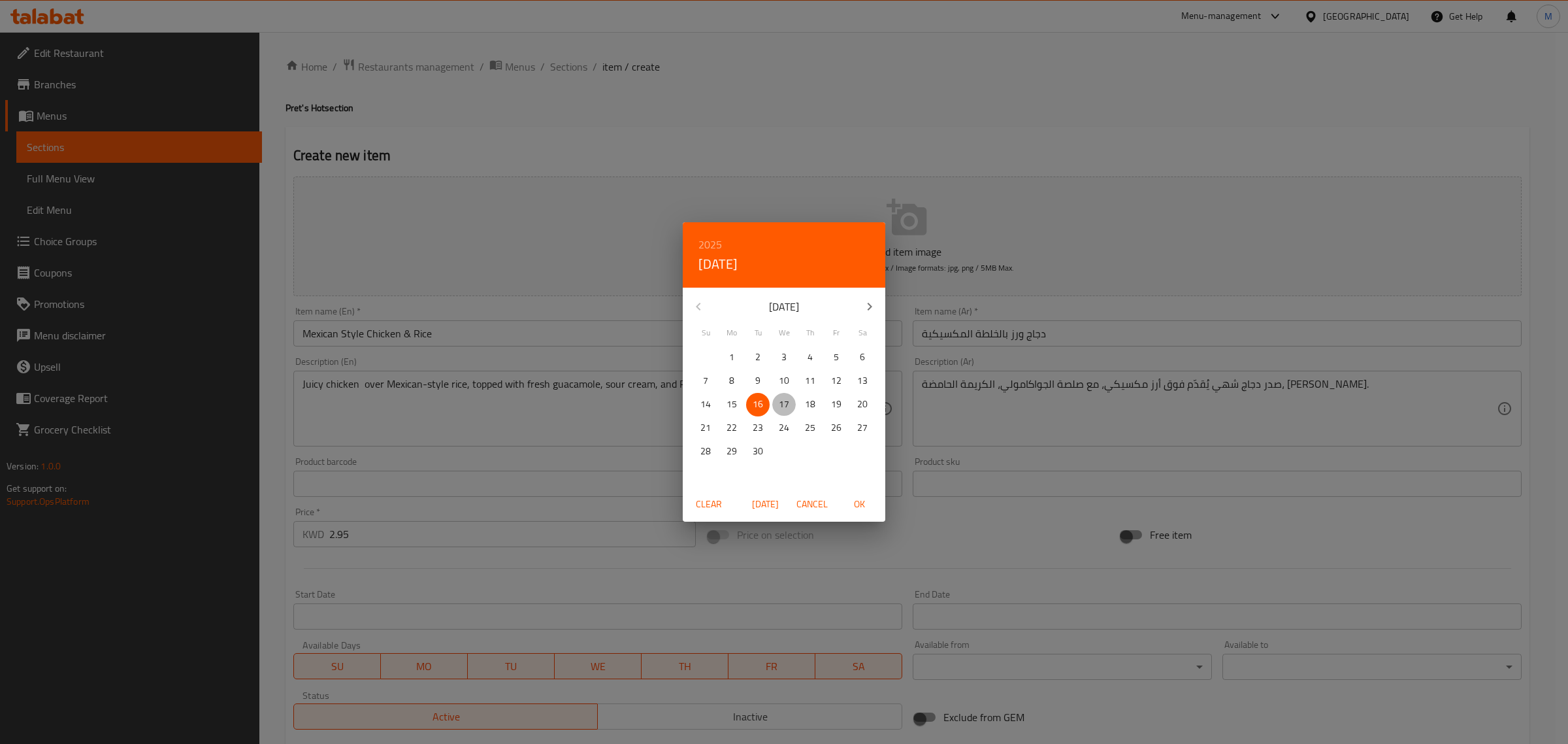
click at [784, 400] on p "17" at bounding box center [784, 404] width 11 height 16
click at [846, 494] on button "OK" at bounding box center [859, 504] width 42 height 24
type input "17-09-2025"
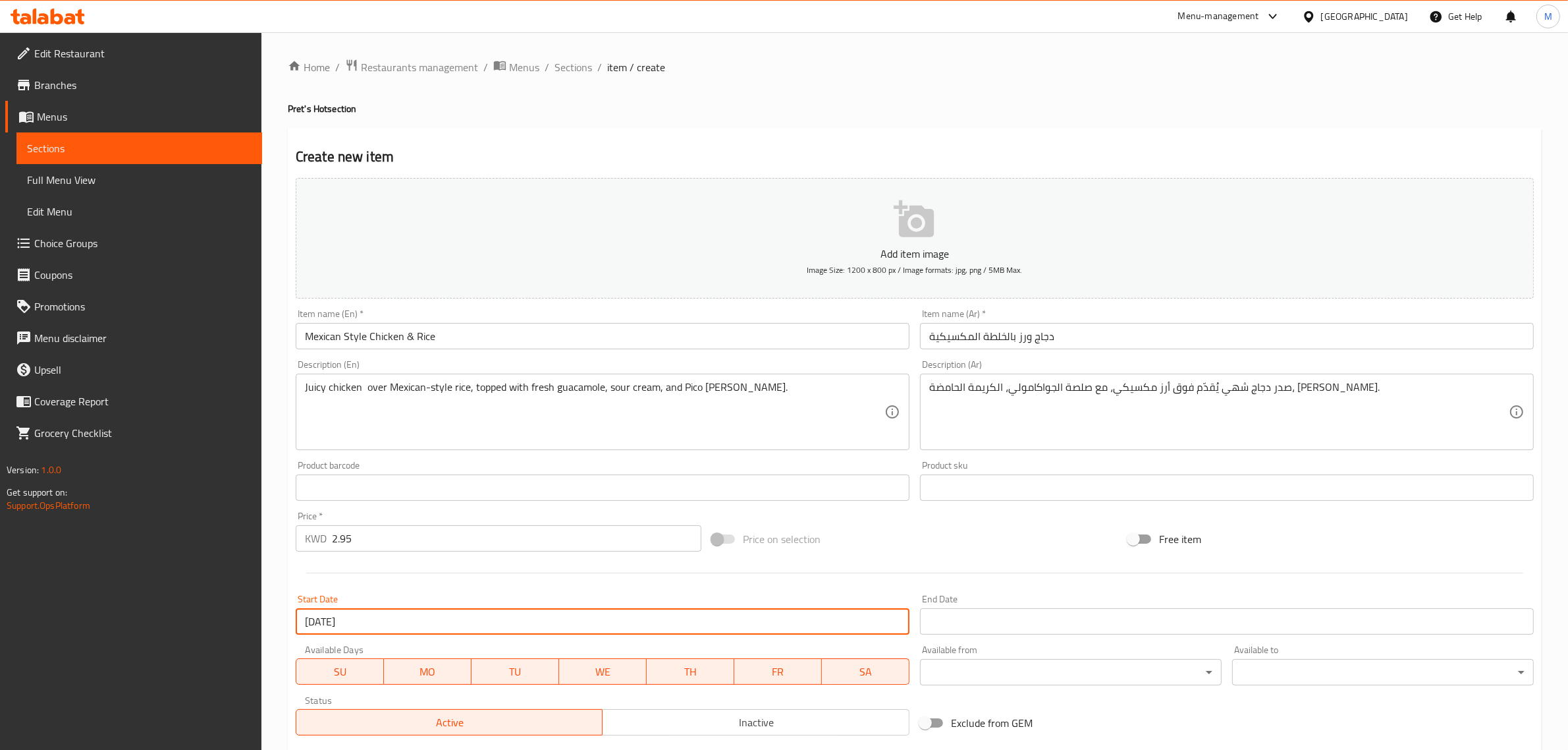
click at [968, 628] on input "Start Date" at bounding box center [1226, 621] width 614 height 26
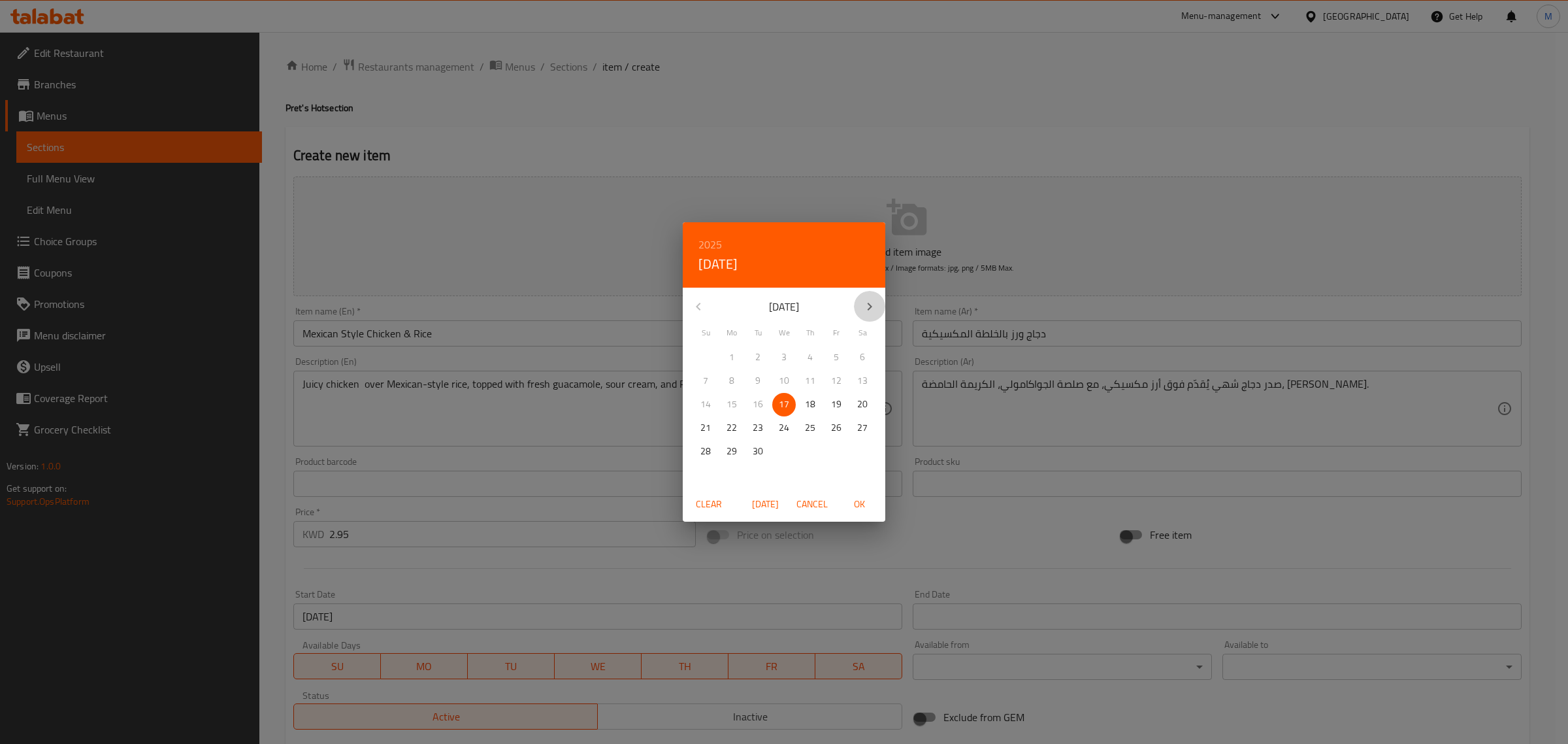
click at [861, 293] on button "button" at bounding box center [869, 306] width 31 height 31
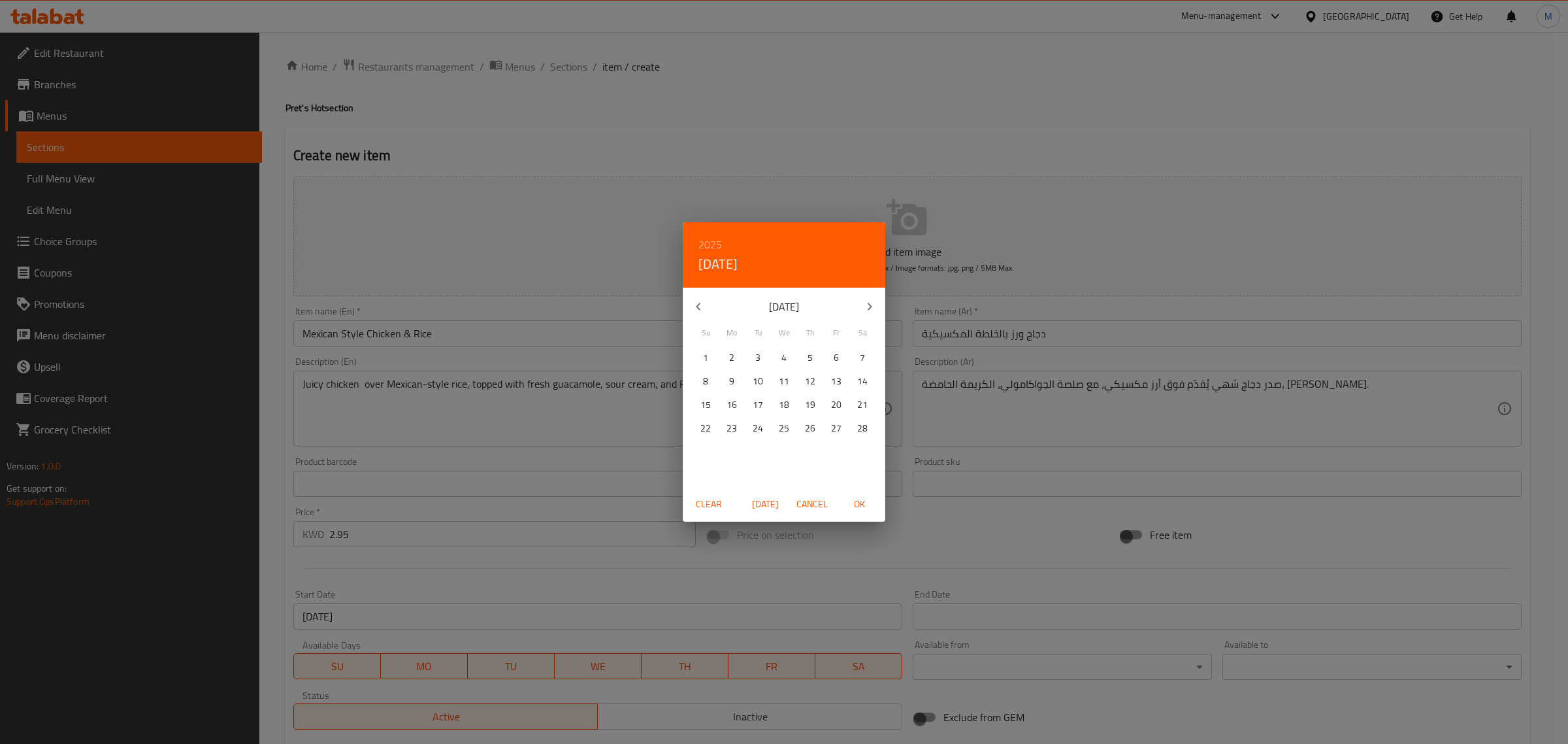
click at [861, 293] on button "button" at bounding box center [869, 306] width 31 height 31
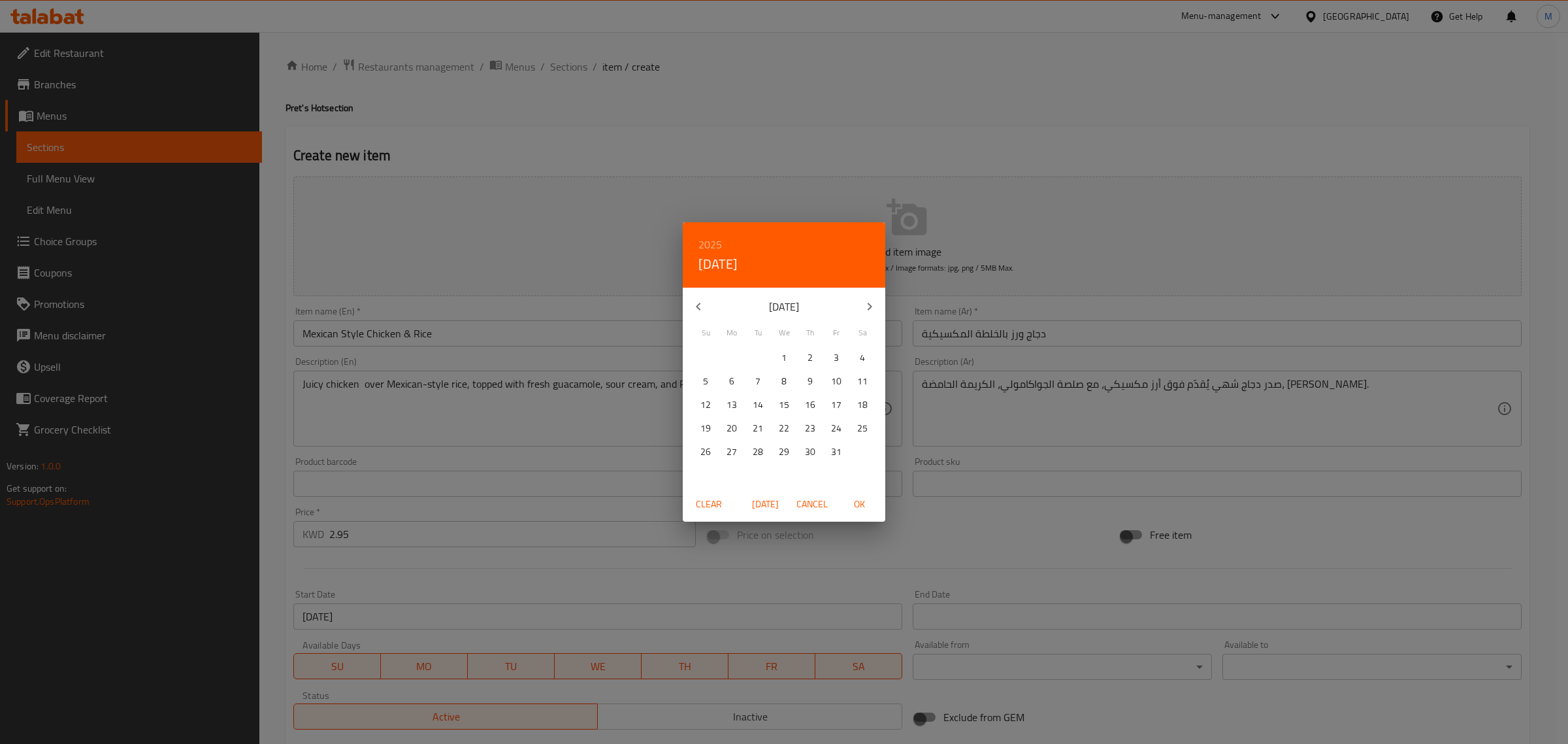
click at [861, 293] on button "button" at bounding box center [869, 306] width 31 height 31
click at [874, 314] on icon "button" at bounding box center [870, 307] width 16 height 16
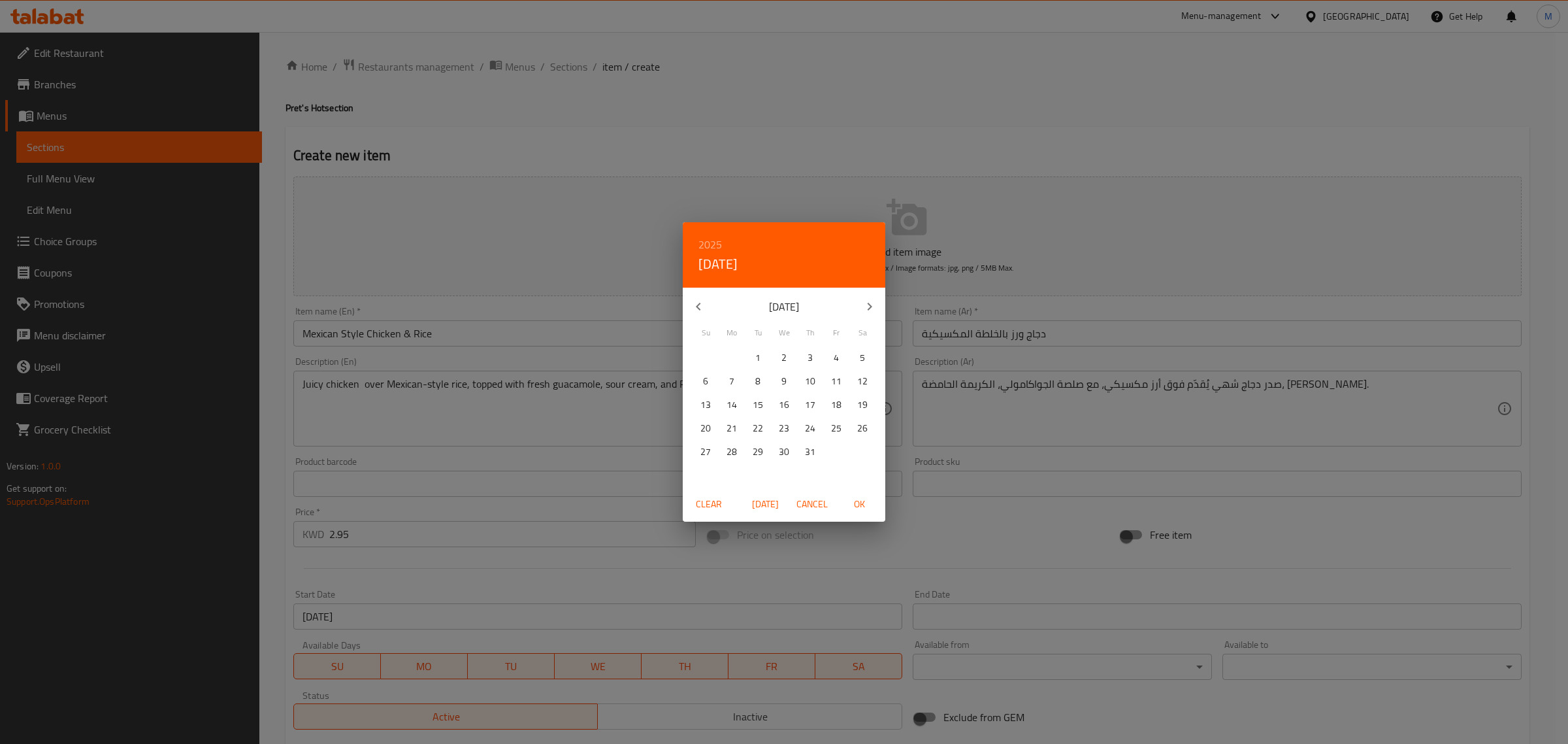
click at [874, 314] on icon "button" at bounding box center [870, 307] width 16 height 16
click at [710, 458] on p "28" at bounding box center [706, 451] width 11 height 16
click at [859, 502] on span "OK" at bounding box center [859, 504] width 31 height 16
type input "28-02-2027"
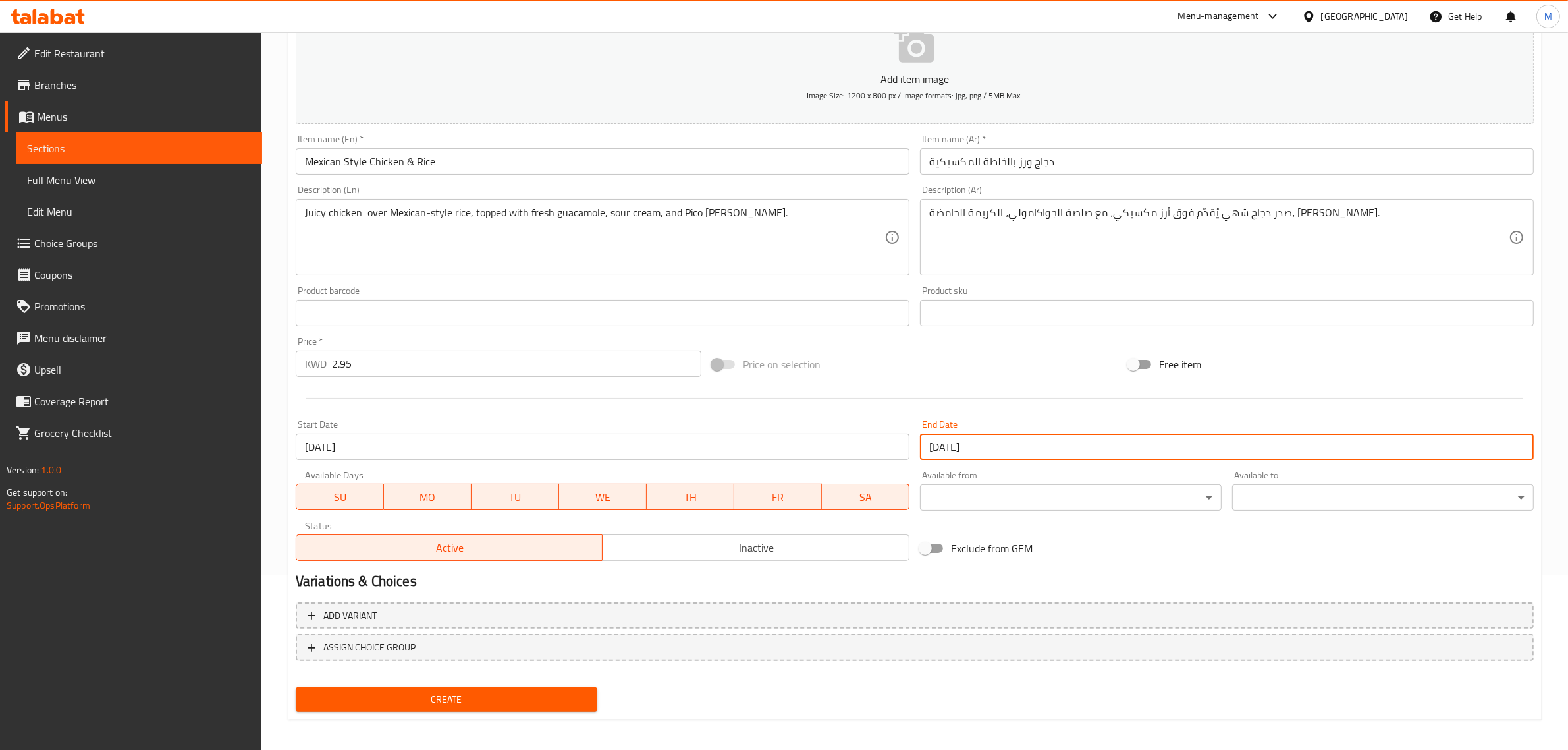
scroll to position [178, 0]
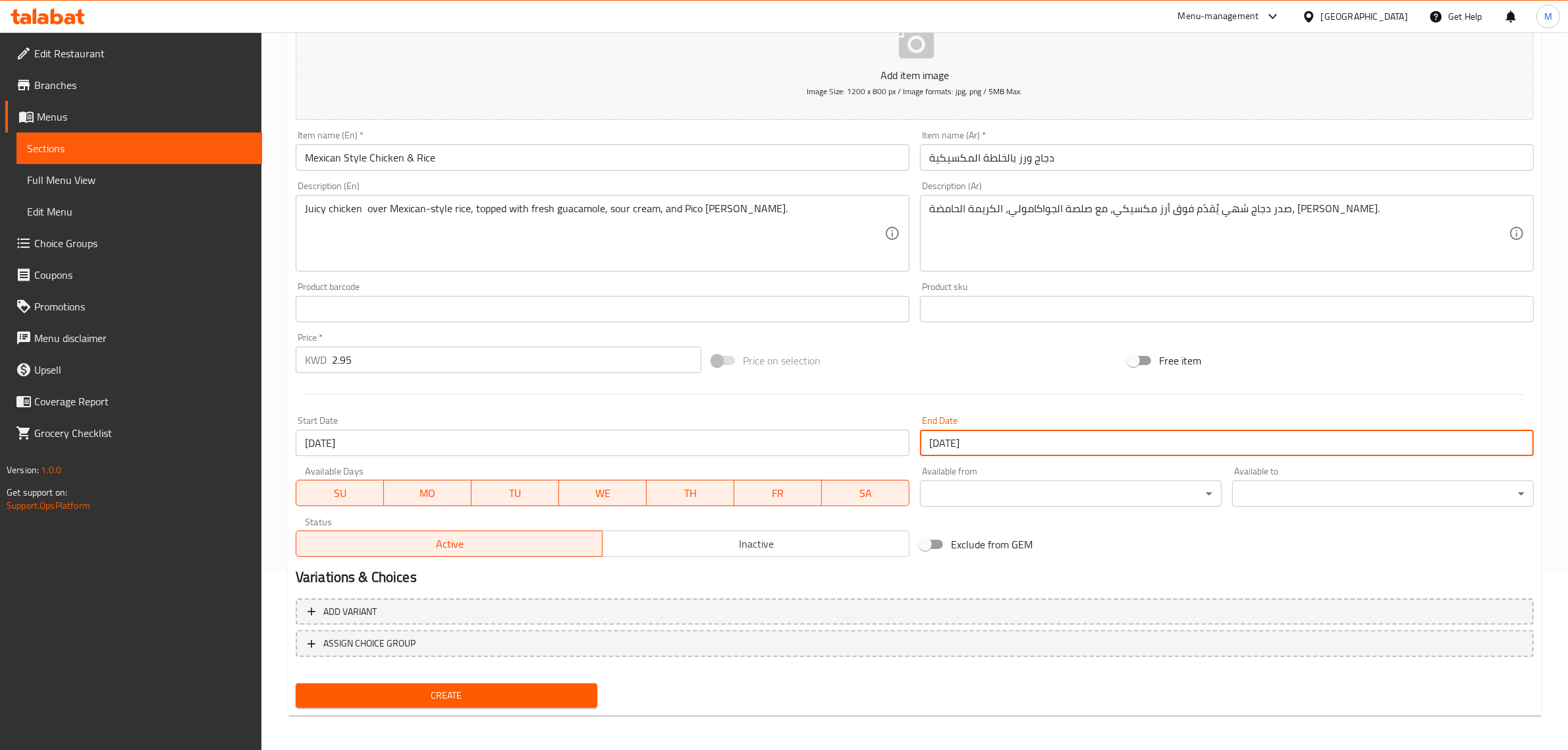
click at [477, 698] on span "Create" at bounding box center [446, 696] width 280 height 16
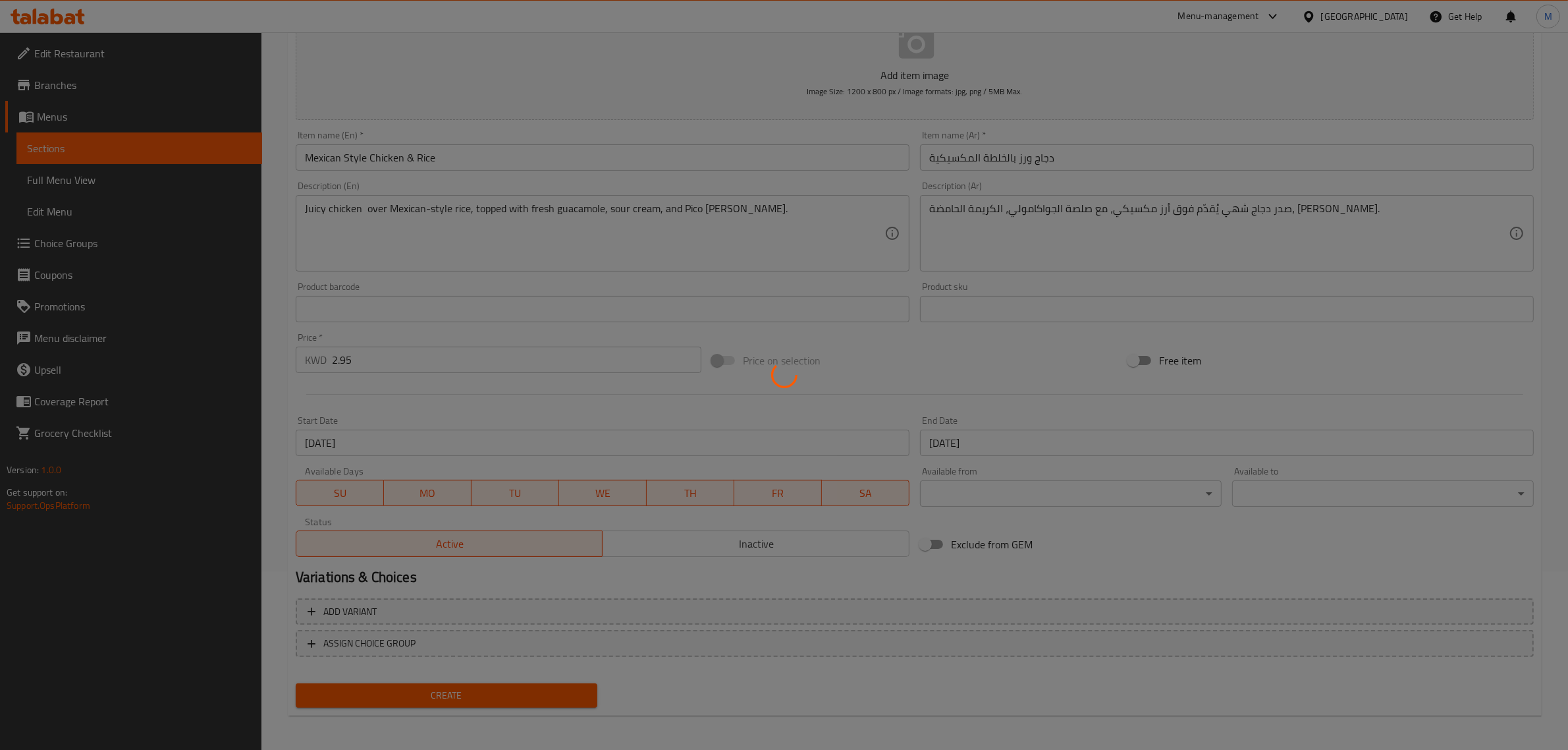
type input "0"
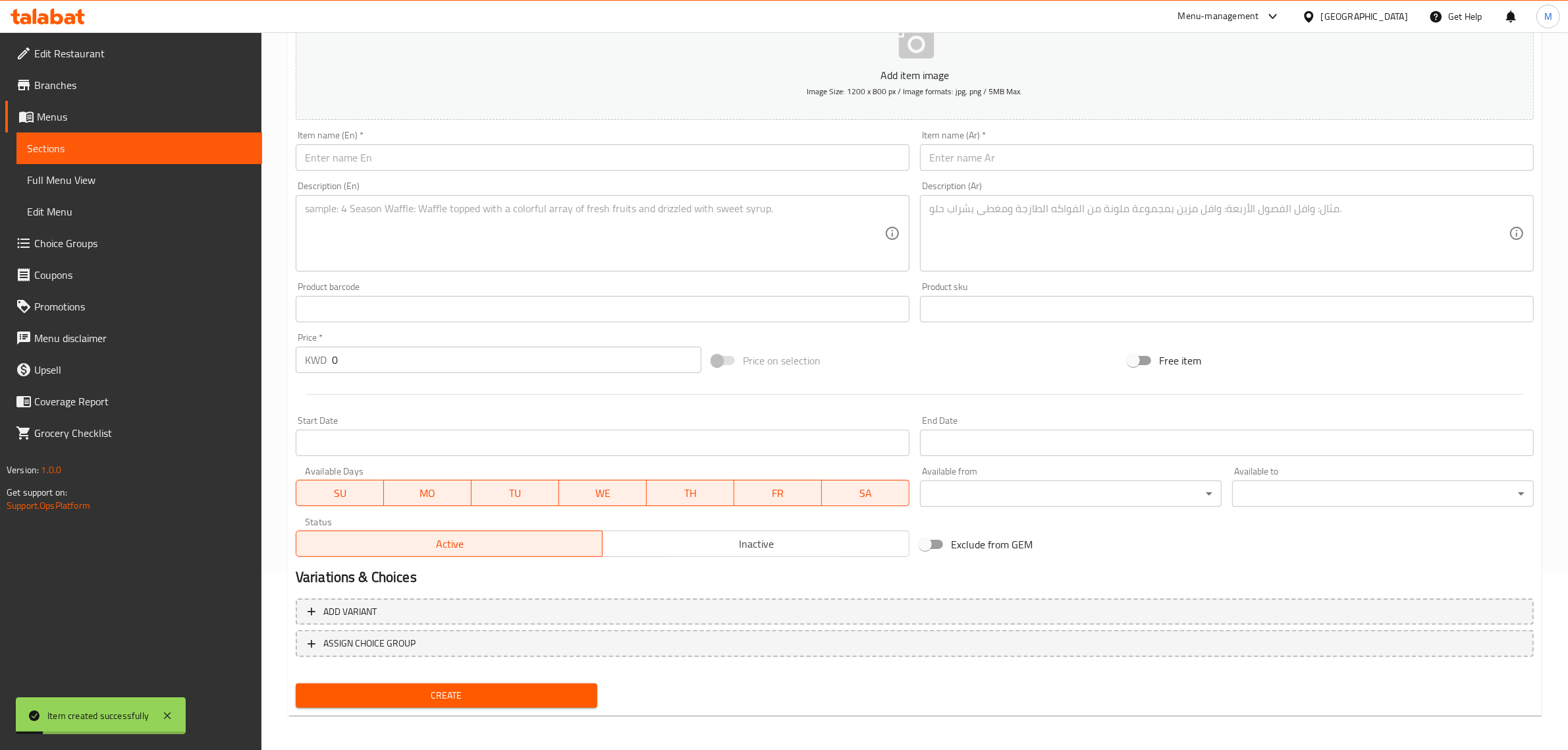
click at [380, 155] on input "text" at bounding box center [602, 157] width 614 height 26
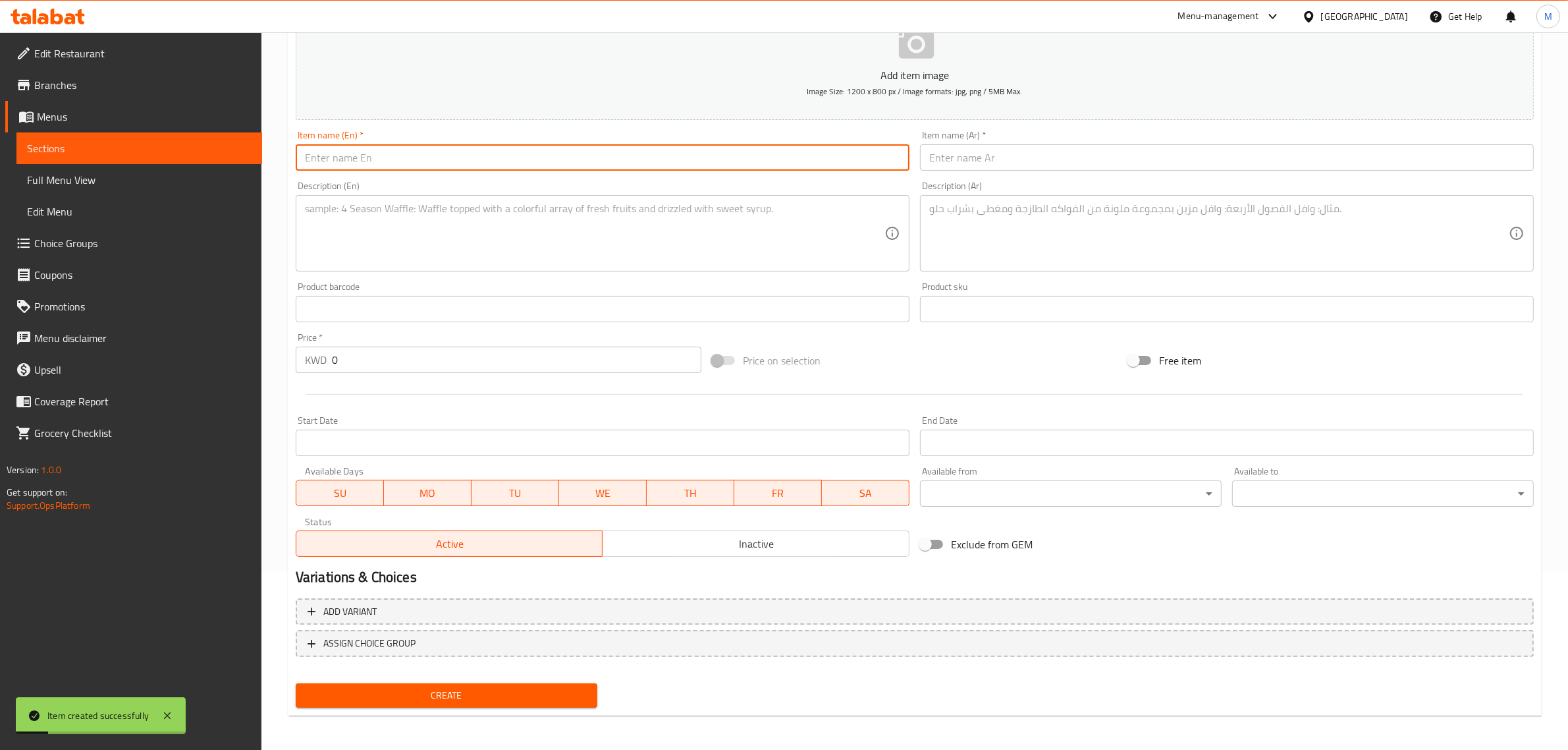
paste input "Pret's Murabyan"
type input "Pret's Murabyan"
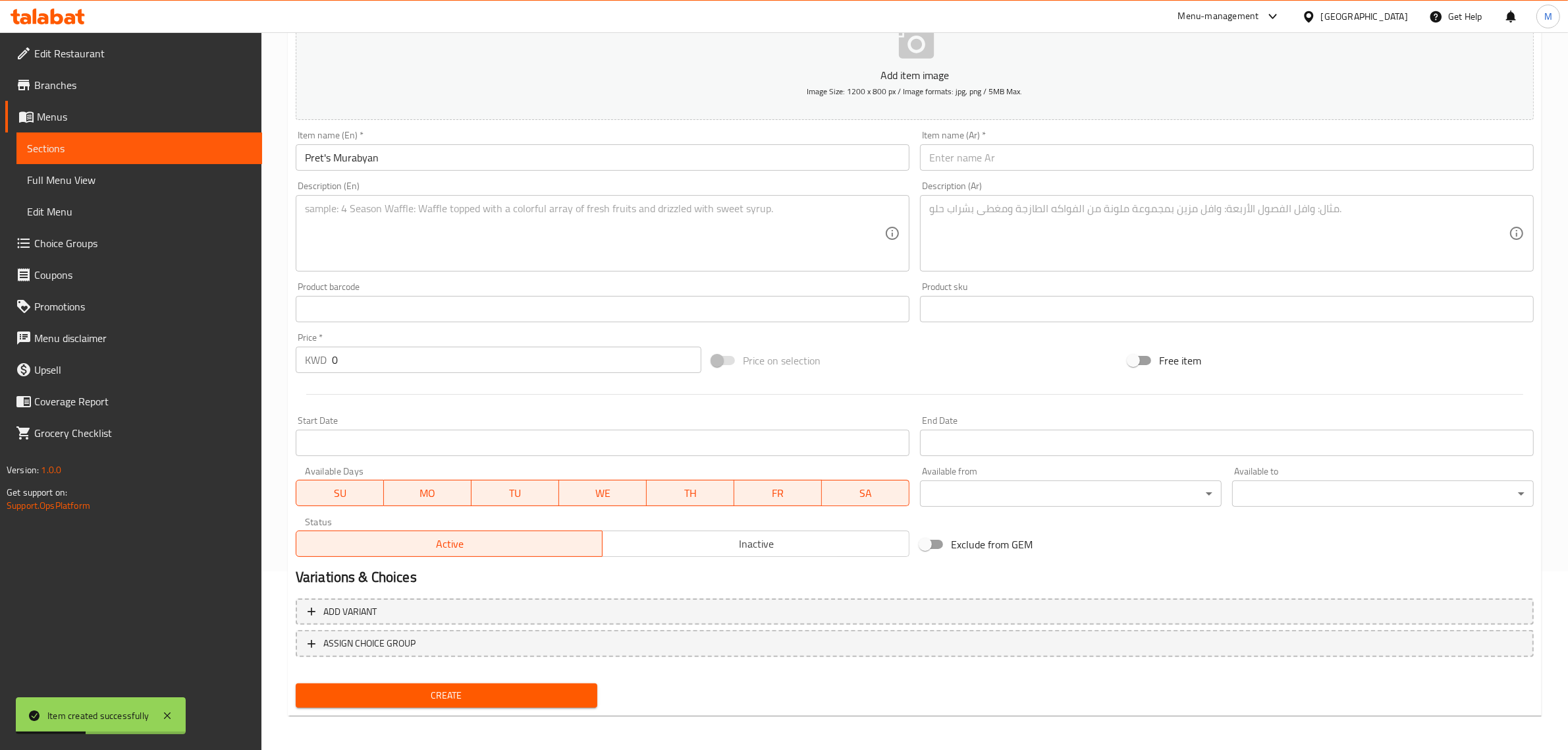
click at [1008, 173] on div "Item name (Ar)   * Item name (Ar) *" at bounding box center [1227, 150] width 625 height 50
click at [1010, 147] on input "text" at bounding box center [1226, 157] width 614 height 26
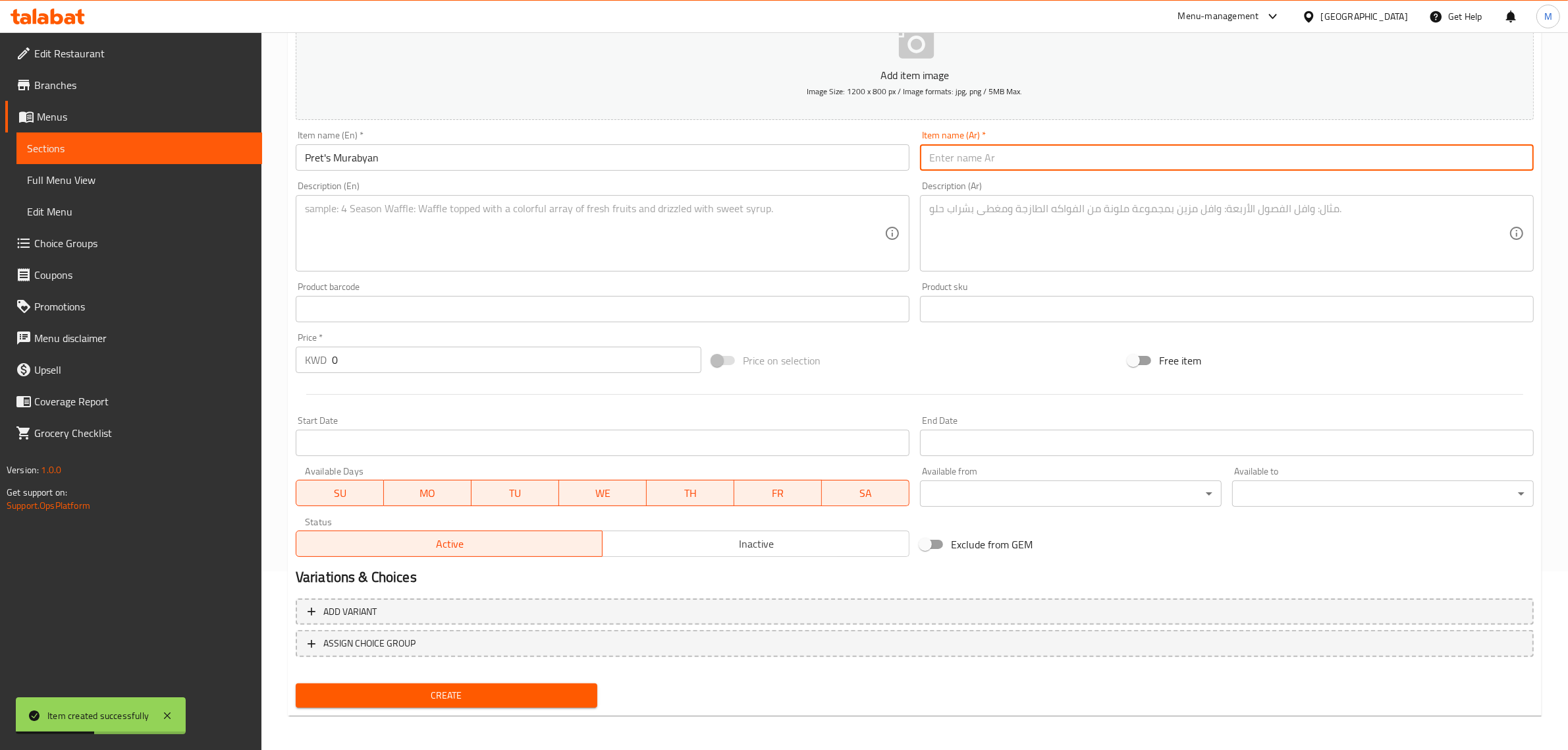
paste input "مربين برت"
type input "مربين برت"
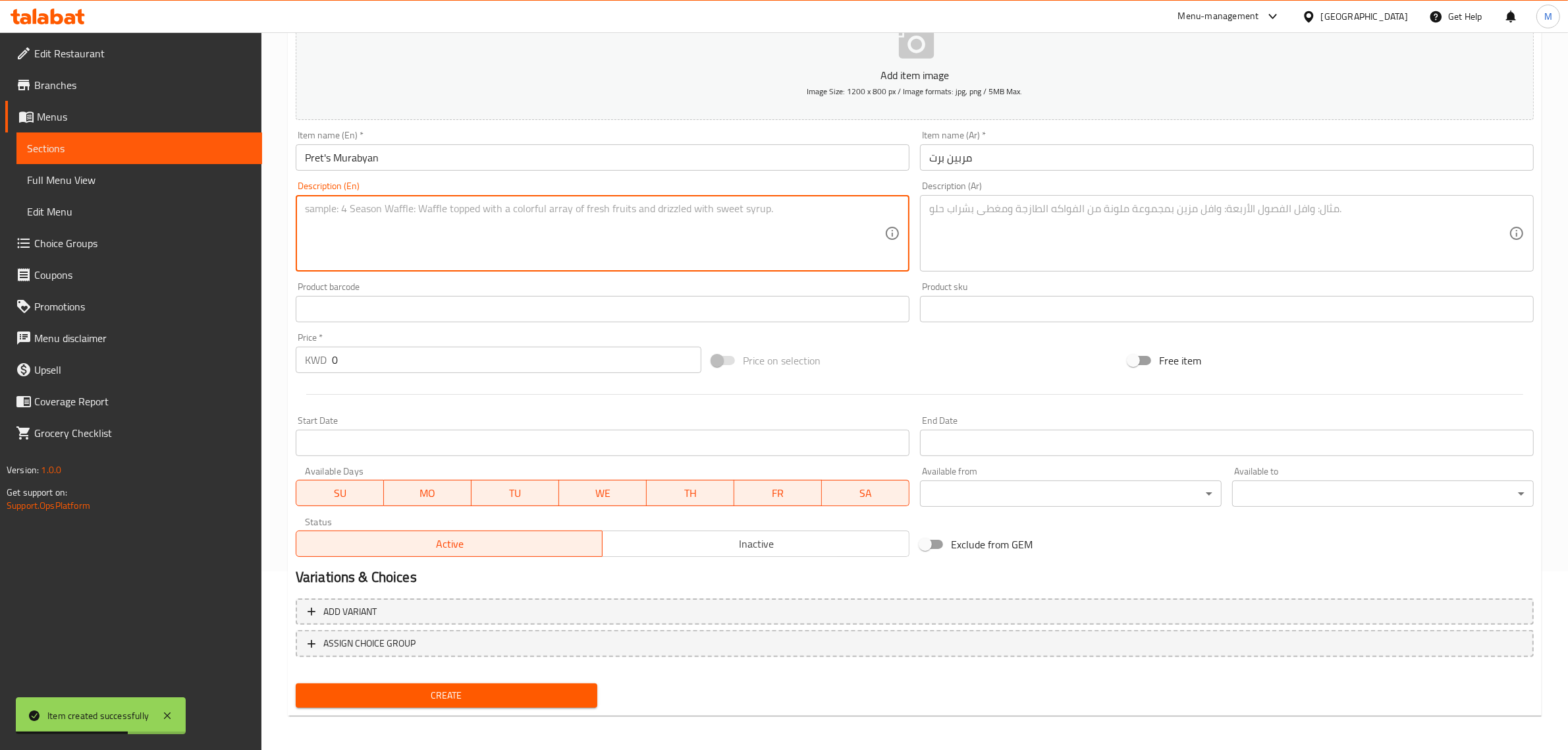
click at [459, 258] on textarea at bounding box center [595, 233] width 580 height 63
paste textarea "A unique blend of tender shrimp cooked with aromatic spices, served over Murabi…"
type textarea "A unique blend of tender shrimp cooked with aromatic spices, served over Murabi…"
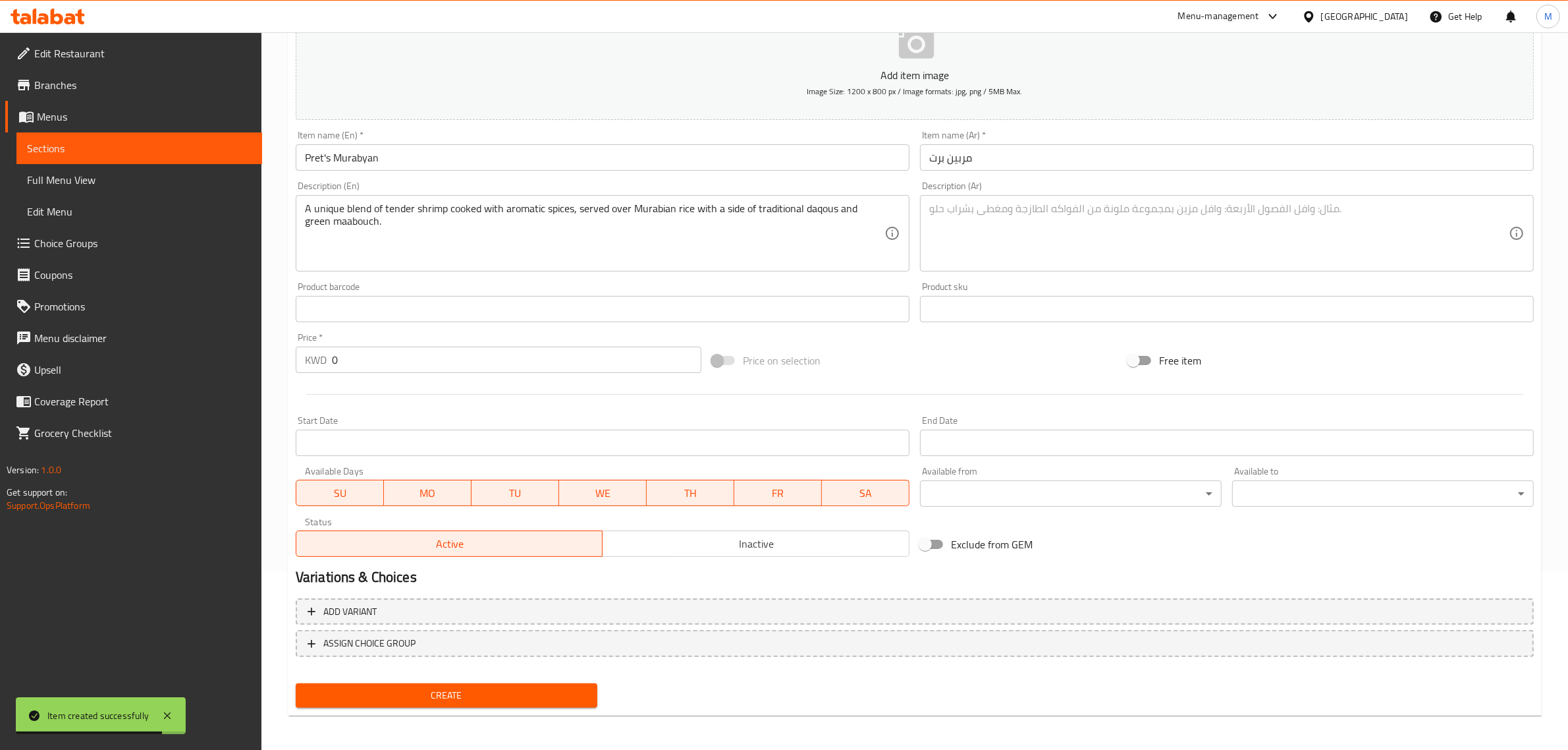
click at [1074, 259] on textarea at bounding box center [1219, 233] width 580 height 63
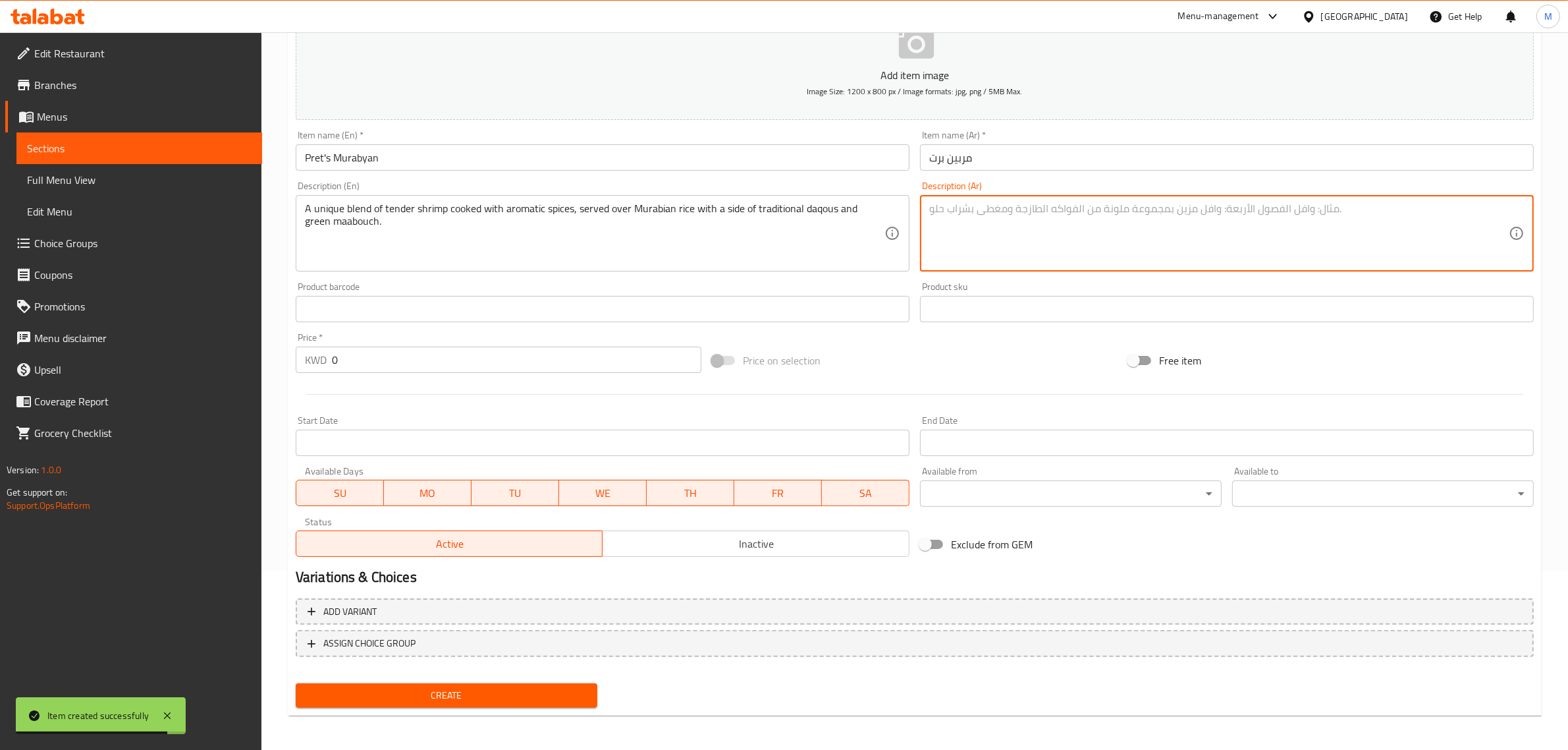
paste textarea "طبق مميز مستوحى من وصفة محلية. روبيان مطهو ببطء مع بهارات عطرية، يقدّم فوق أرز …"
type textarea "طبق مميز مستوحى من وصفة محلية. روبيان مطهو ببطء مع بهارات عطرية، يقدّم فوق أرز …"
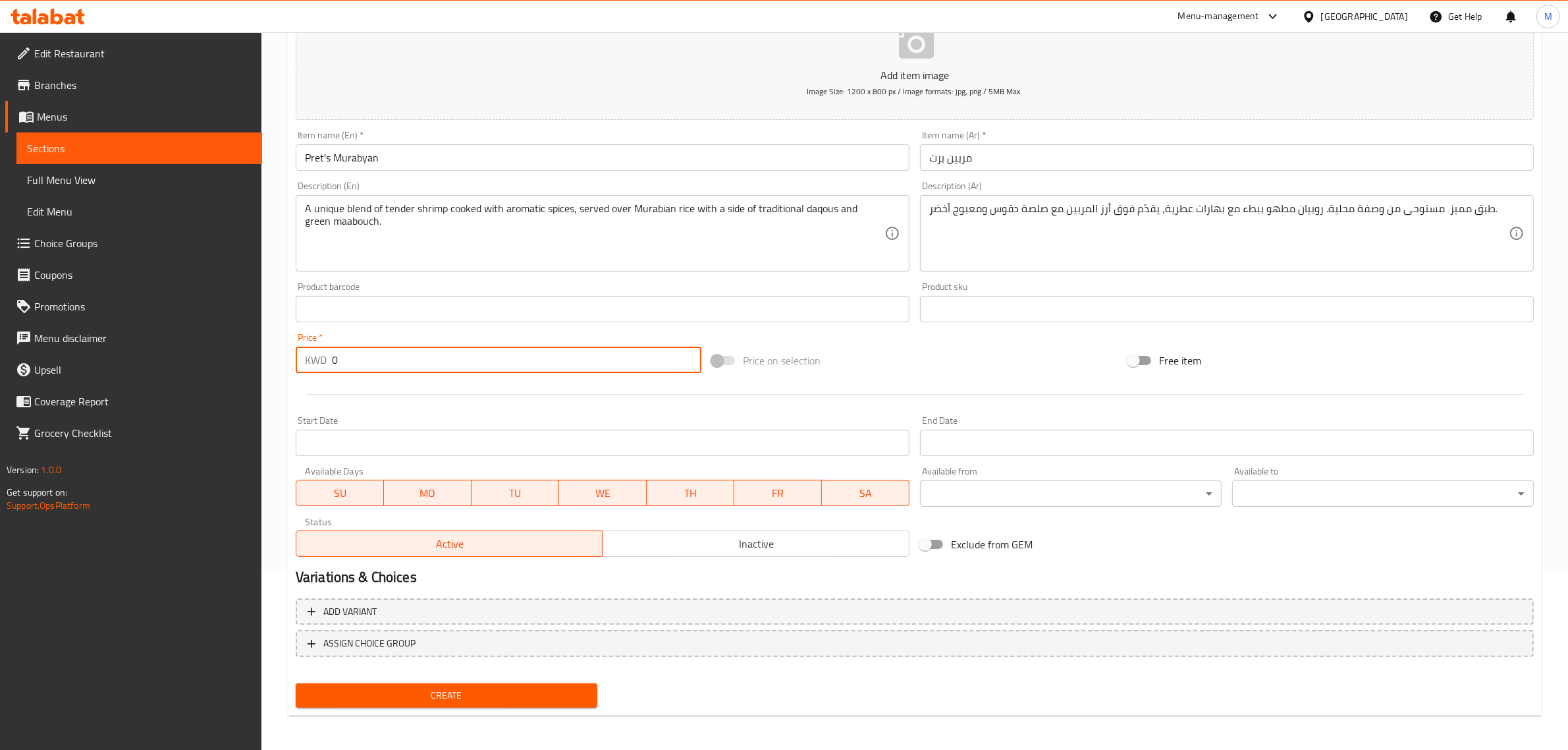
drag, startPoint x: 346, startPoint y: 354, endPoint x: 288, endPoint y: 354, distance: 58.0
click at [288, 354] on div "Create new item Add item image Image Size: 1200 x 800 px / Image formats: jpg, …" at bounding box center [914, 333] width 1254 height 767
type input "3.450"
click at [399, 453] on input "Start Date" at bounding box center [602, 443] width 614 height 26
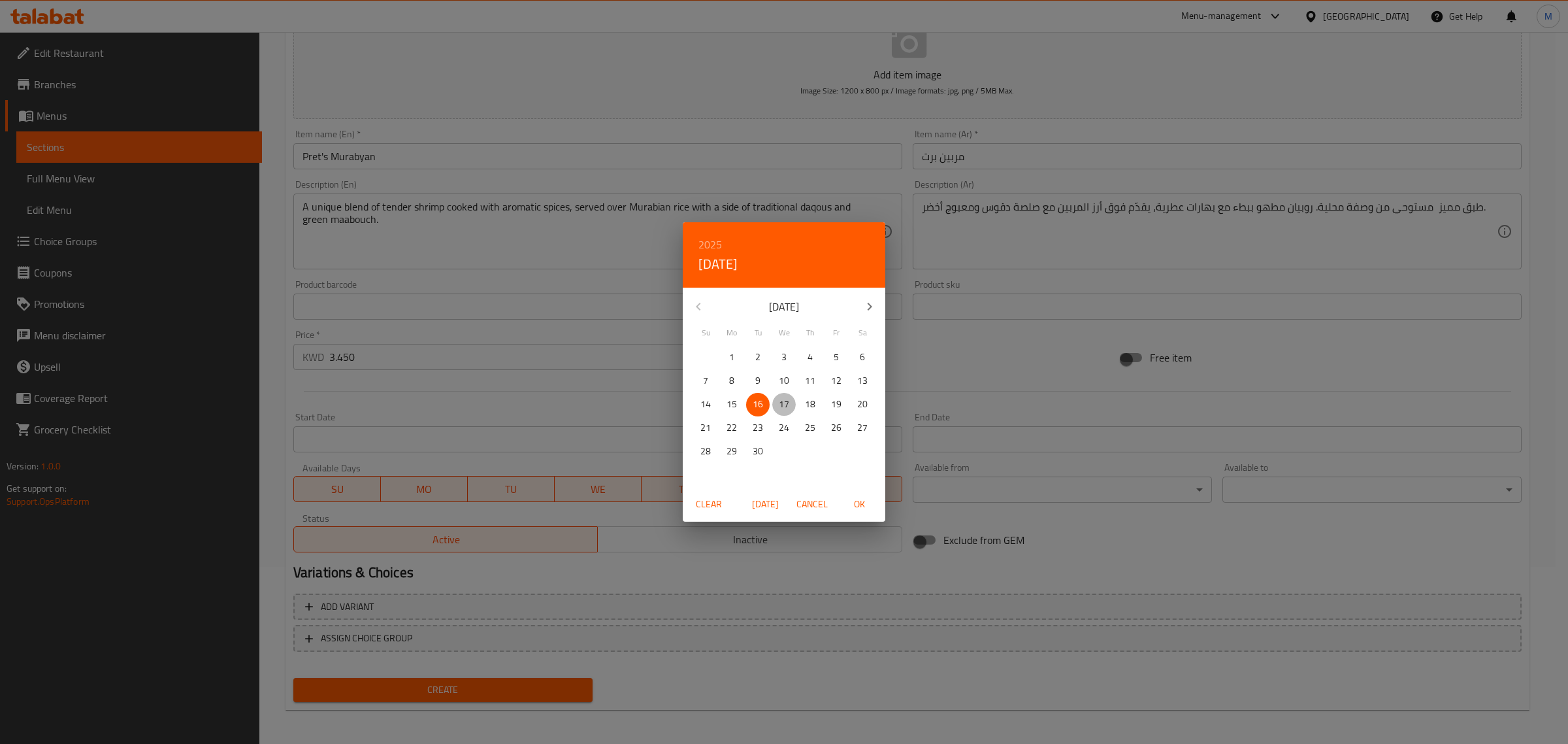
click at [792, 412] on span "17" at bounding box center [784, 404] width 23 height 16
click at [860, 501] on span "OK" at bounding box center [859, 504] width 31 height 16
type input "17-09-2025"
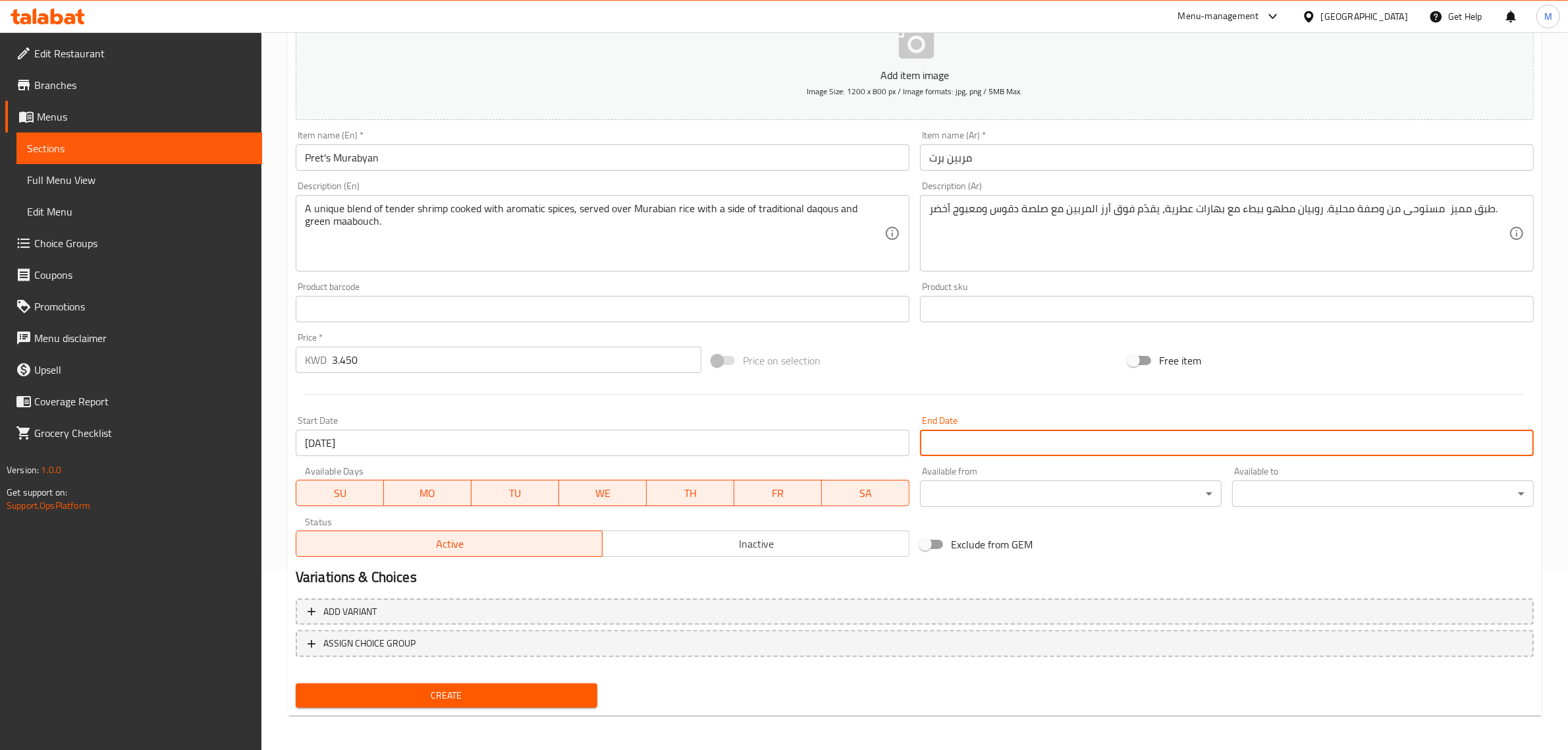
click at [943, 440] on input "Start Date" at bounding box center [1226, 443] width 614 height 26
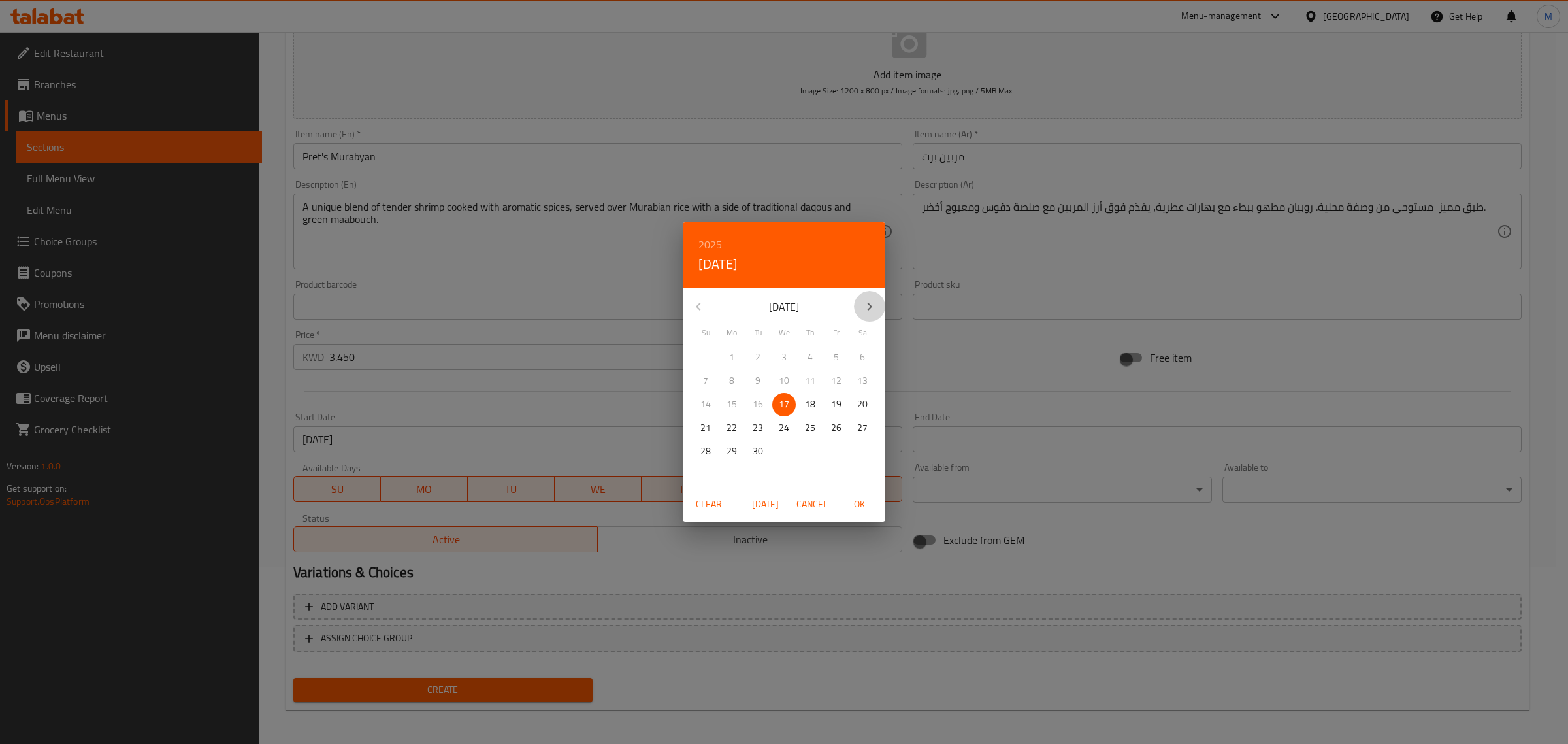
click at [870, 310] on icon "button" at bounding box center [870, 307] width 16 height 16
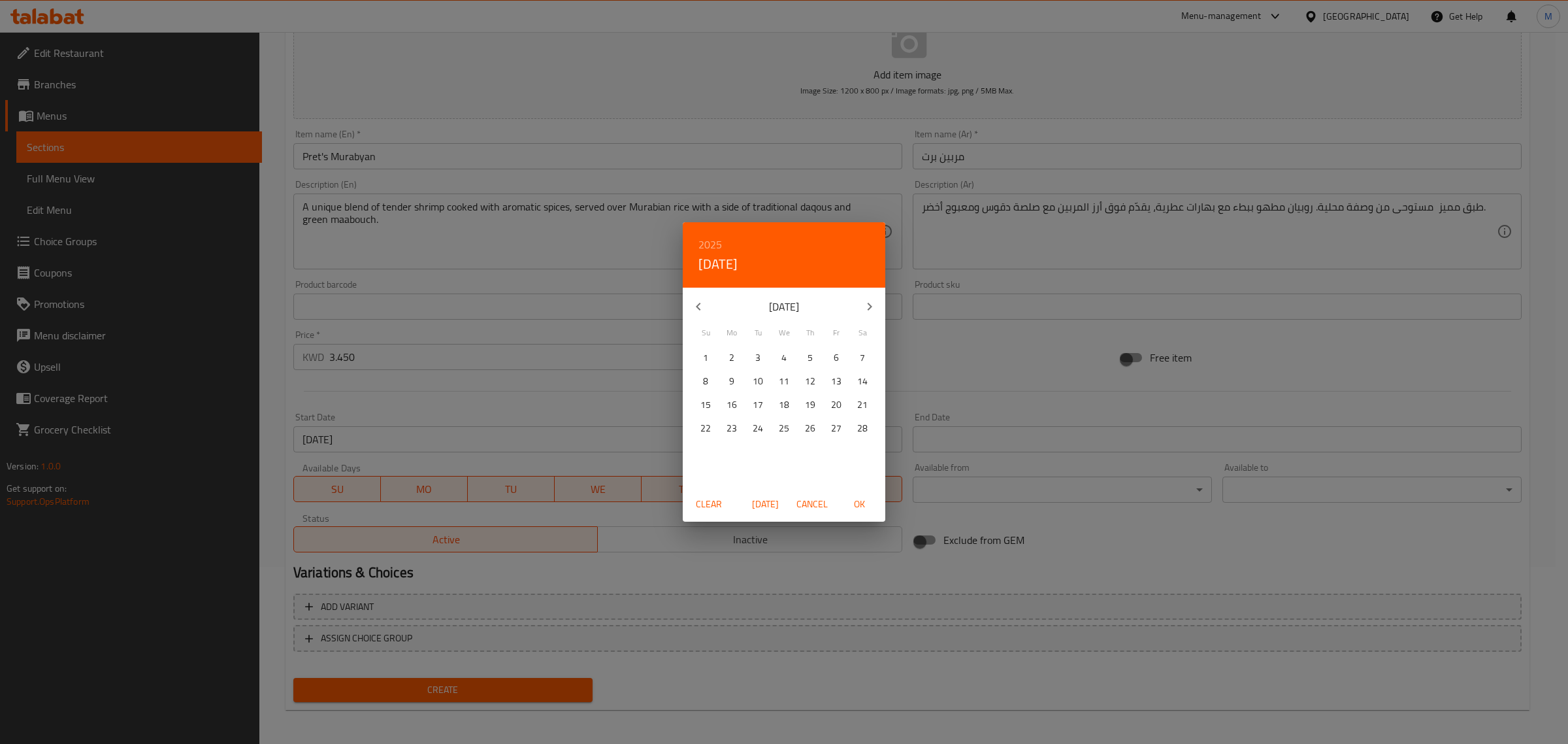
click at [870, 310] on icon "button" at bounding box center [870, 307] width 16 height 16
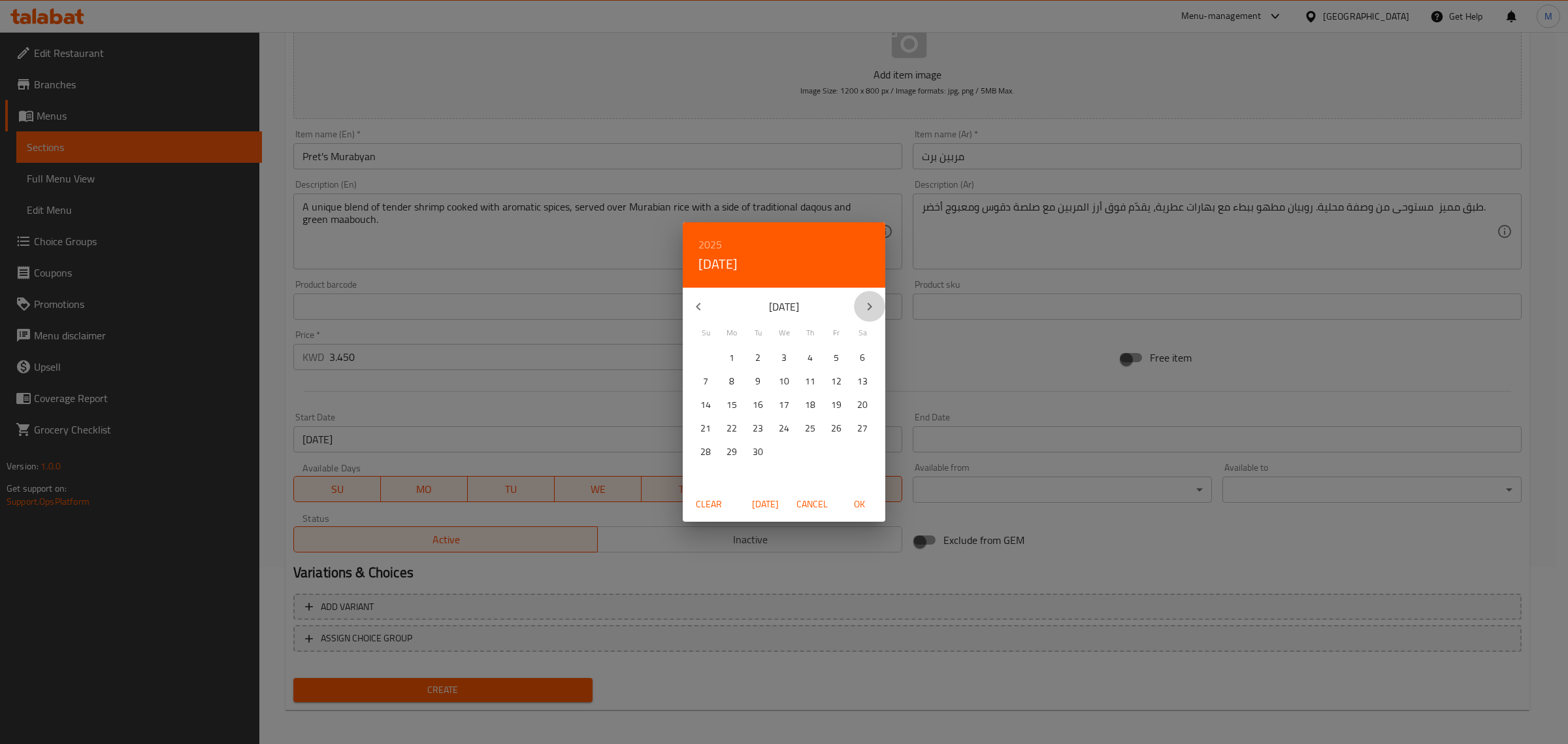
click at [870, 310] on icon "button" at bounding box center [870, 307] width 16 height 16
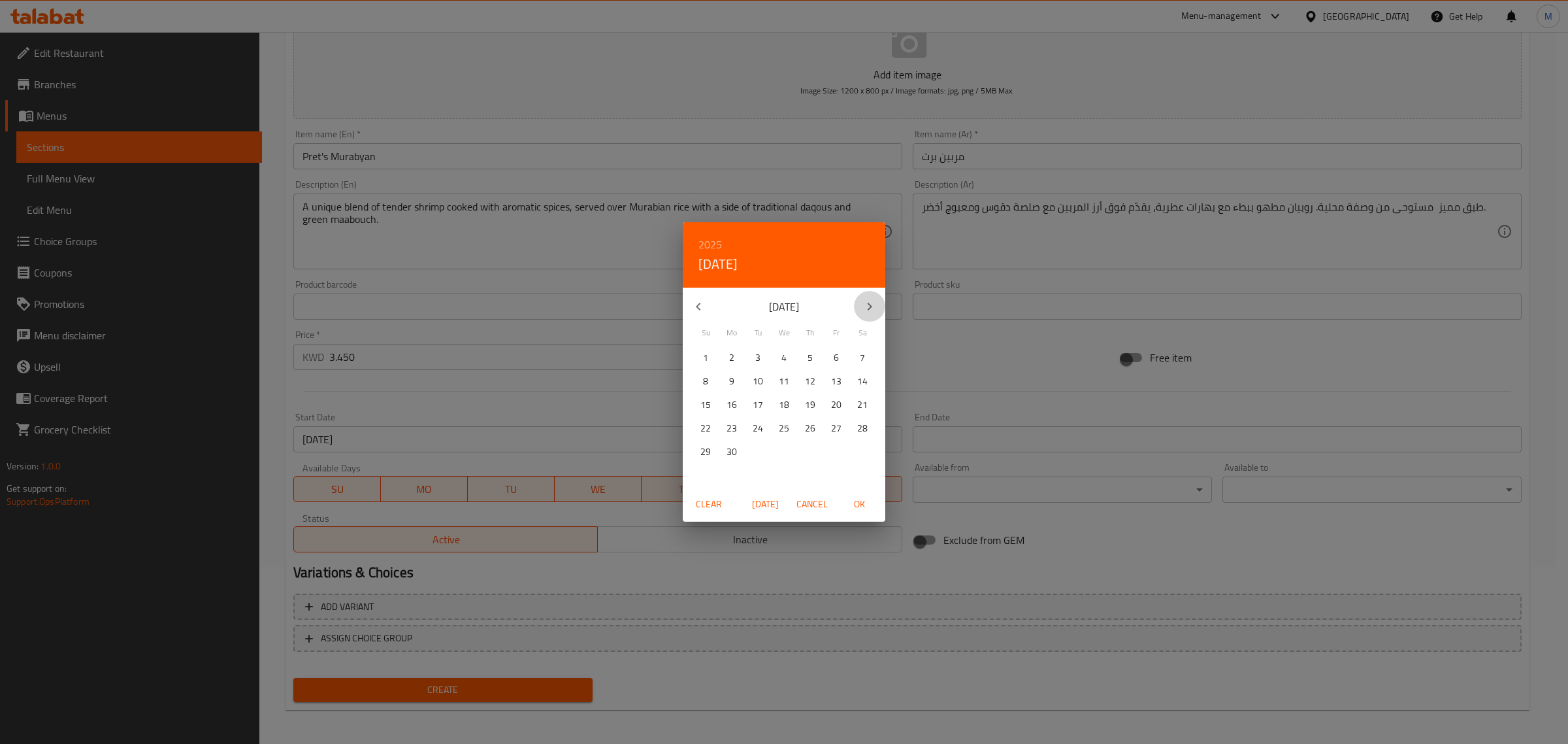
click at [870, 310] on icon "button" at bounding box center [870, 307] width 16 height 16
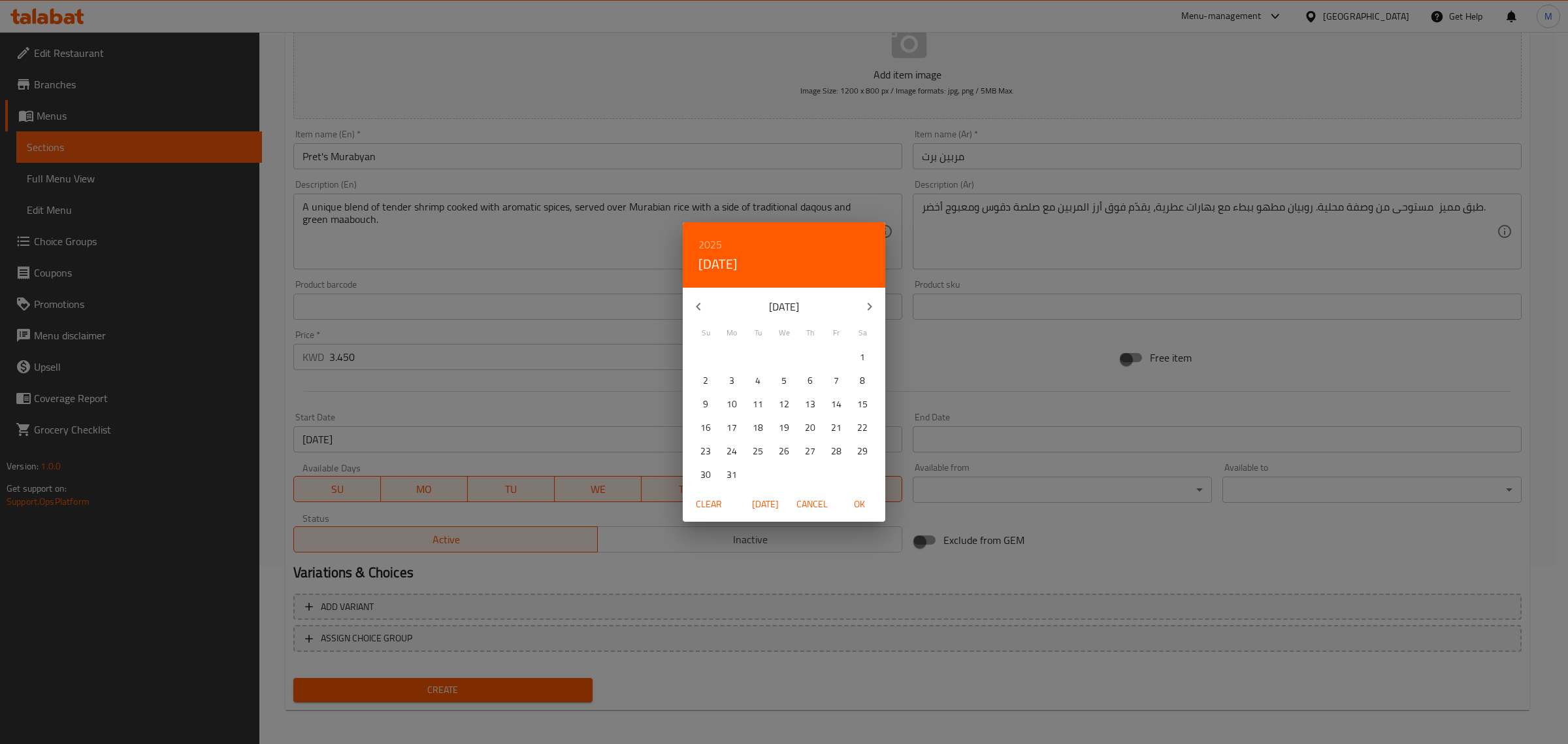
click at [732, 474] on p "31" at bounding box center [732, 474] width 11 height 16
click at [857, 503] on span "OK" at bounding box center [859, 504] width 31 height 16
type input "31-05-2027"
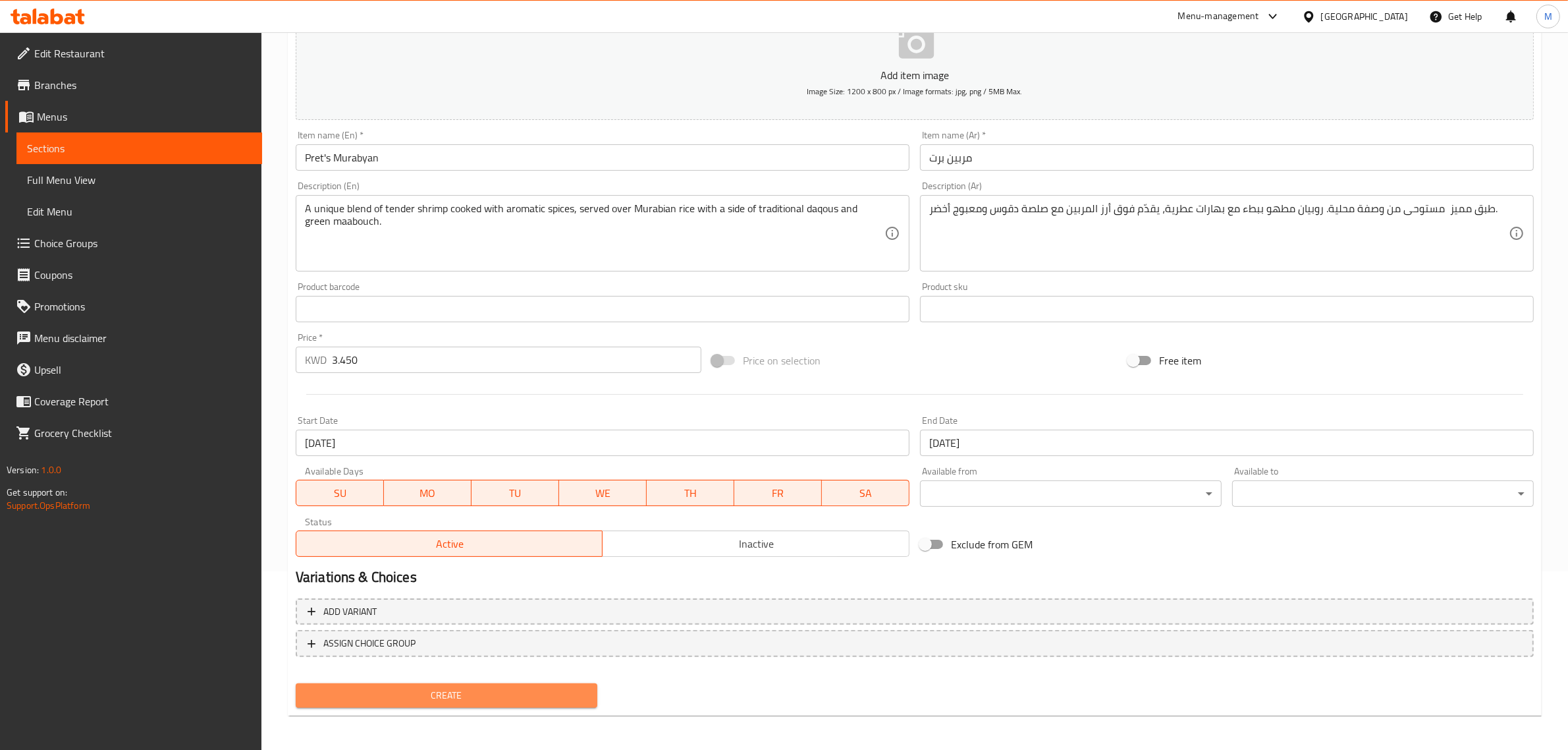
click at [474, 693] on span "Create" at bounding box center [446, 696] width 280 height 16
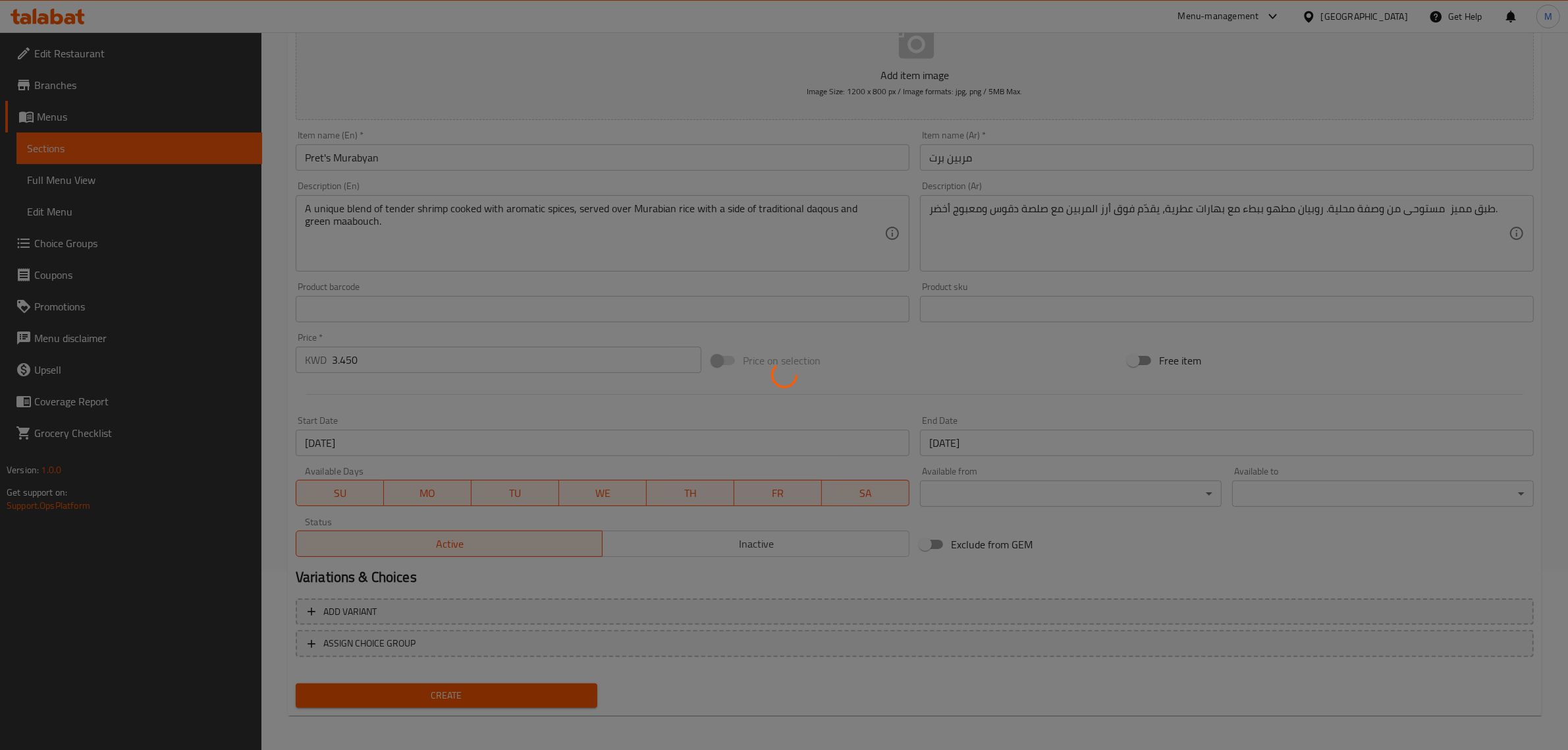
type input "0"
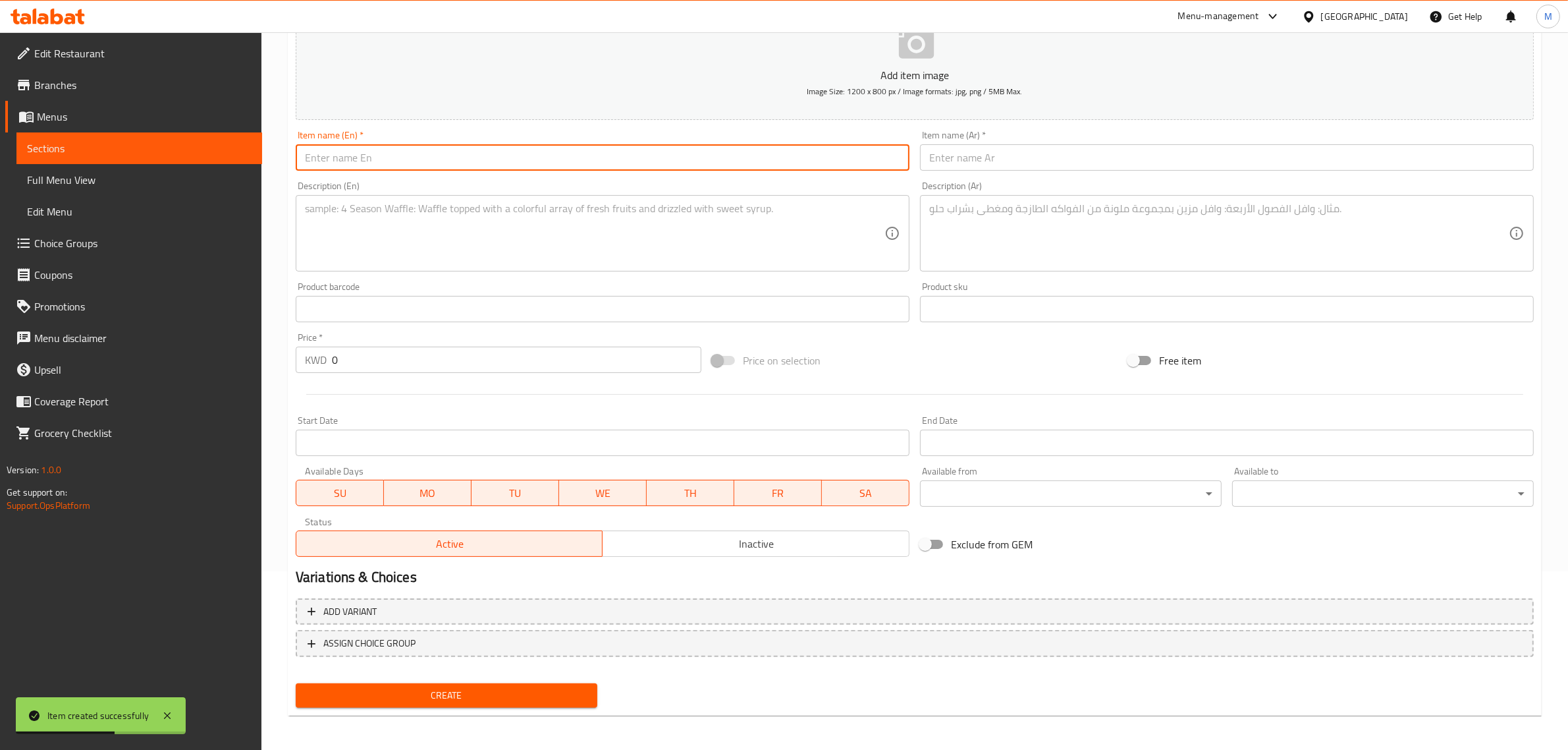
click at [340, 153] on input "text" at bounding box center [602, 157] width 614 height 26
paste input "Tawook Chicken"
type input "Tawook Chicken"
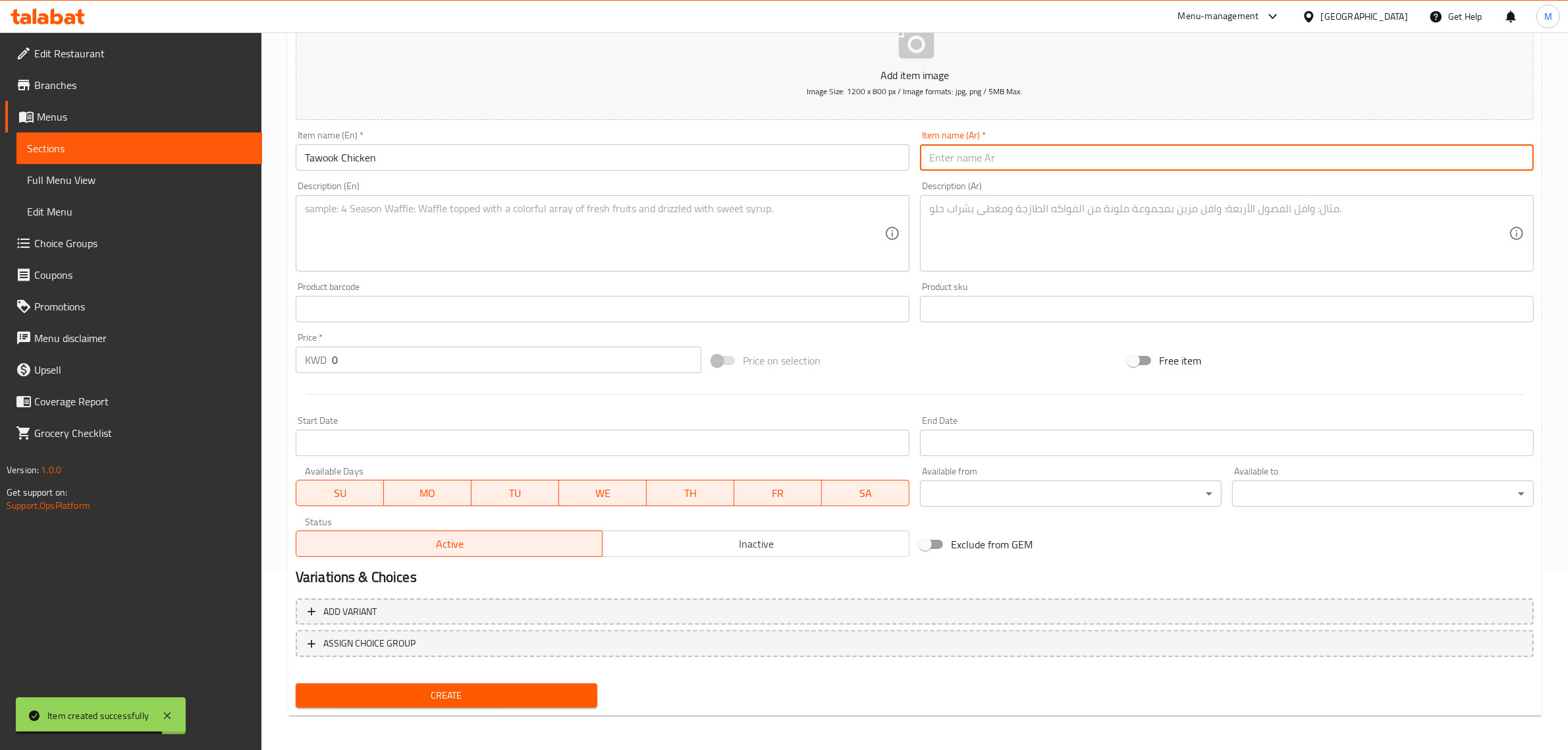
click at [1054, 169] on input "text" at bounding box center [1226, 157] width 614 height 26
paste input "دجاج الطاووق"
type input "دجاج الطاووق"
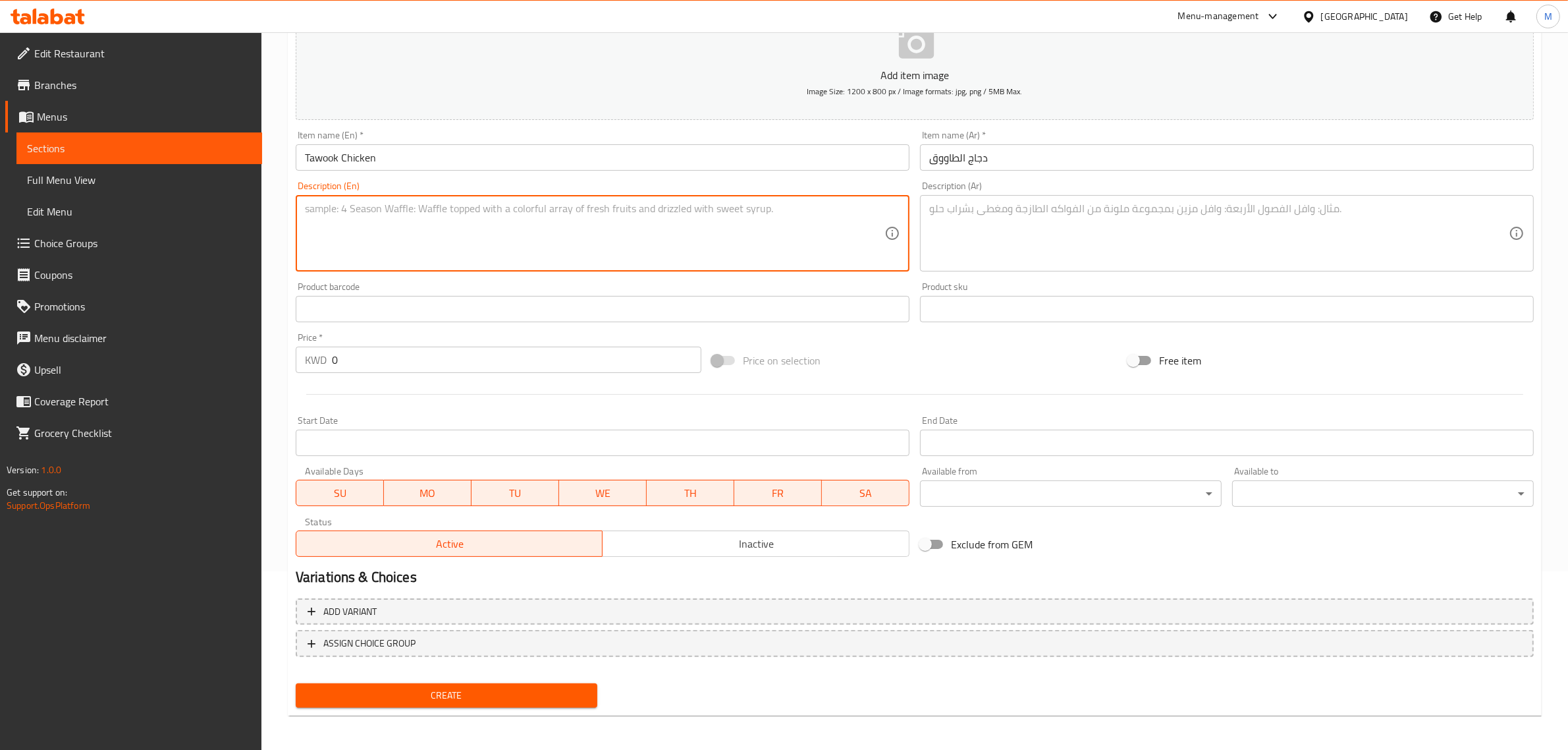
click at [433, 221] on textarea at bounding box center [595, 233] width 580 height 63
paste textarea "Savor grilled, marinated chicken with crispy batata harra, creamy aioli, and a …"
type textarea "Savor grilled, marinated chicken with crispy batata harra, creamy aioli, and a …"
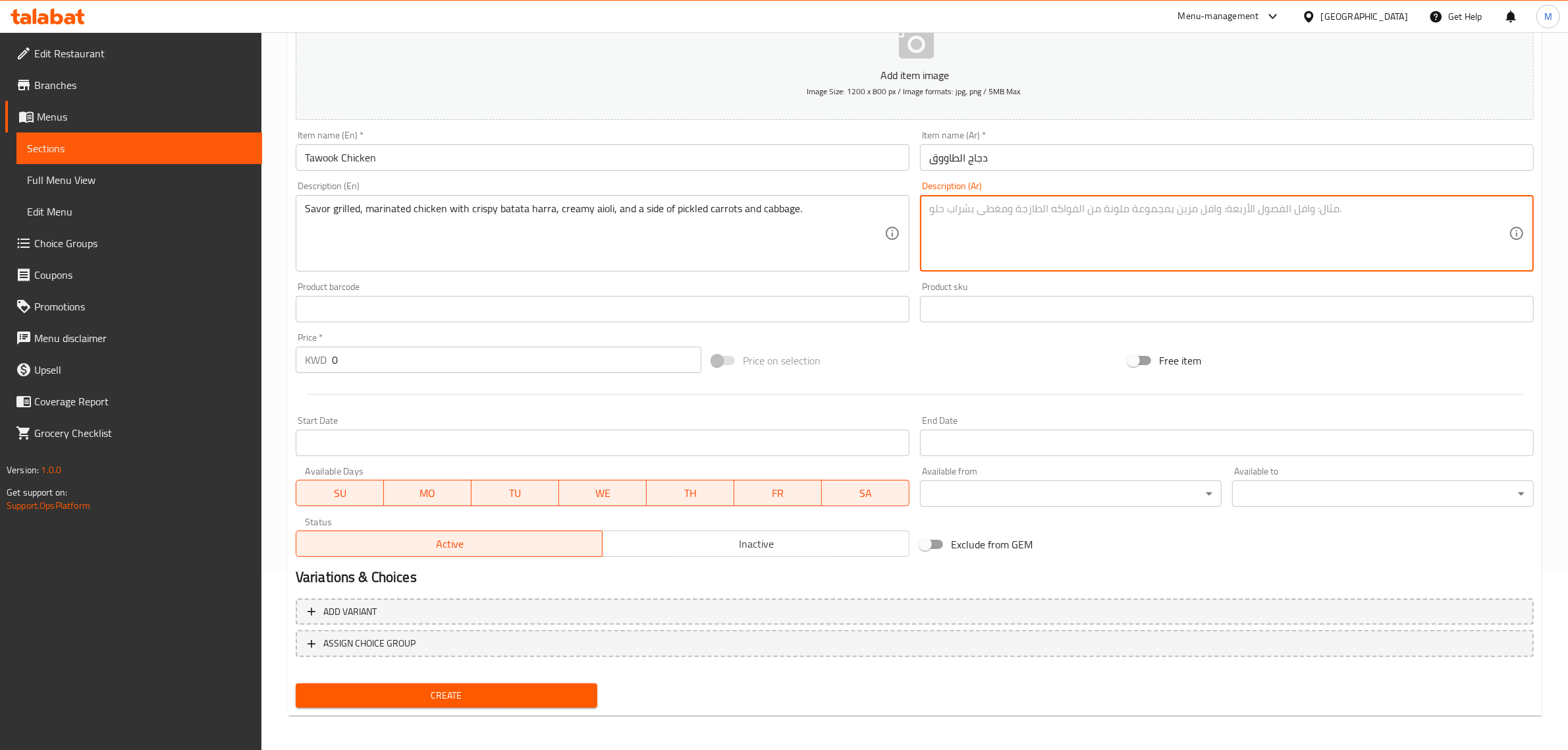
click at [1069, 259] on textarea at bounding box center [1219, 233] width 580 height 63
paste textarea "استمتعوا بدجاج متبّل ومشوي، مع بطاطا حرة مقرمشة، وصلصة الثوم (الأيولي) الشهية، …"
type textarea "استمتعوا بدجاج متبّل ومشوي، مع بطاطا حرة مقرمشة، وصلصة الثوم (الأيولي) الشهية، …"
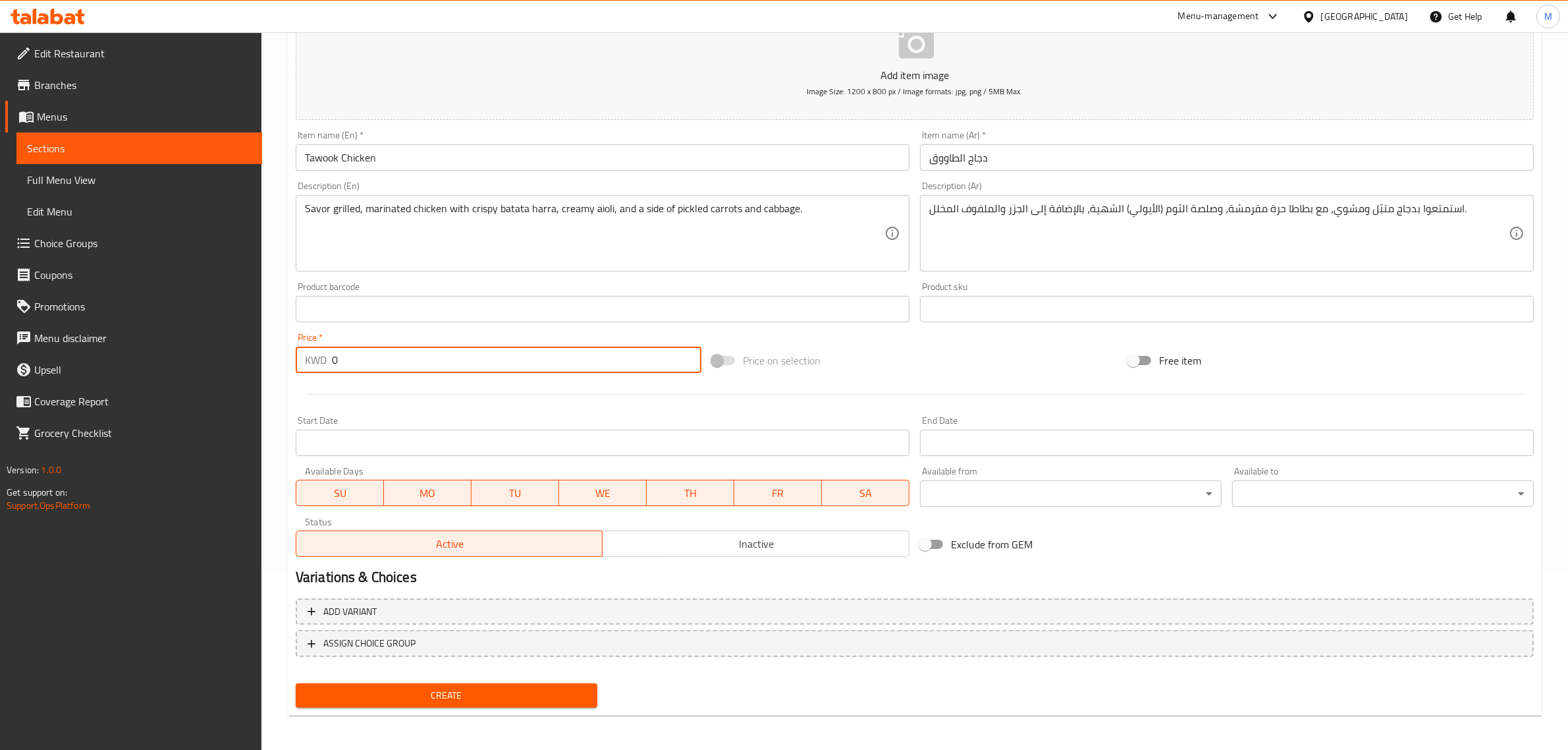
drag, startPoint x: 348, startPoint y: 360, endPoint x: 307, endPoint y: 353, distance: 41.6
click at [307, 353] on div "KWD 0 Price *" at bounding box center [498, 359] width 405 height 26
type input "2.950"
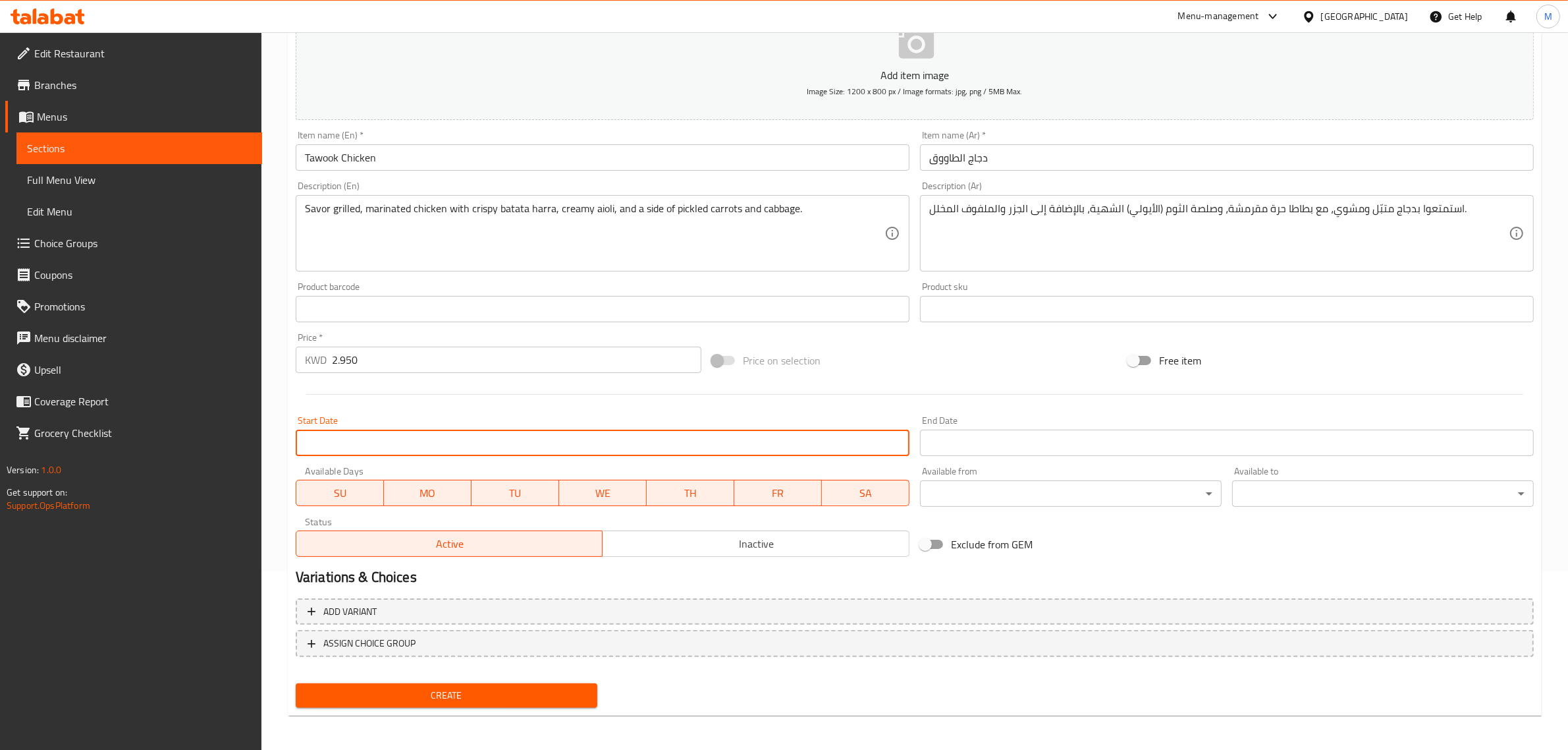
click at [522, 443] on input "Start Date" at bounding box center [602, 443] width 614 height 26
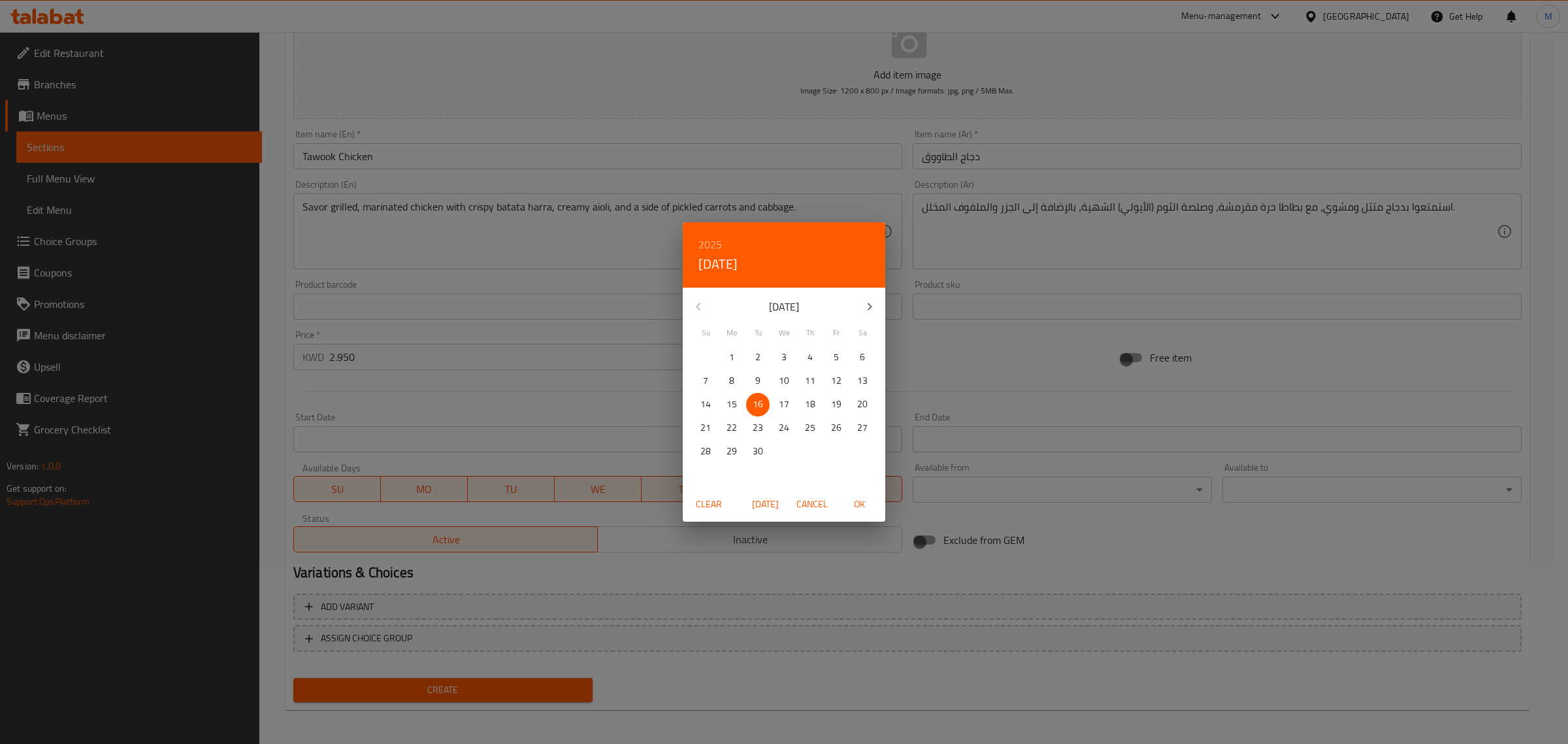
click at [784, 403] on p "17" at bounding box center [784, 404] width 11 height 16
click at [864, 504] on span "OK" at bounding box center [859, 504] width 31 height 16
type input "17-09-2025"
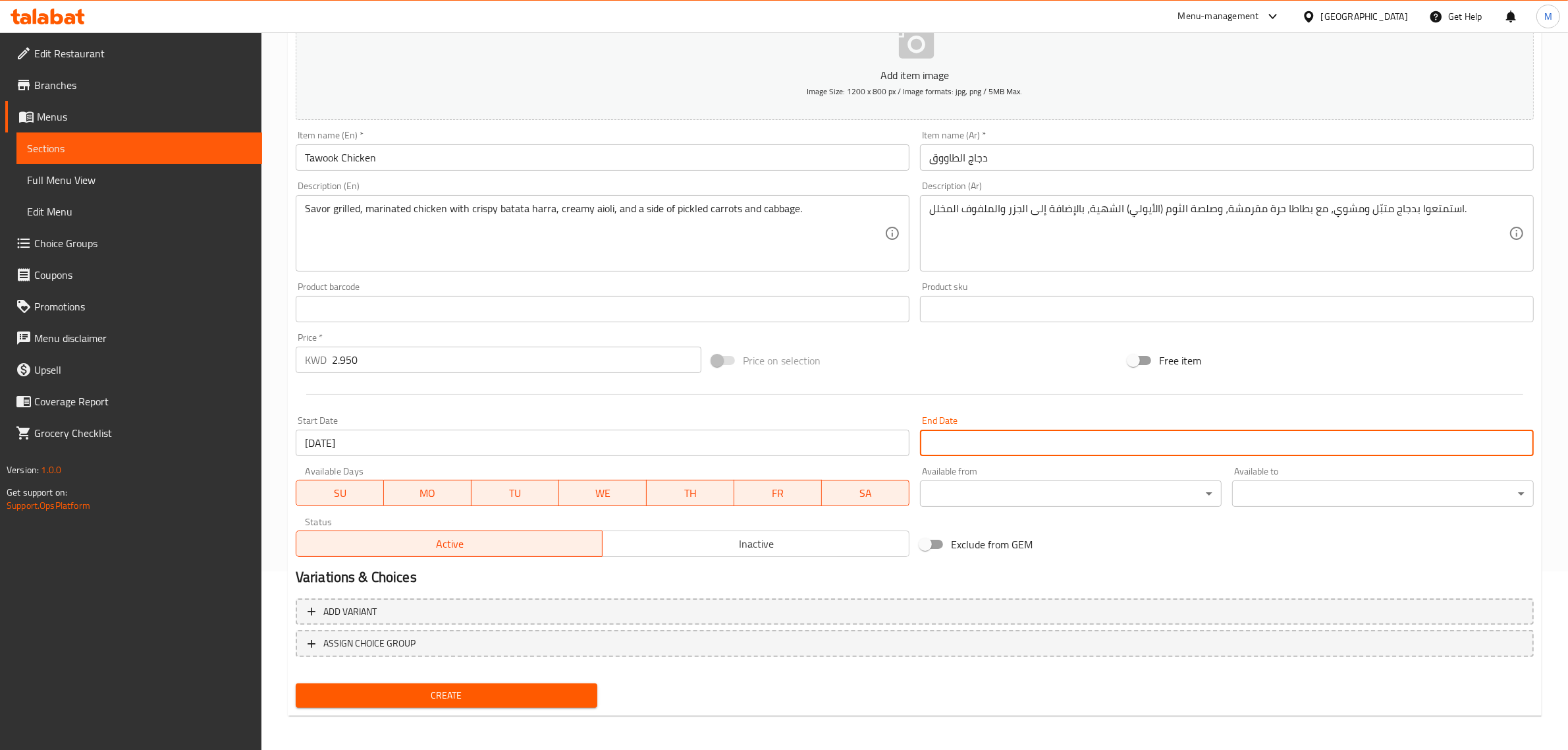
click at [951, 443] on input "Start Date" at bounding box center [1226, 443] width 614 height 26
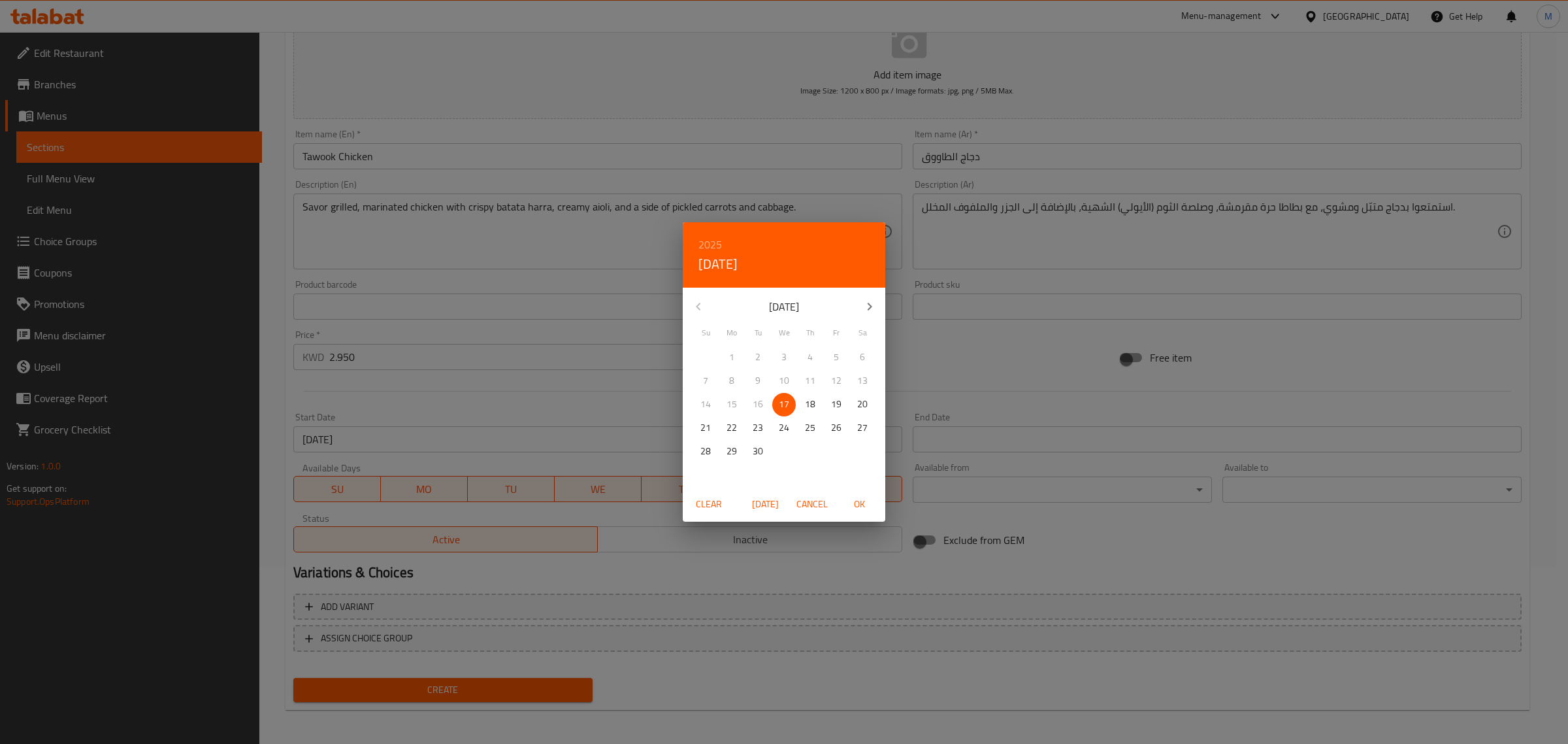
click at [879, 307] on button "button" at bounding box center [869, 306] width 31 height 31
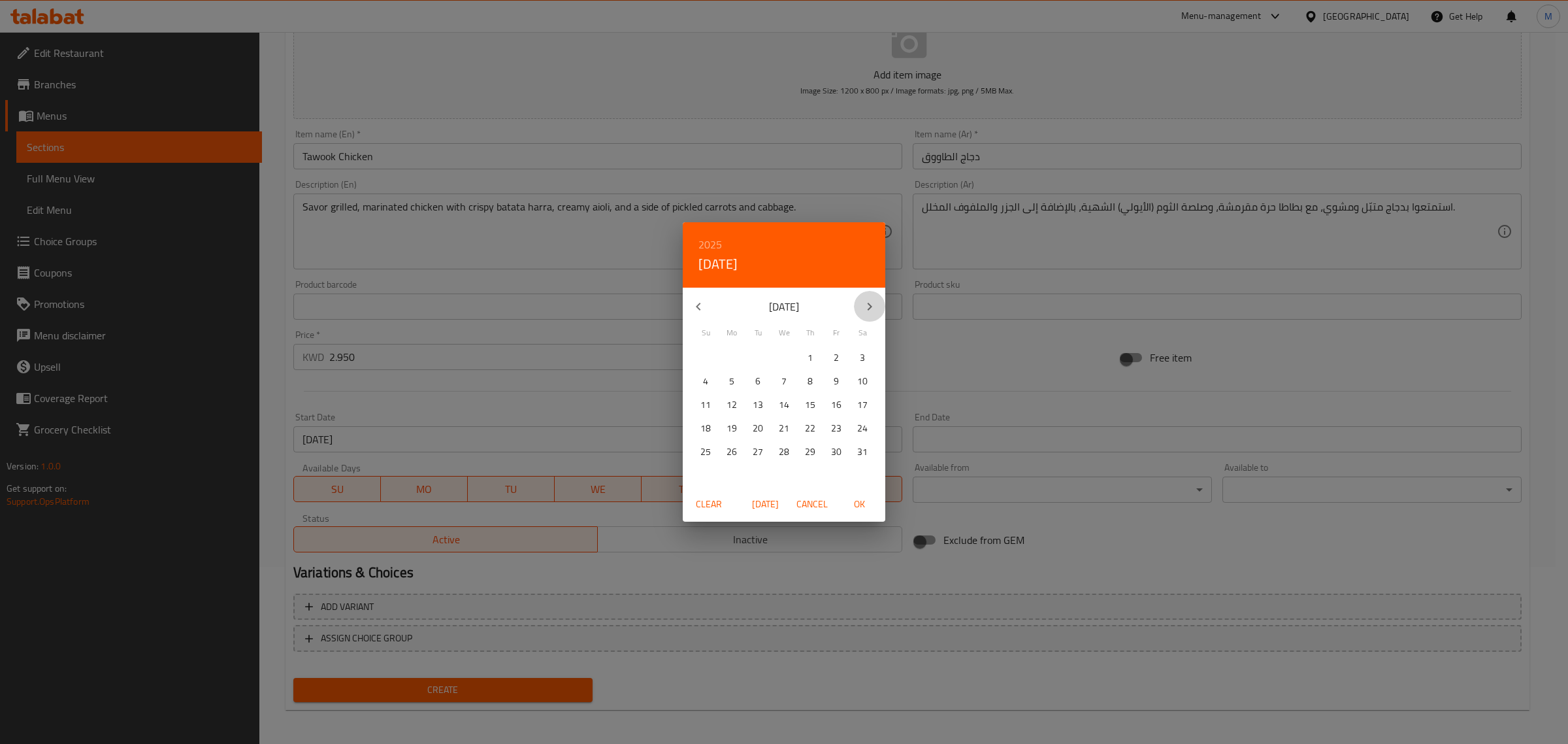
click at [879, 307] on button "button" at bounding box center [869, 306] width 31 height 31
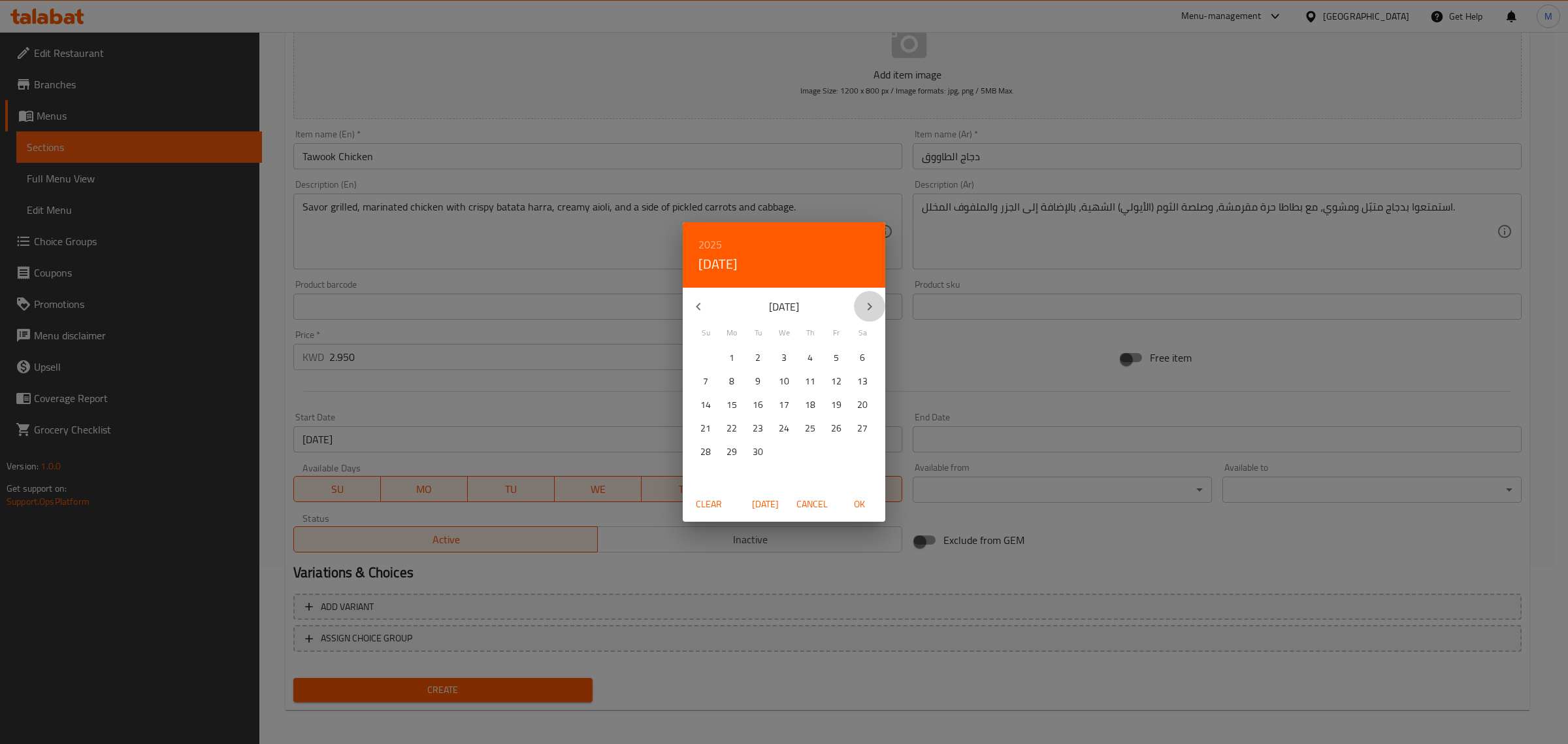
click at [879, 307] on button "button" at bounding box center [869, 306] width 31 height 31
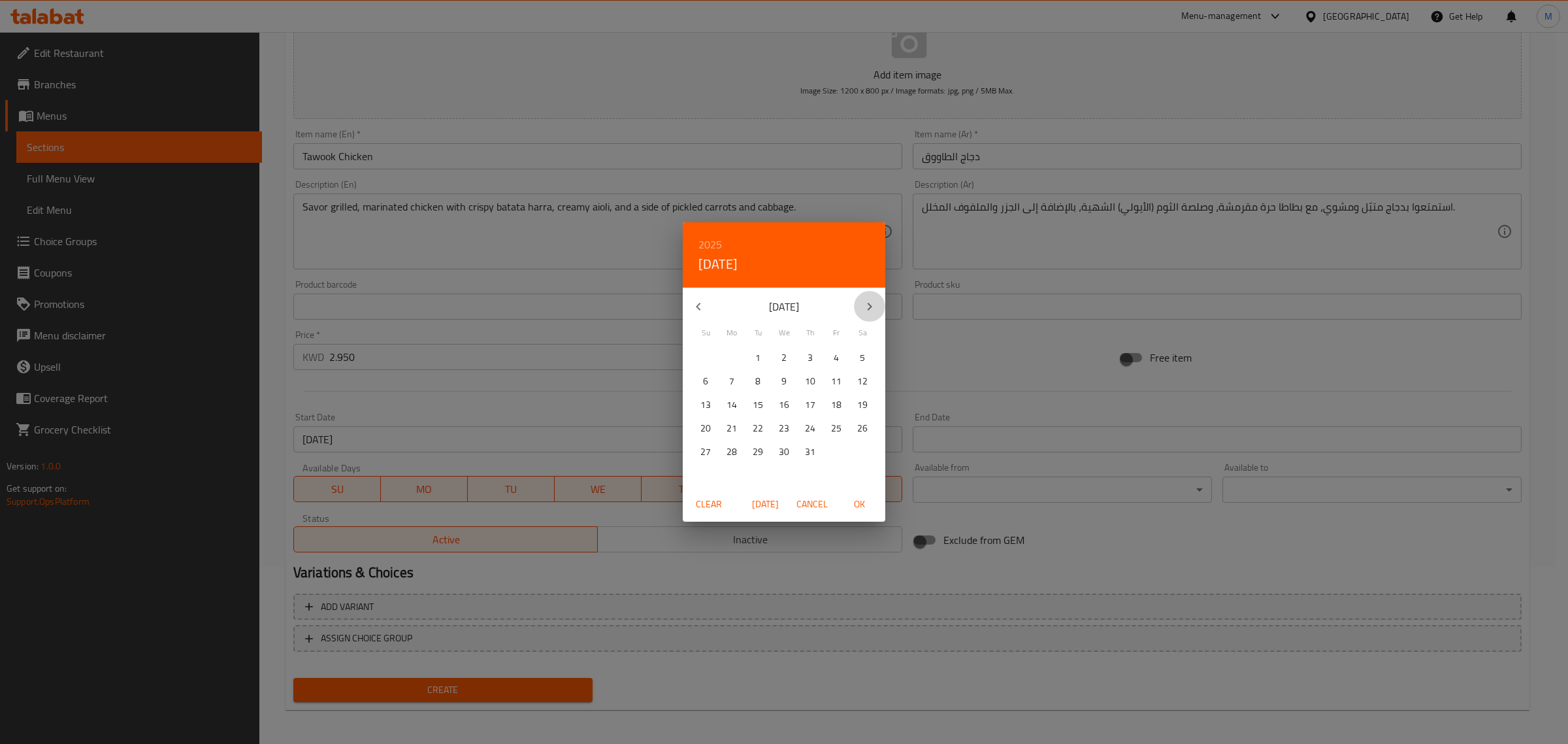
click at [879, 307] on button "button" at bounding box center [869, 306] width 31 height 31
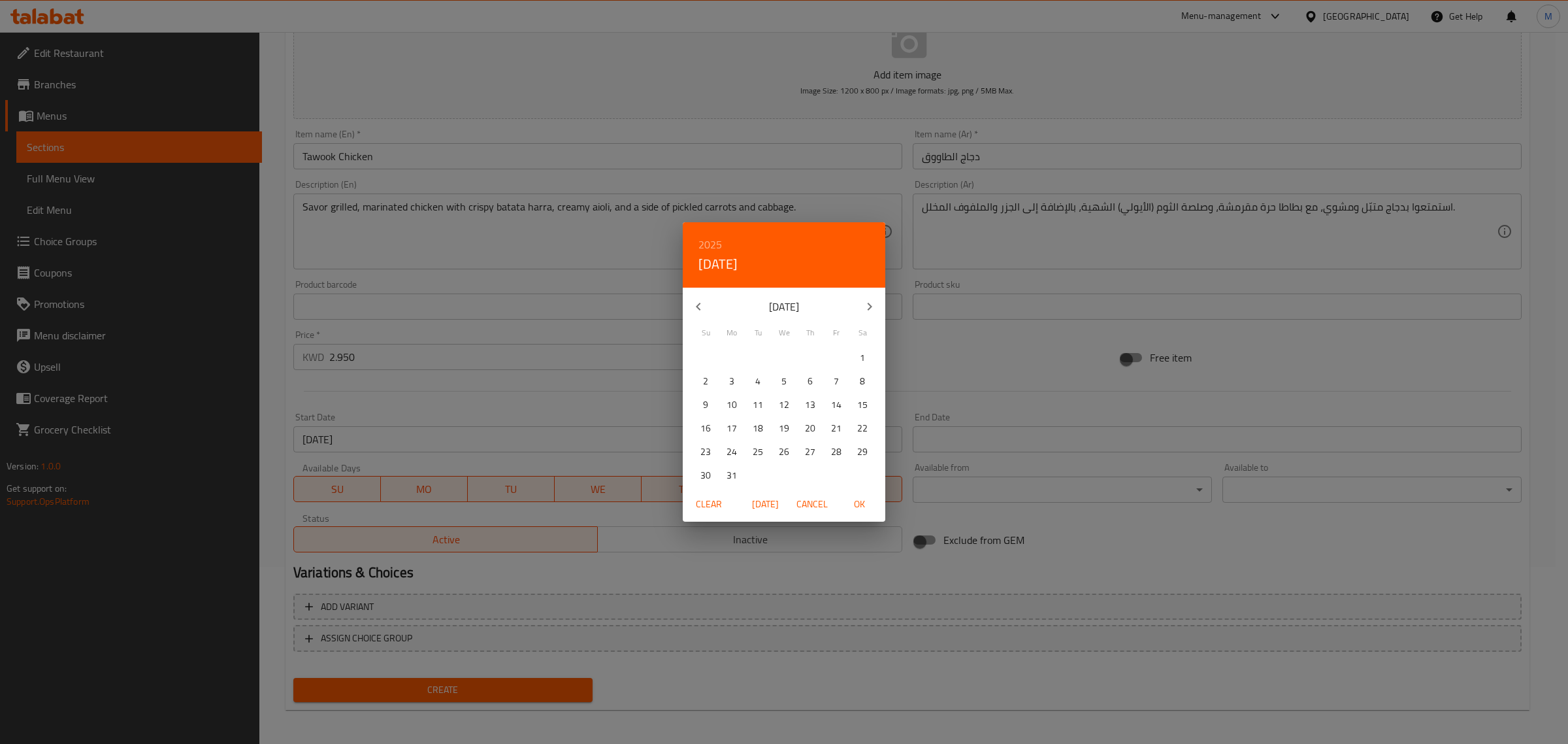
click at [879, 307] on button "button" at bounding box center [869, 306] width 31 height 31
click at [752, 441] on button "31" at bounding box center [758, 451] width 23 height 23
click at [850, 508] on span "OK" at bounding box center [859, 504] width 31 height 16
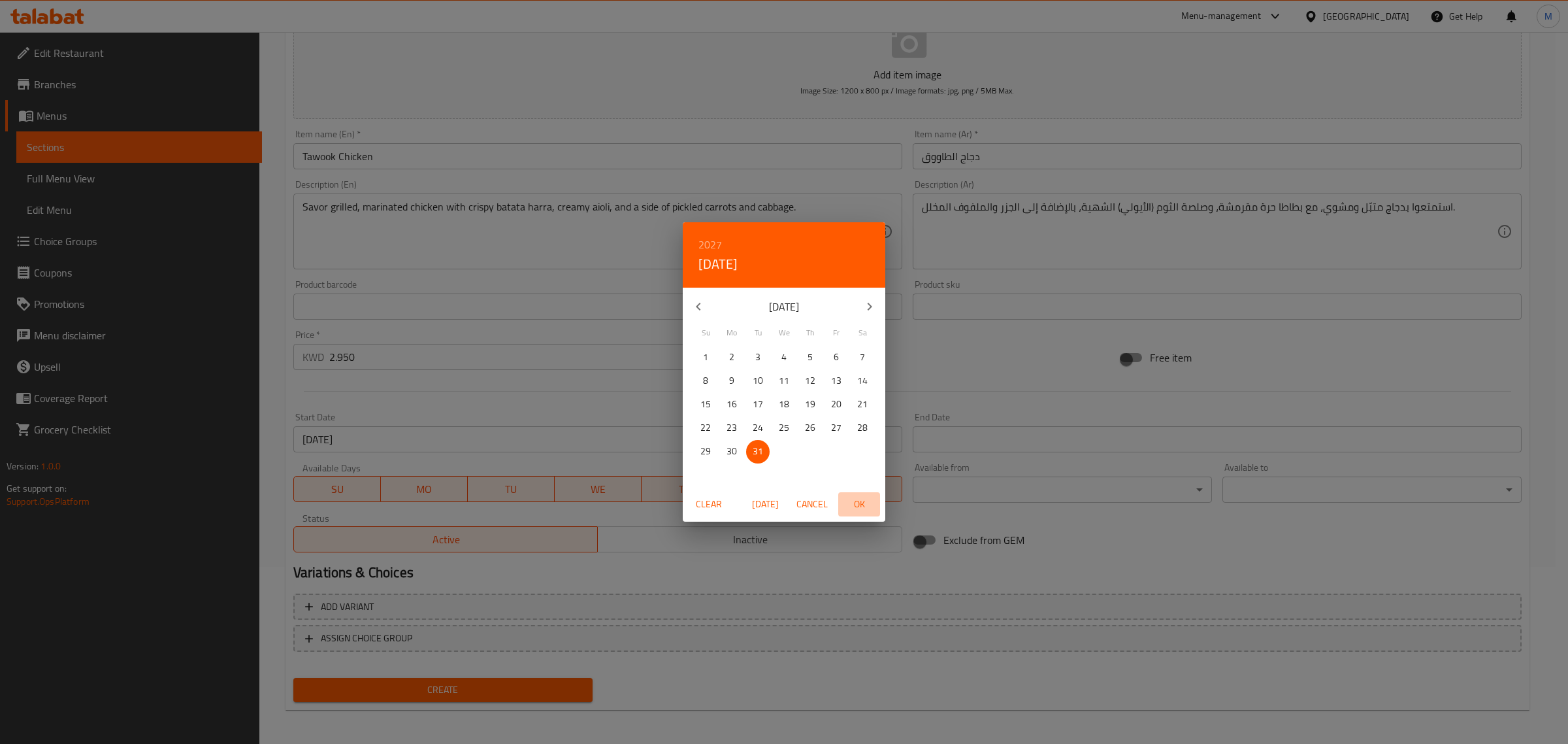
type input "31-08-2027"
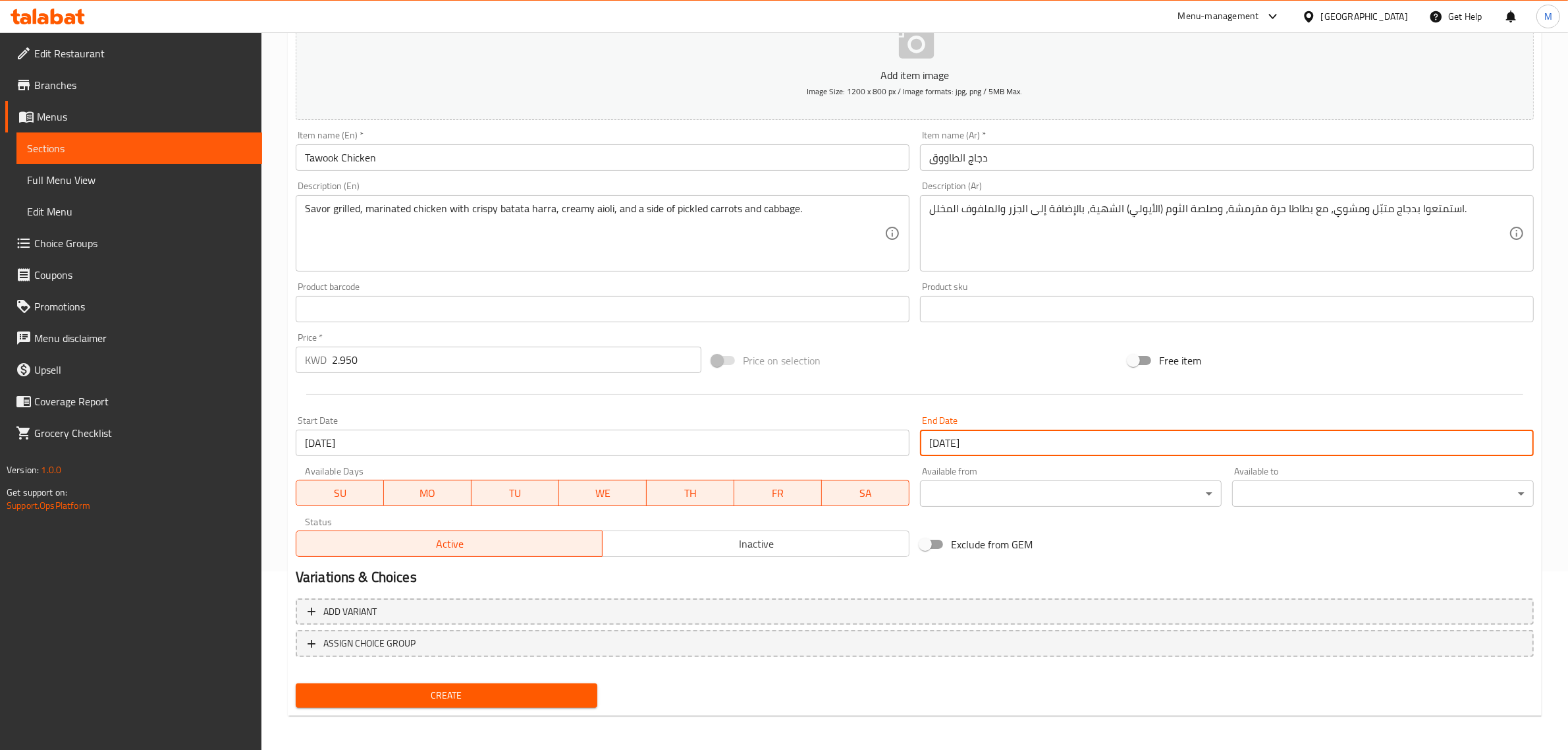
click at [444, 697] on span "Create" at bounding box center [446, 696] width 280 height 16
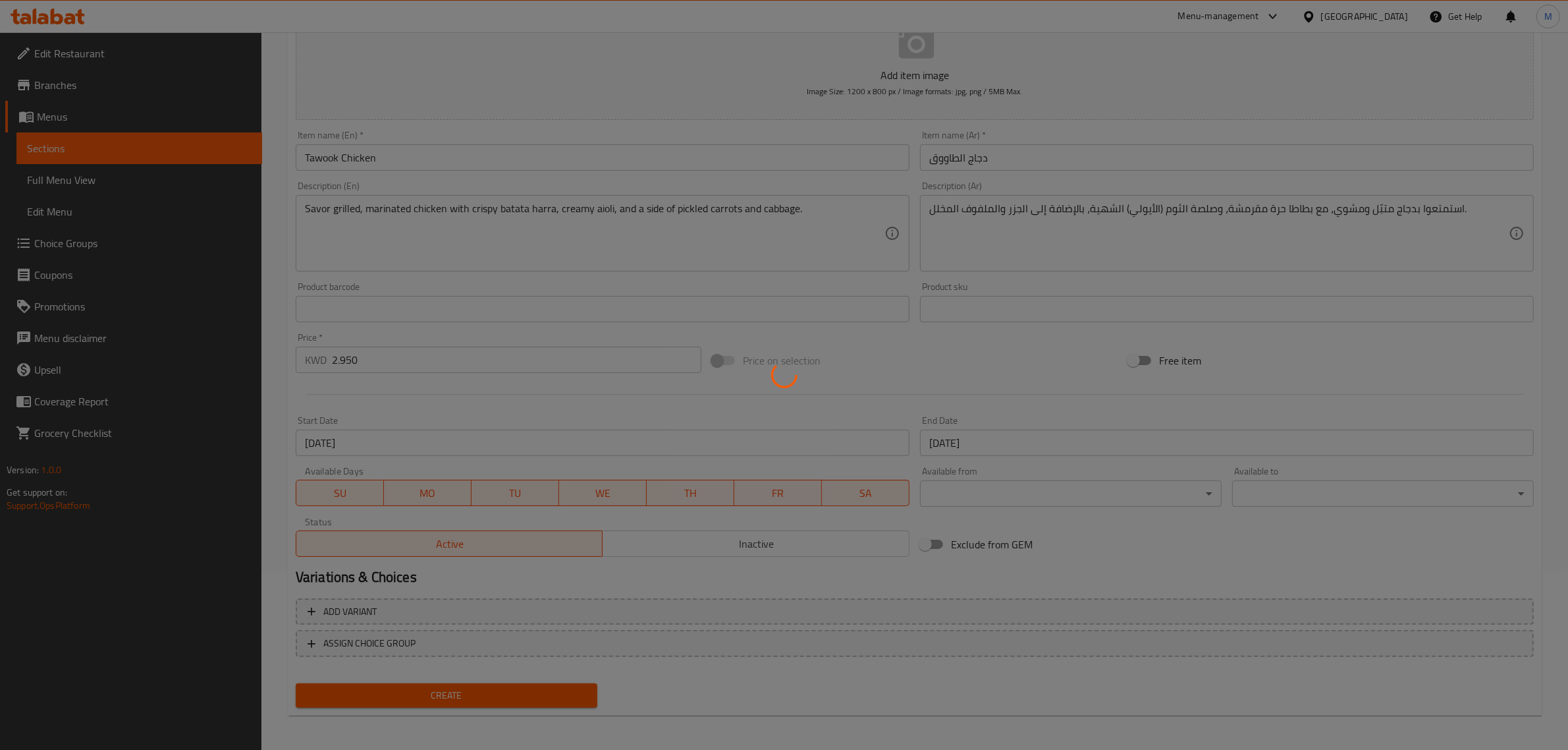
type input "0"
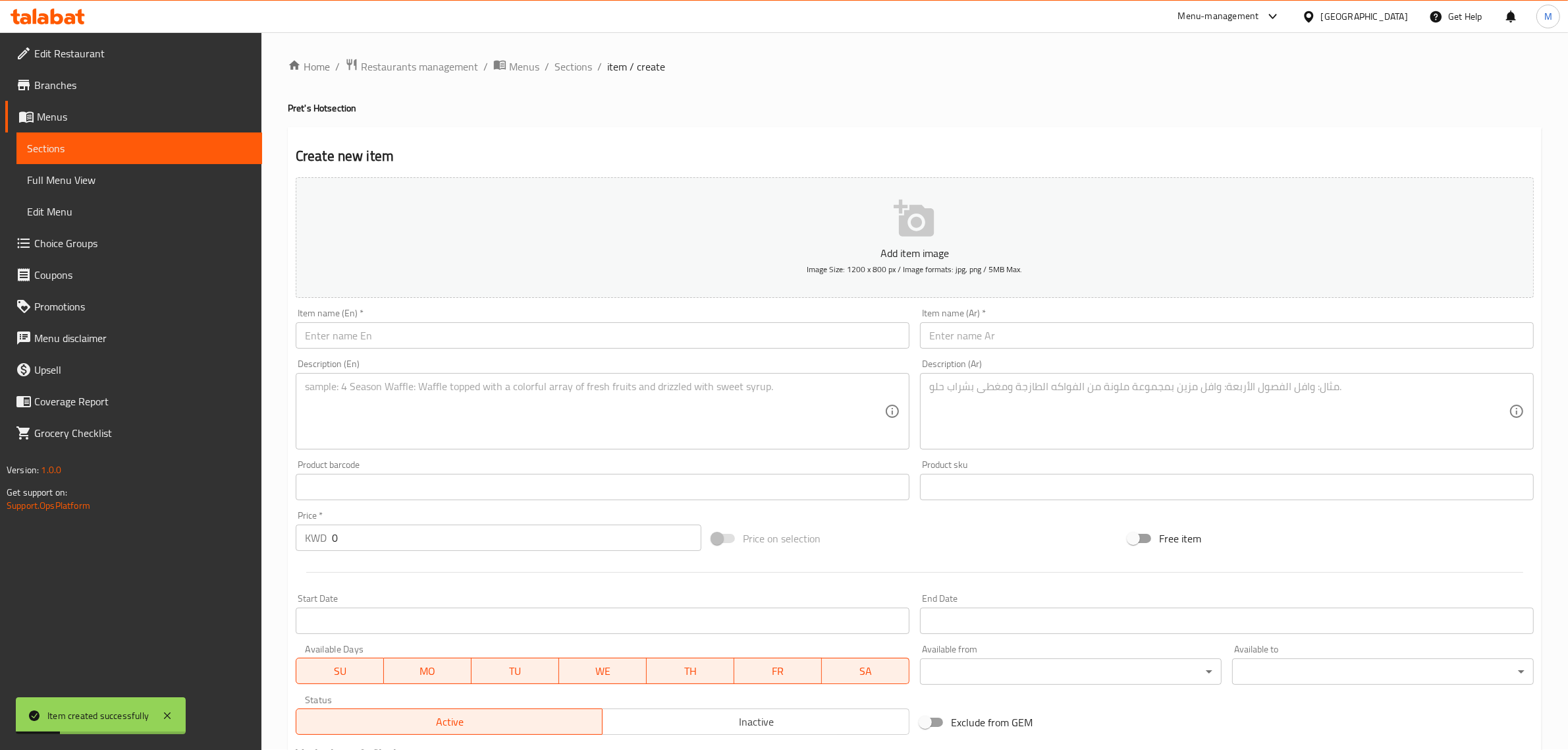
scroll to position [0, 0]
click at [573, 68] on span "Sections" at bounding box center [574, 67] width 38 height 16
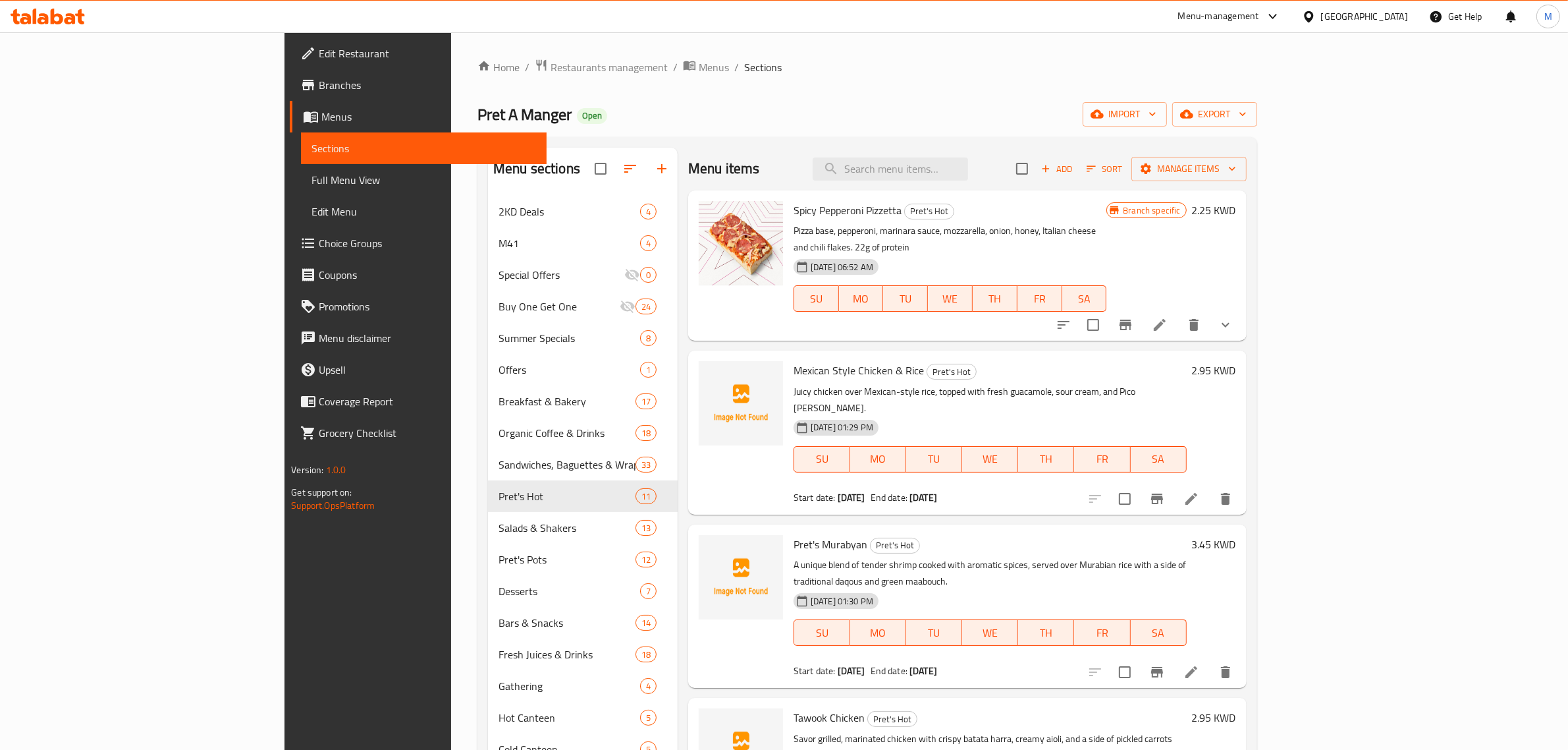
scroll to position [82, 0]
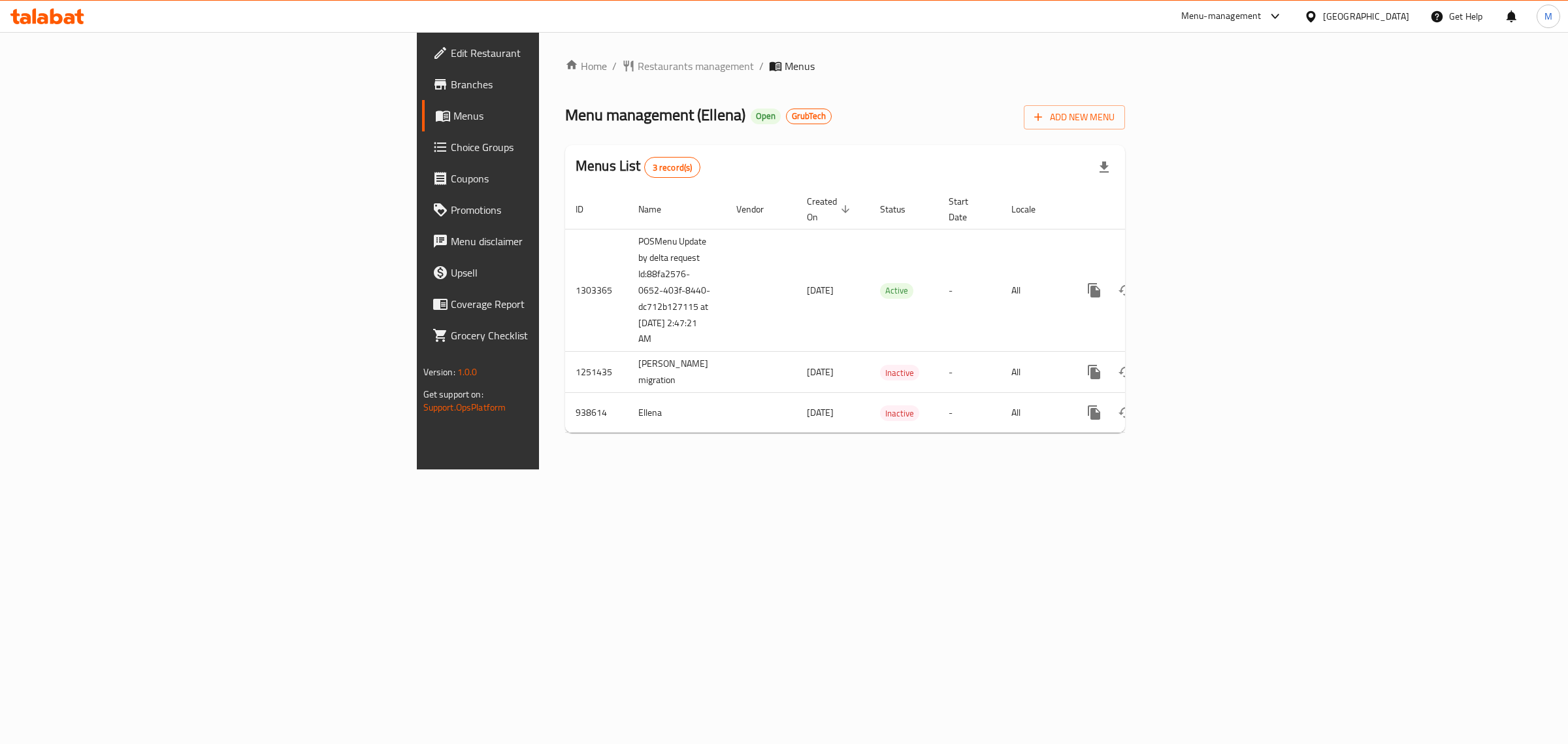
click at [565, 113] on span "Menu management ( [PERSON_NAME] )" at bounding box center [655, 115] width 180 height 29
copy span "Ellena"
